Goal: Task Accomplishment & Management: Complete application form

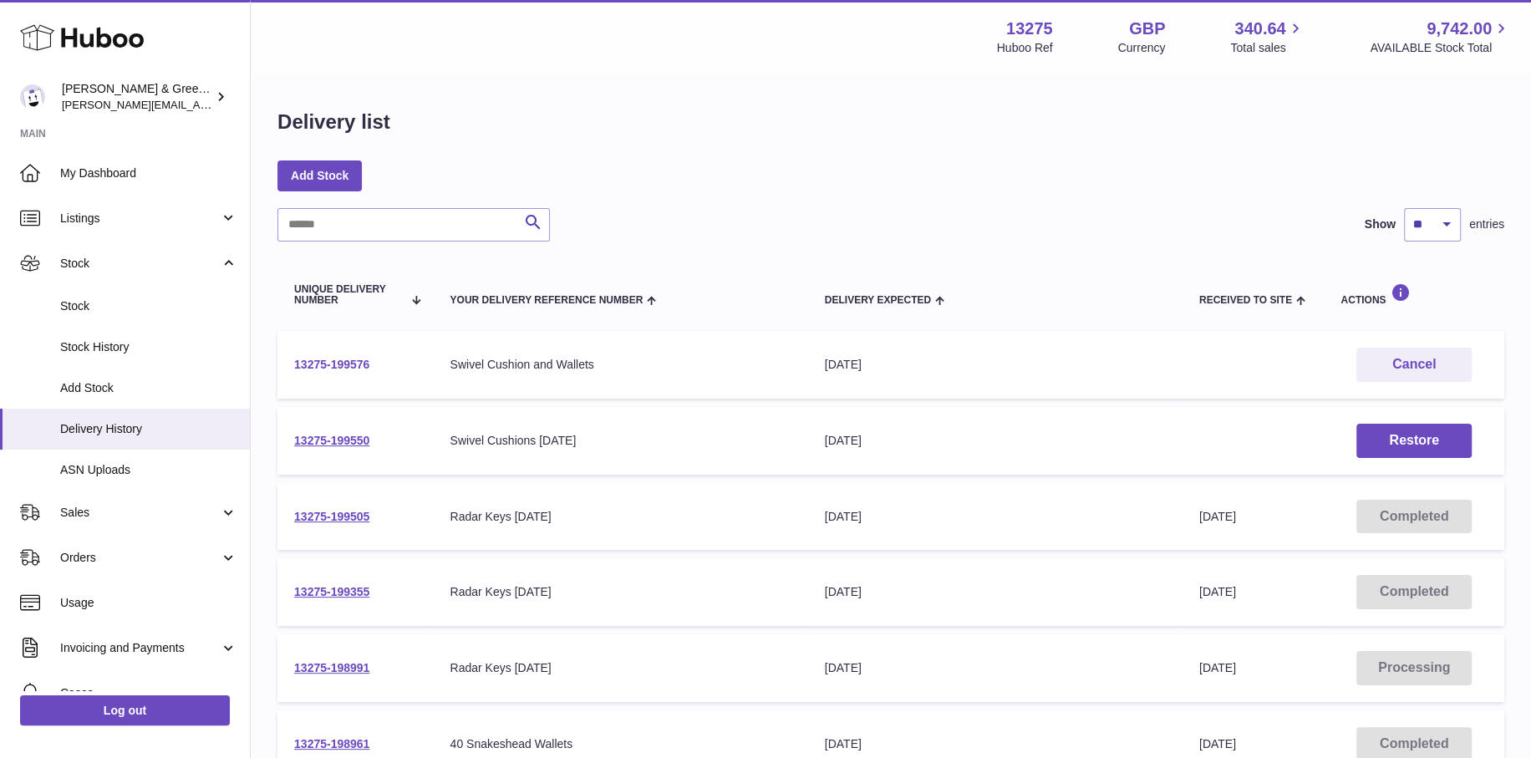
click at [356, 358] on link "13275-199576" at bounding box center [331, 364] width 75 height 13
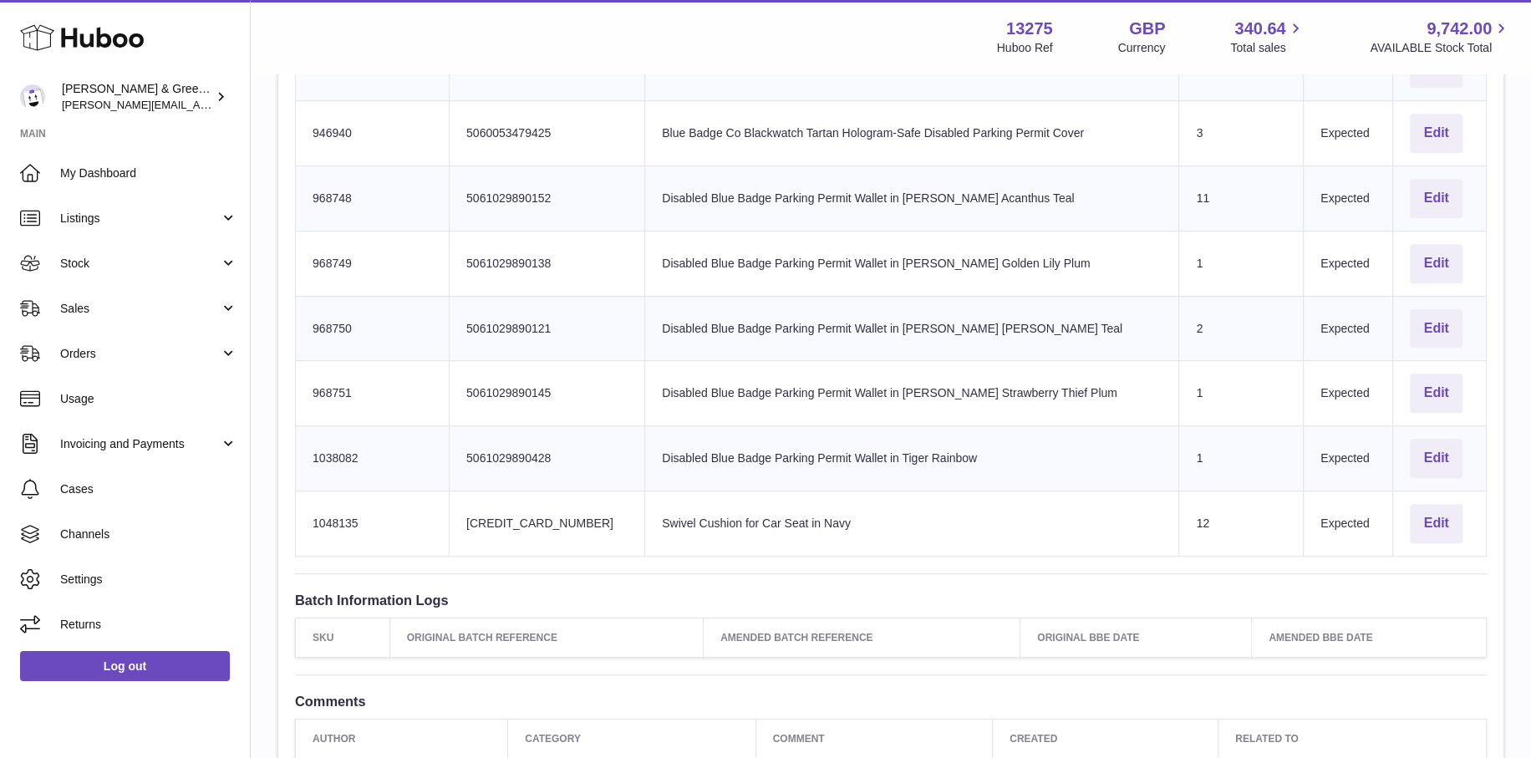
scroll to position [919, 0]
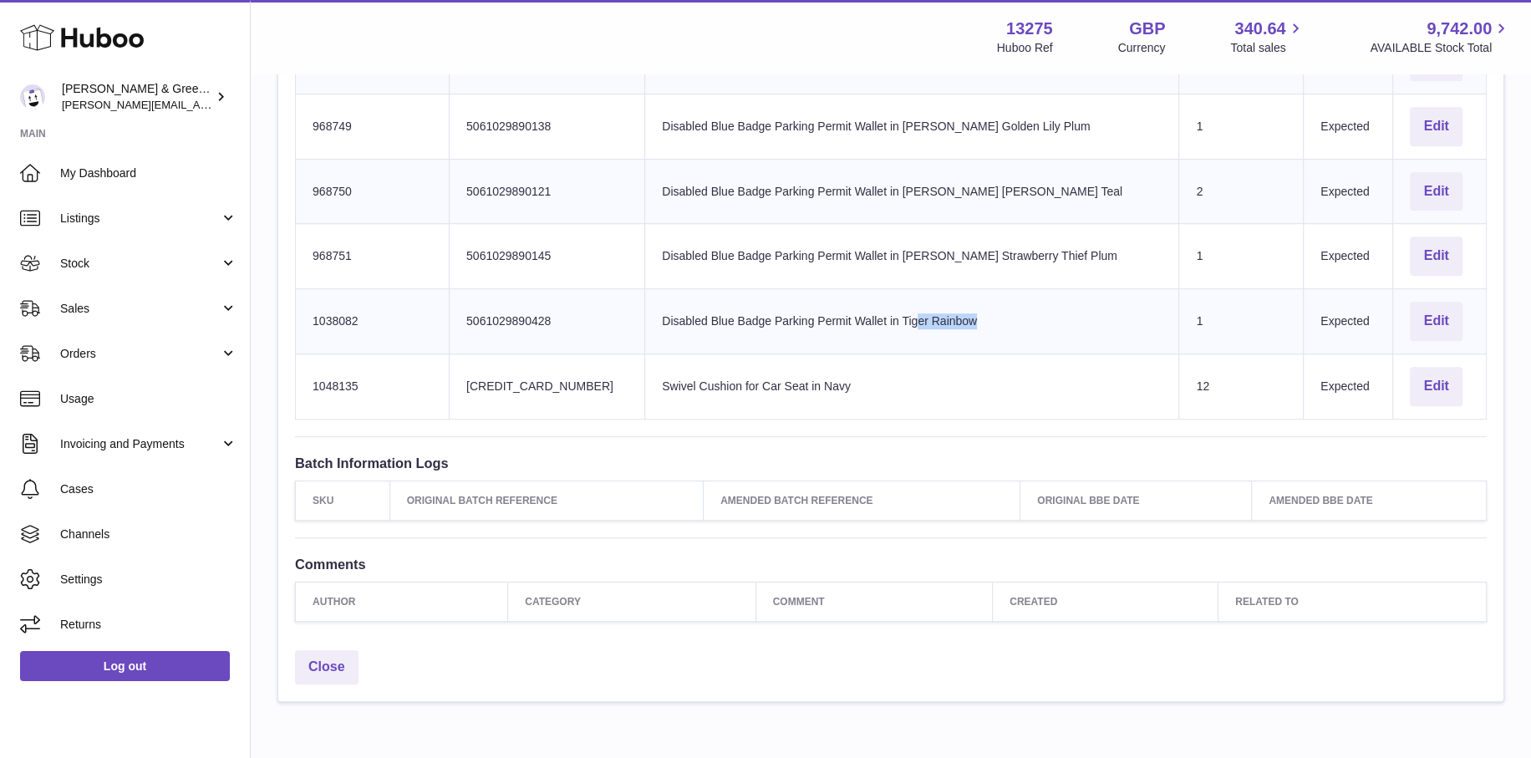
drag, startPoint x: 771, startPoint y: 326, endPoint x: 1162, endPoint y: 330, distance: 391.1
click at [1162, 330] on tr "Huboo SKU Number 1038082 Client Identifier 5061029890428 Product title Disabled…" at bounding box center [891, 321] width 1191 height 65
click at [1410, 254] on button "Edit" at bounding box center [1436, 256] width 52 height 39
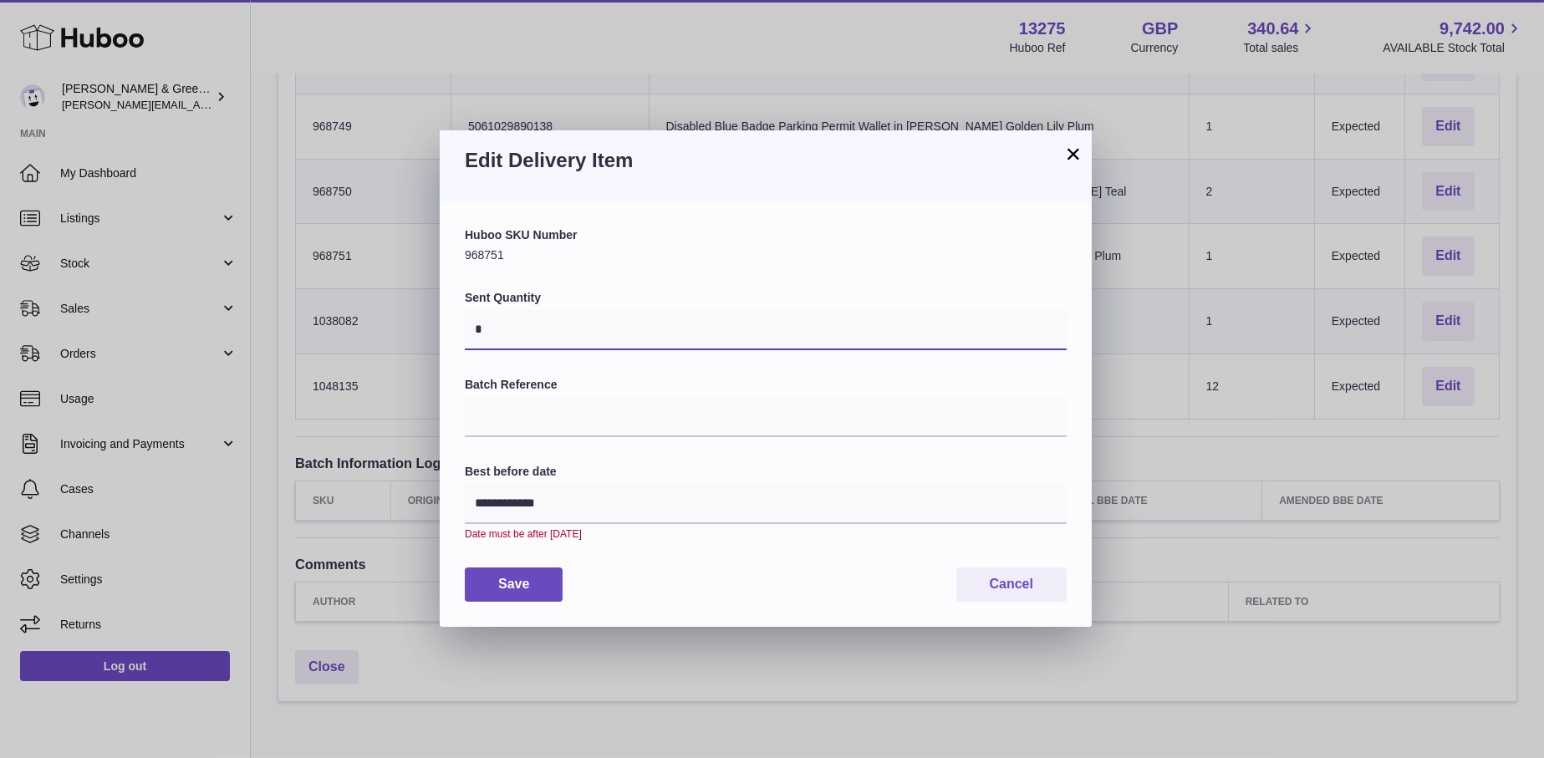
drag, startPoint x: 553, startPoint y: 323, endPoint x: 458, endPoint y: 326, distance: 95.3
click at [430, 333] on div "**********" at bounding box center [772, 379] width 1544 height 758
type input "*"
click at [550, 582] on button "Save" at bounding box center [514, 584] width 98 height 34
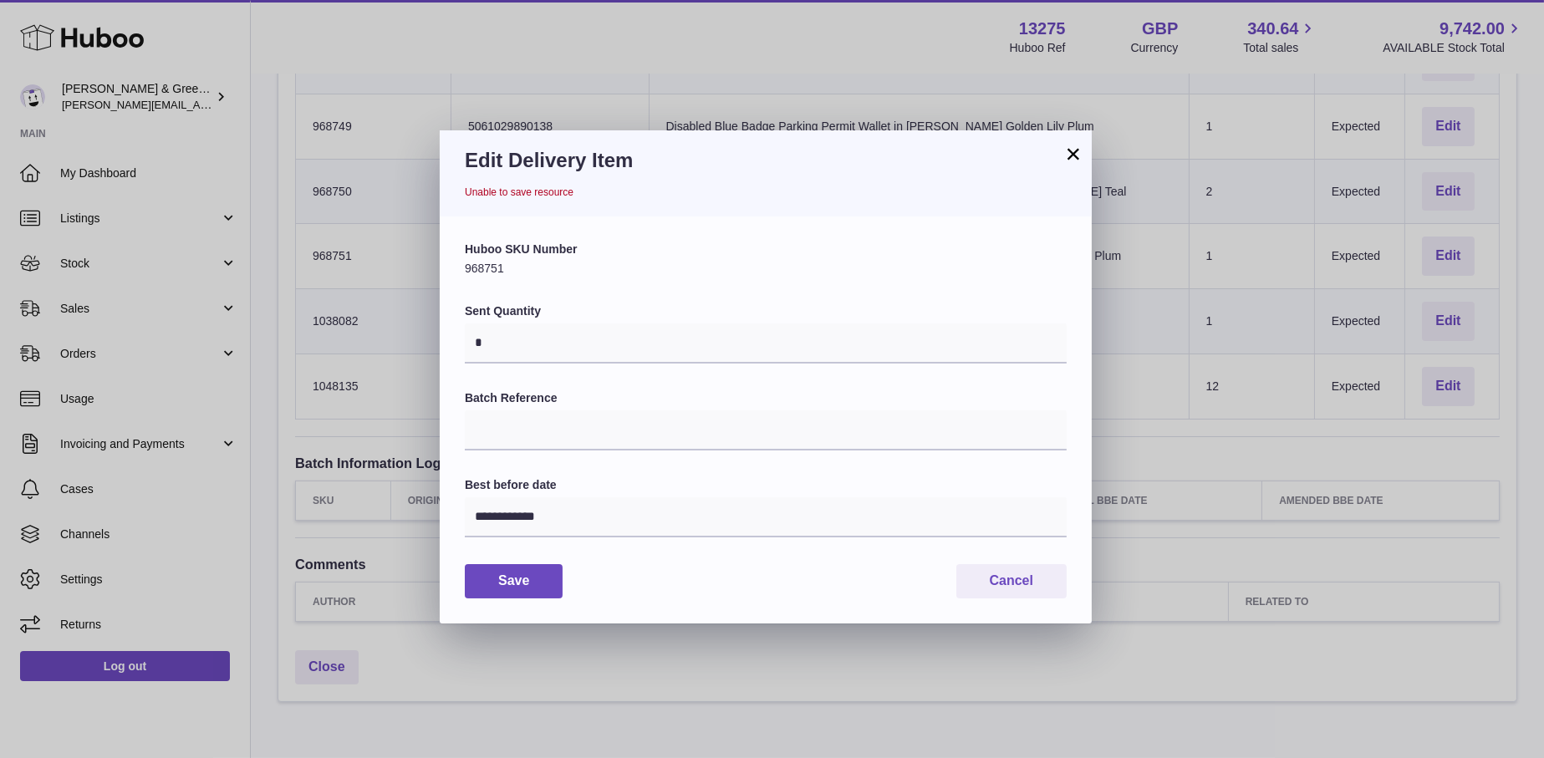
click at [1075, 152] on button "×" at bounding box center [1073, 154] width 20 height 20
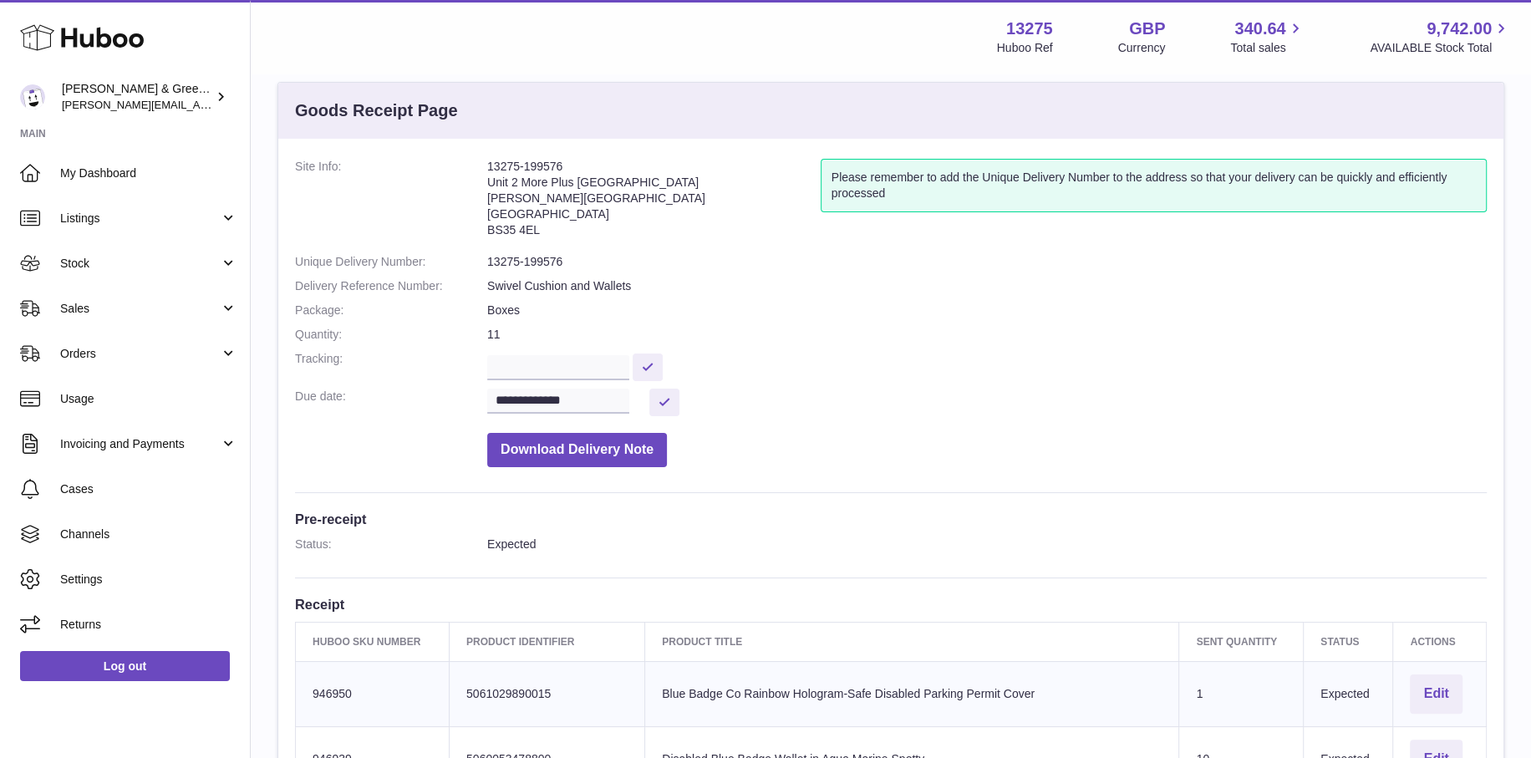
scroll to position [0, 0]
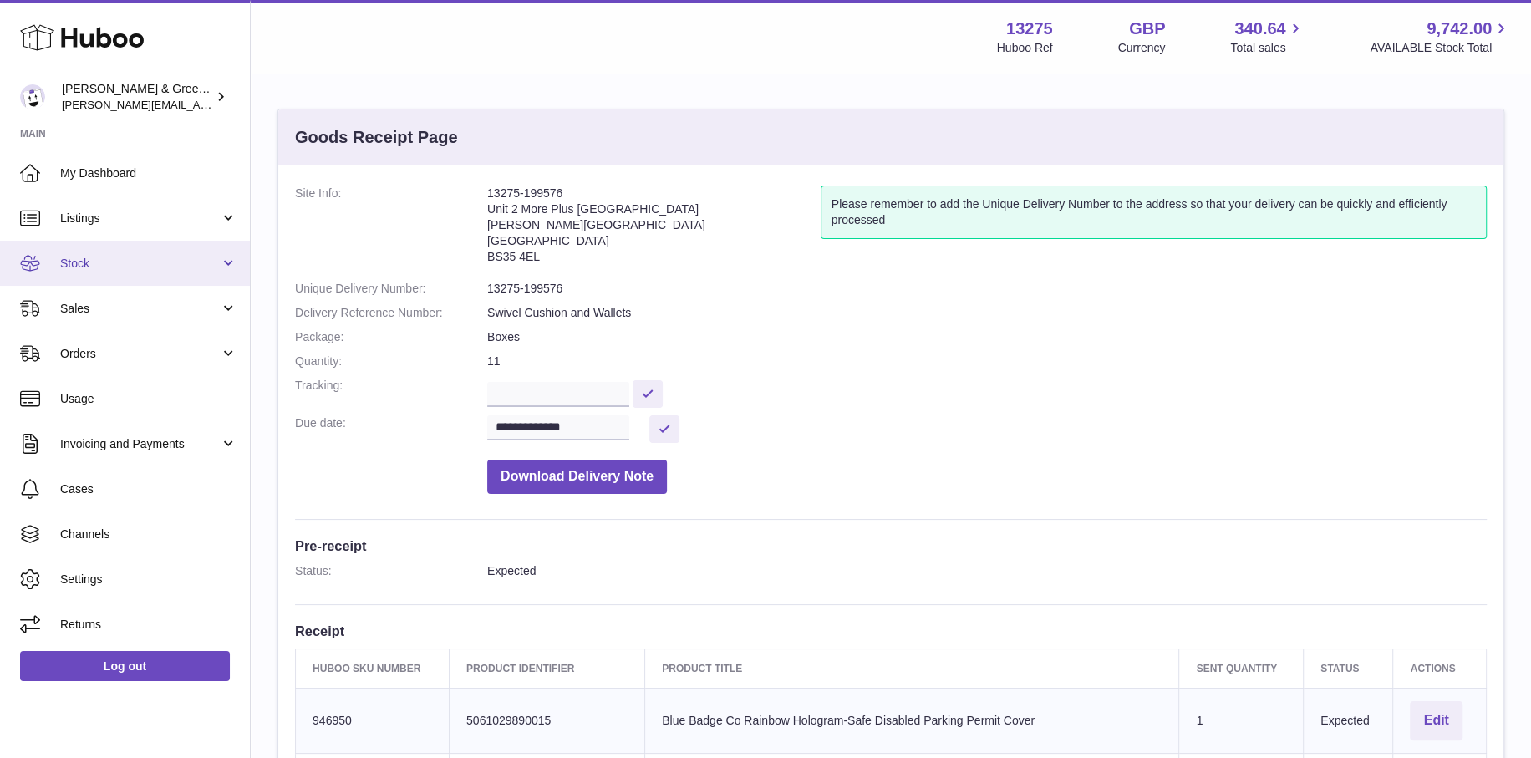
click at [176, 272] on link "Stock" at bounding box center [125, 263] width 250 height 45
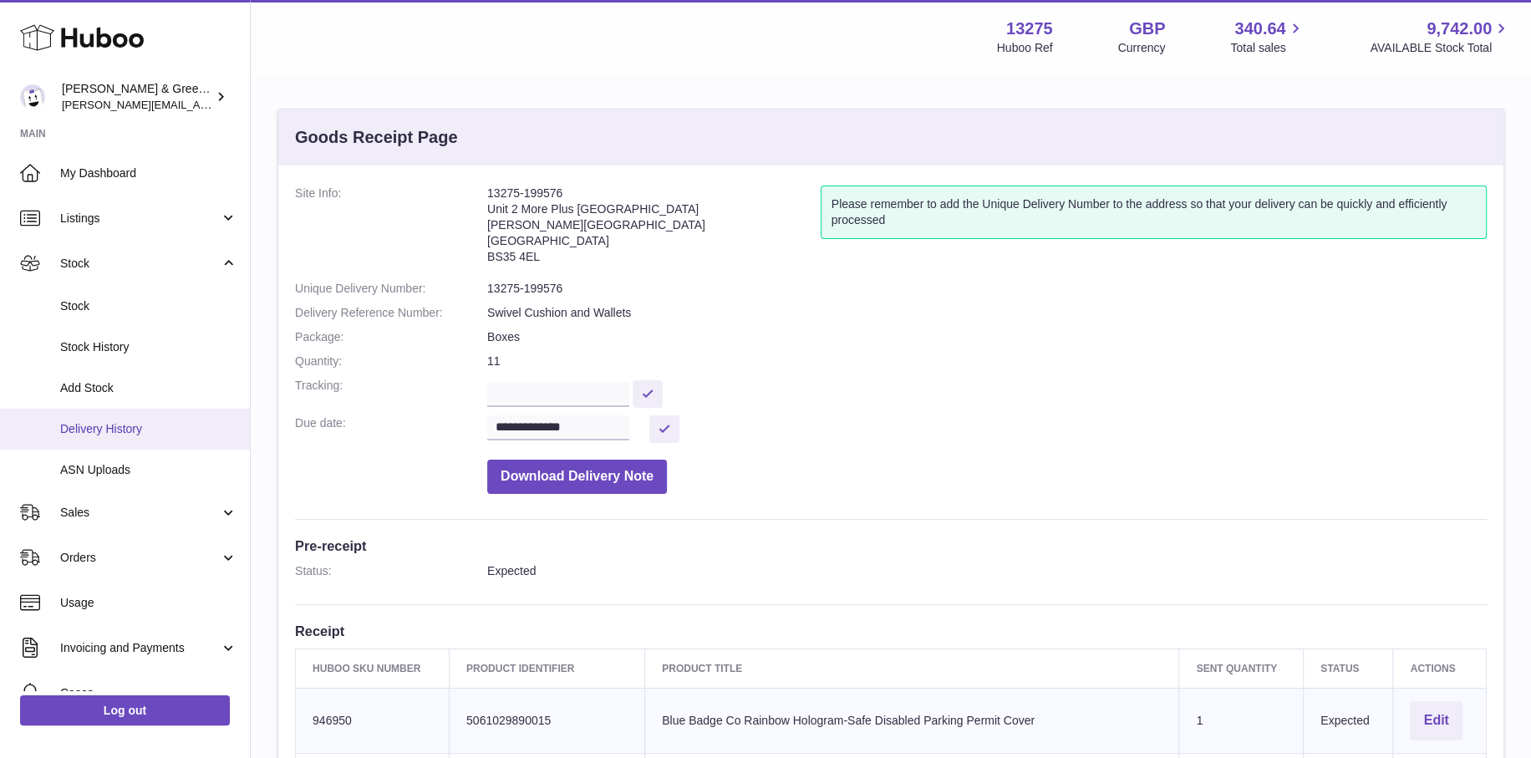
click at [167, 423] on span "Delivery History" at bounding box center [148, 429] width 177 height 16
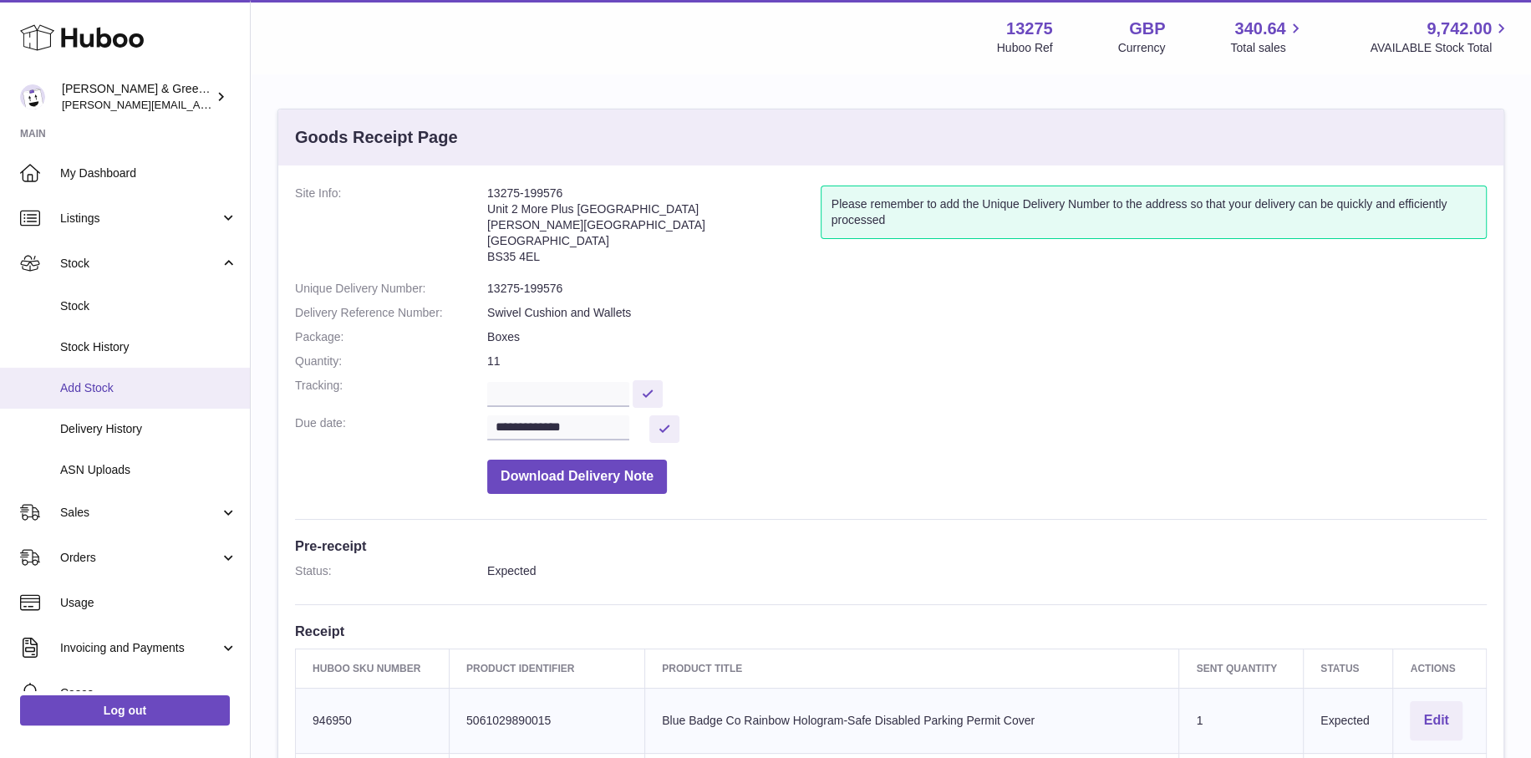
click at [165, 386] on span "Add Stock" at bounding box center [148, 388] width 177 height 16
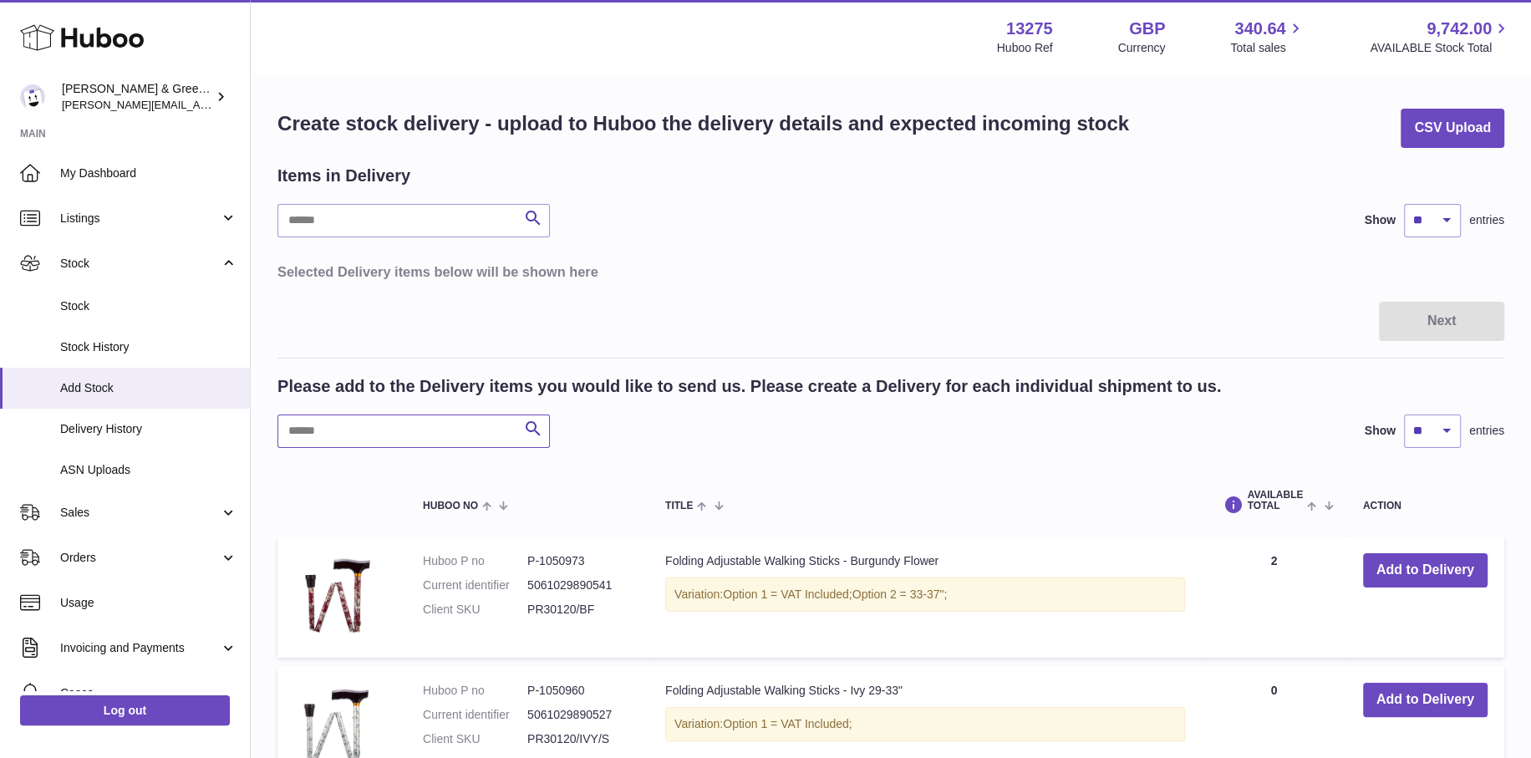
click at [425, 417] on input "text" at bounding box center [413, 431] width 272 height 33
click at [850, 234] on div "Search Show ** ** ** *** entries" at bounding box center [890, 220] width 1227 height 33
click at [490, 433] on input "text" at bounding box center [413, 431] width 272 height 33
type input "****"
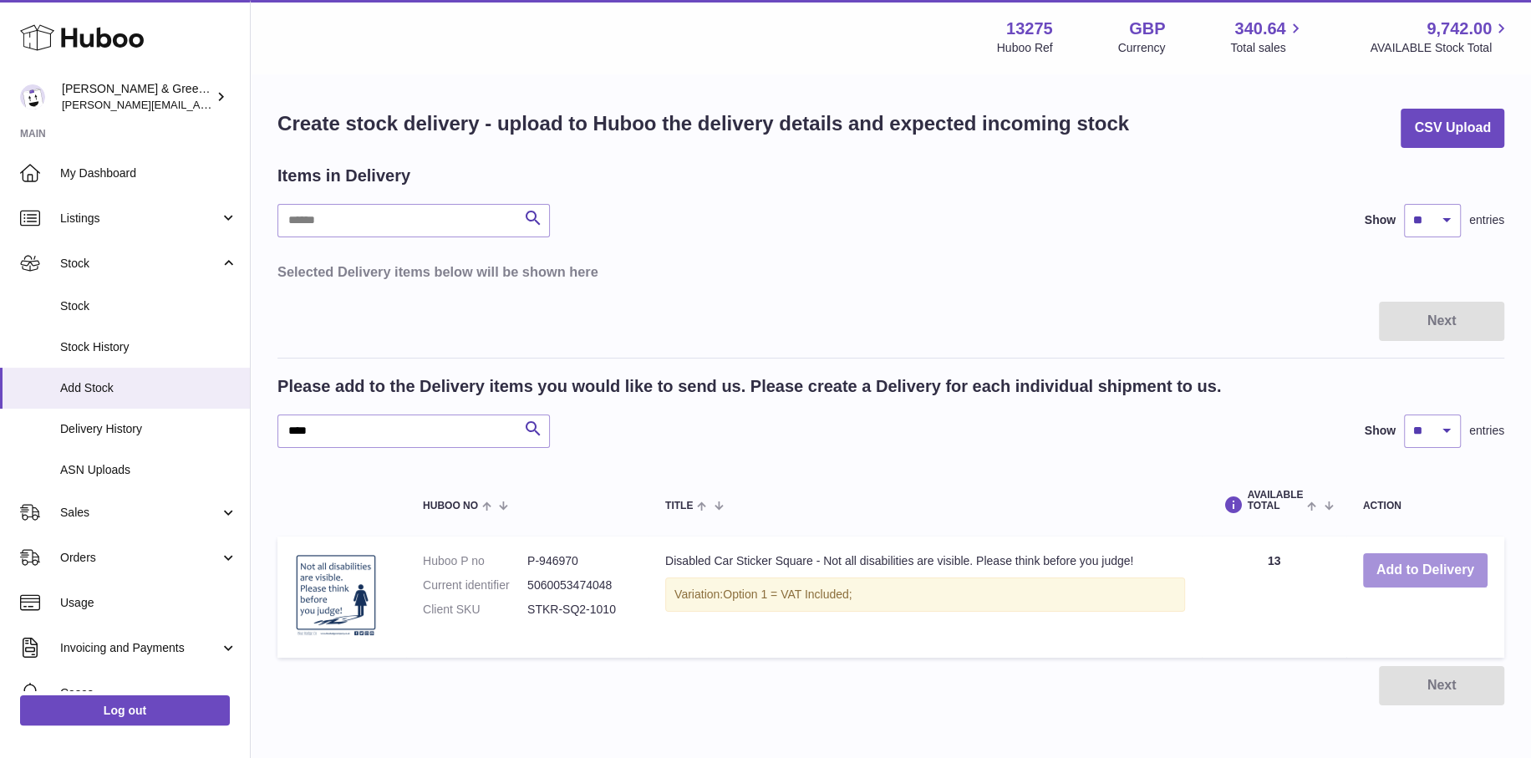
click at [1399, 575] on button "Add to Delivery" at bounding box center [1425, 570] width 125 height 34
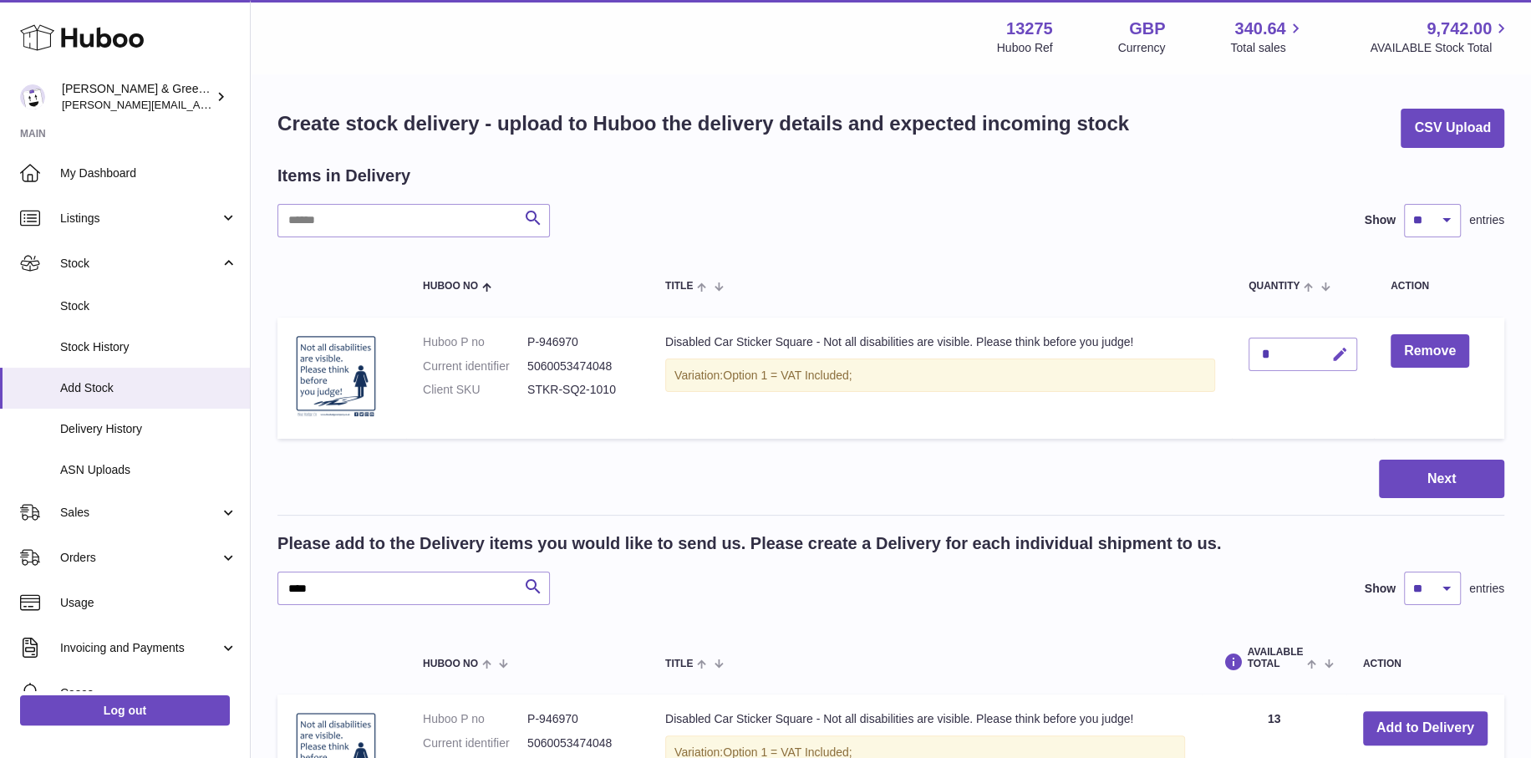
click at [1335, 357] on icon "button" at bounding box center [1340, 355] width 18 height 18
drag, startPoint x: 1279, startPoint y: 349, endPoint x: 1245, endPoint y: 347, distance: 33.5
click at [1249, 348] on input "*" at bounding box center [1303, 354] width 109 height 33
type input "**"
click at [1347, 352] on icon "submit" at bounding box center [1340, 354] width 15 height 15
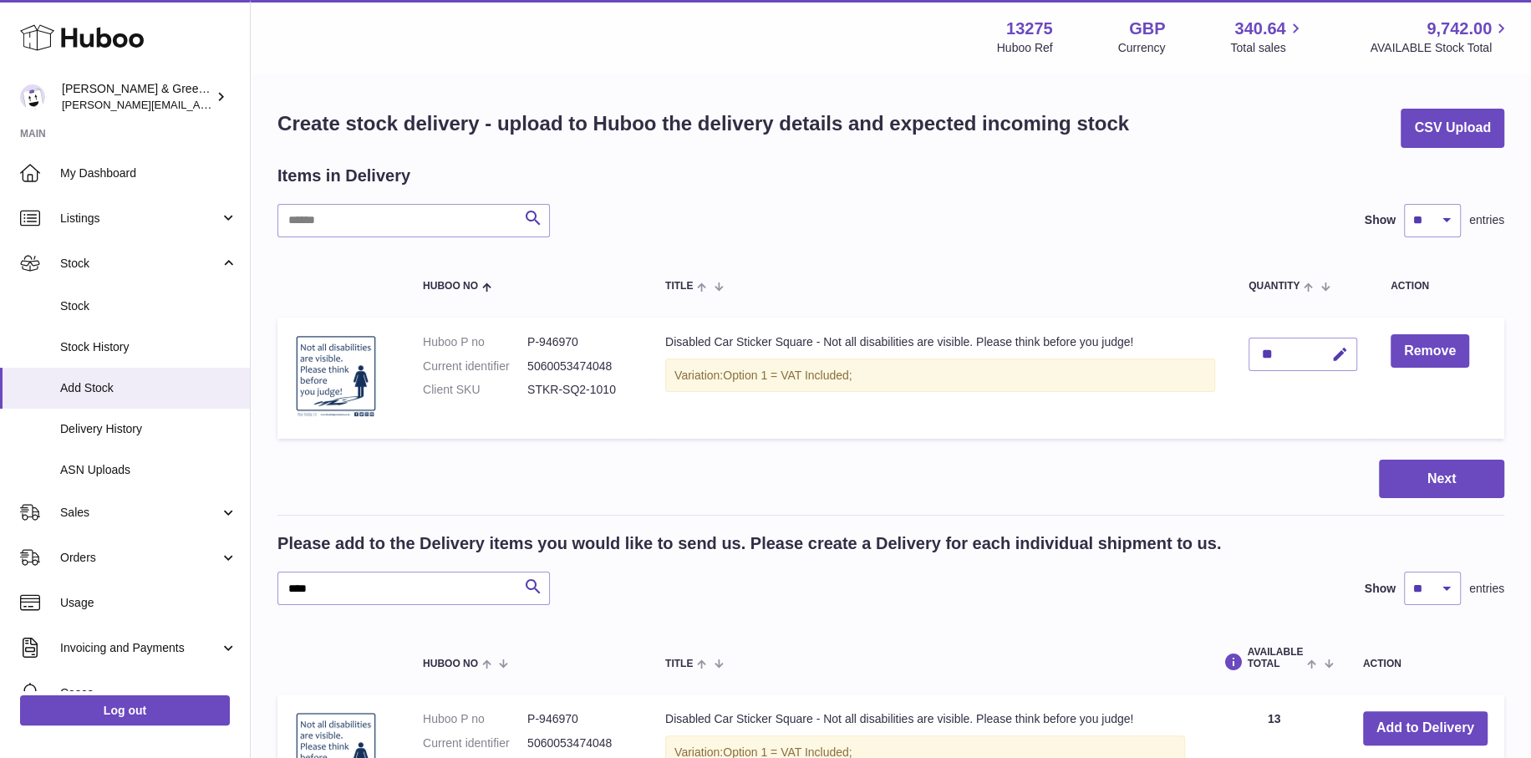
click at [993, 496] on div "Next" at bounding box center [890, 479] width 1227 height 39
drag, startPoint x: 442, startPoint y: 598, endPoint x: 229, endPoint y: 604, distance: 213.2
click at [229, 604] on div "Huboo Evans & Green Ltd ellen@bluebadgecompany.co.uk Main My Dashboard Listings…" at bounding box center [765, 497] width 1531 height 994
paste input "text"
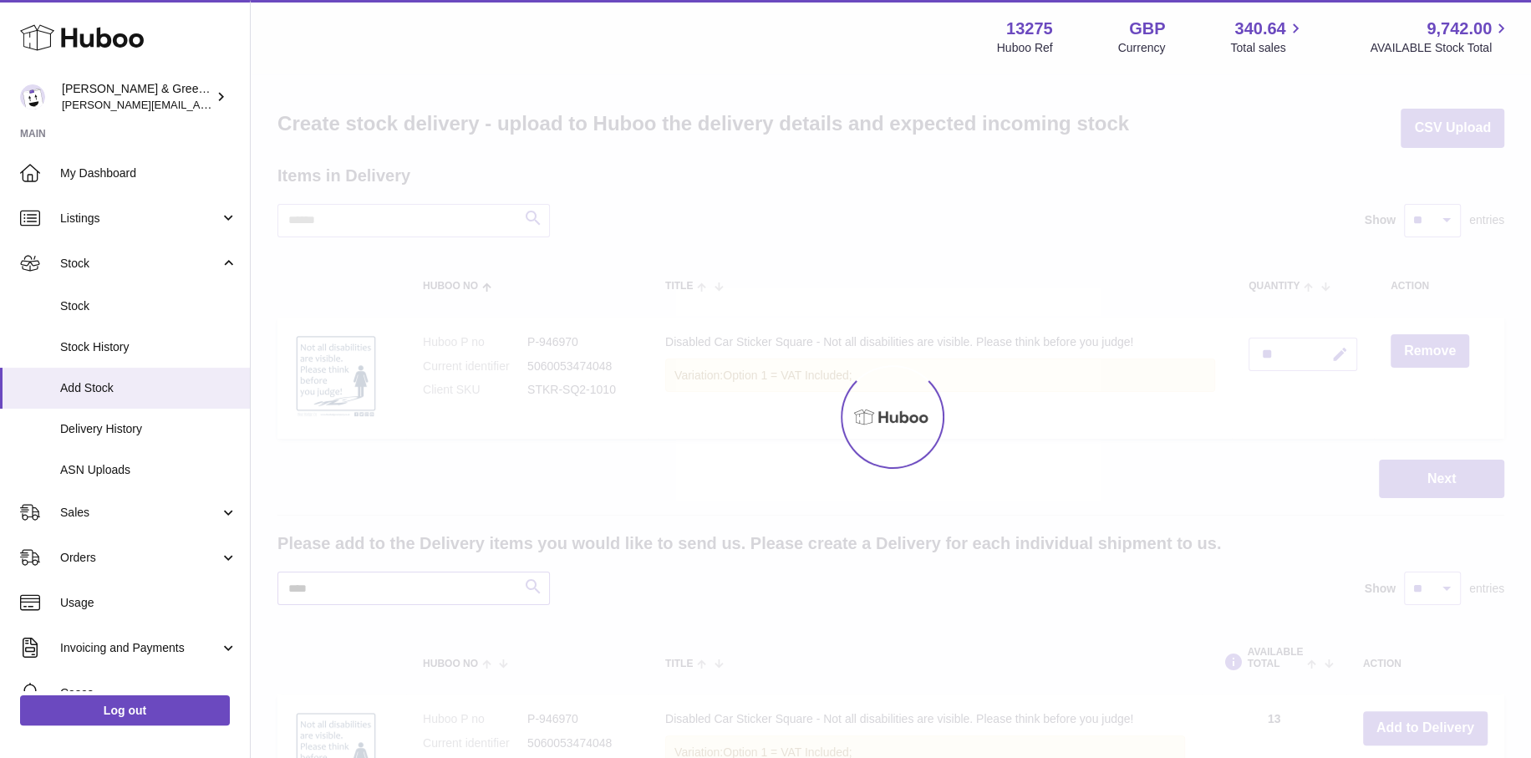
type input "****"
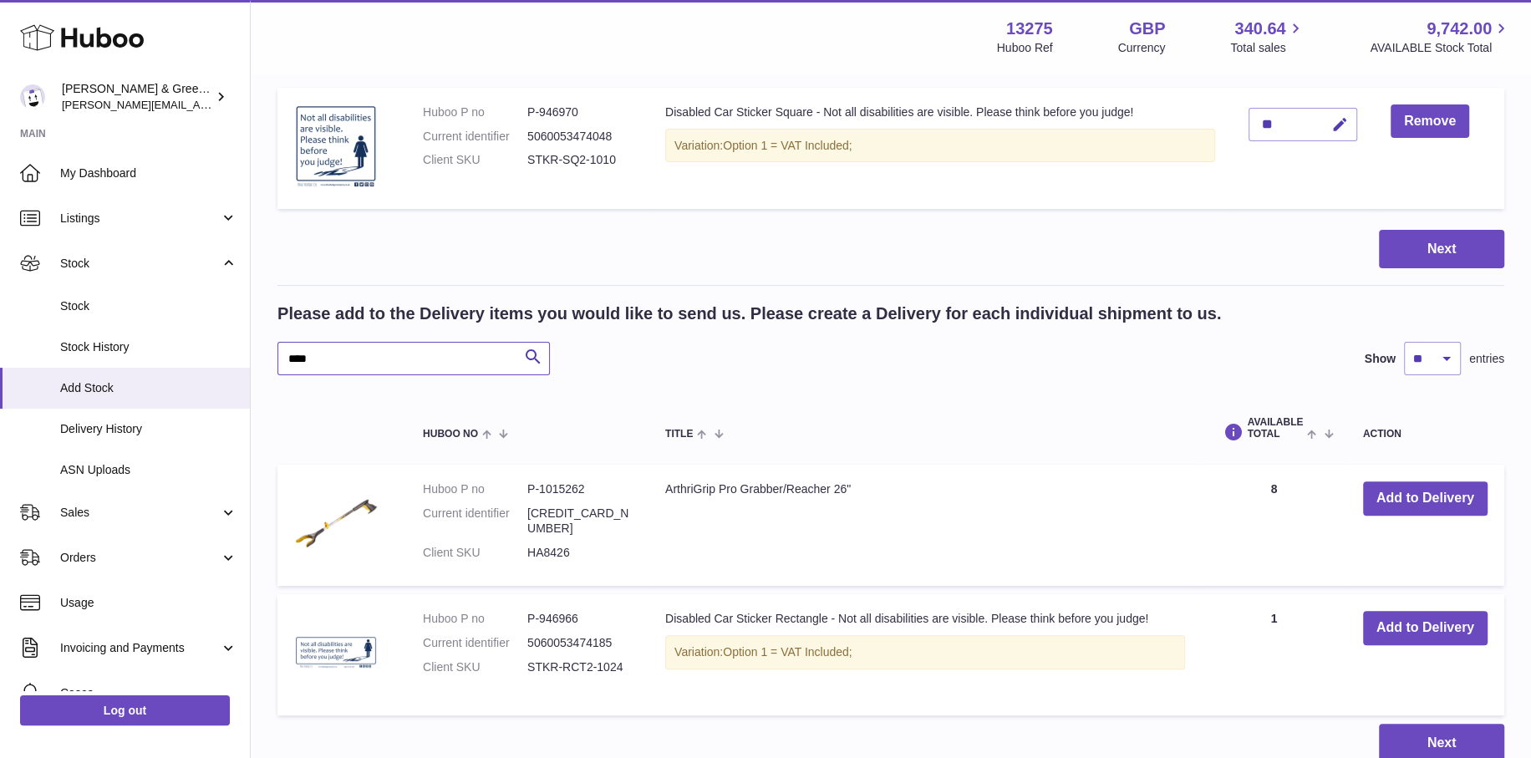
scroll to position [251, 0]
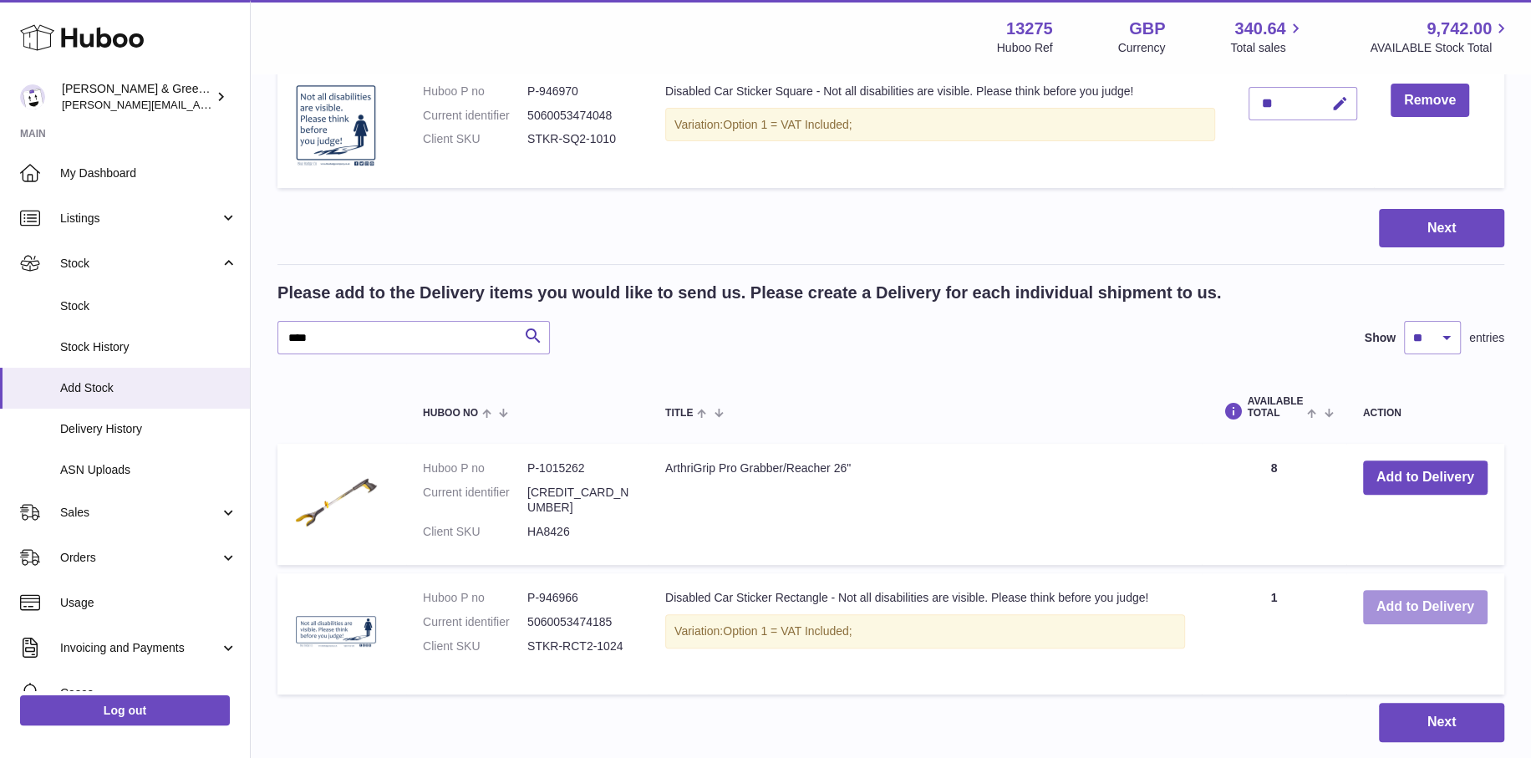
click at [1401, 600] on button "Add to Delivery" at bounding box center [1425, 607] width 125 height 34
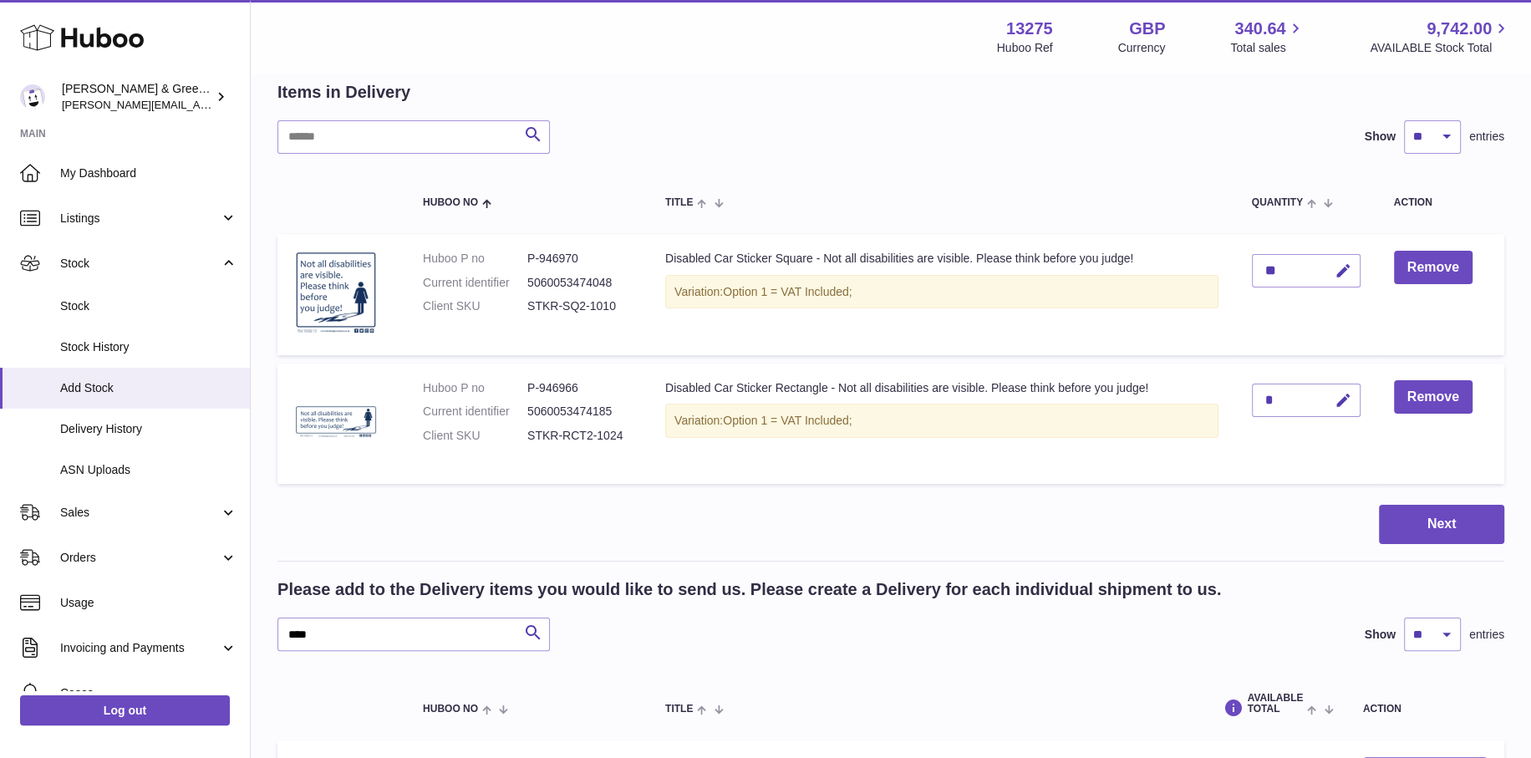
scroll to position [84, 0]
click at [1337, 389] on button "button" at bounding box center [1340, 401] width 39 height 34
click at [1249, 396] on td "*" at bounding box center [1306, 424] width 142 height 121
type input "**"
click at [870, 529] on div "Next" at bounding box center [890, 524] width 1227 height 39
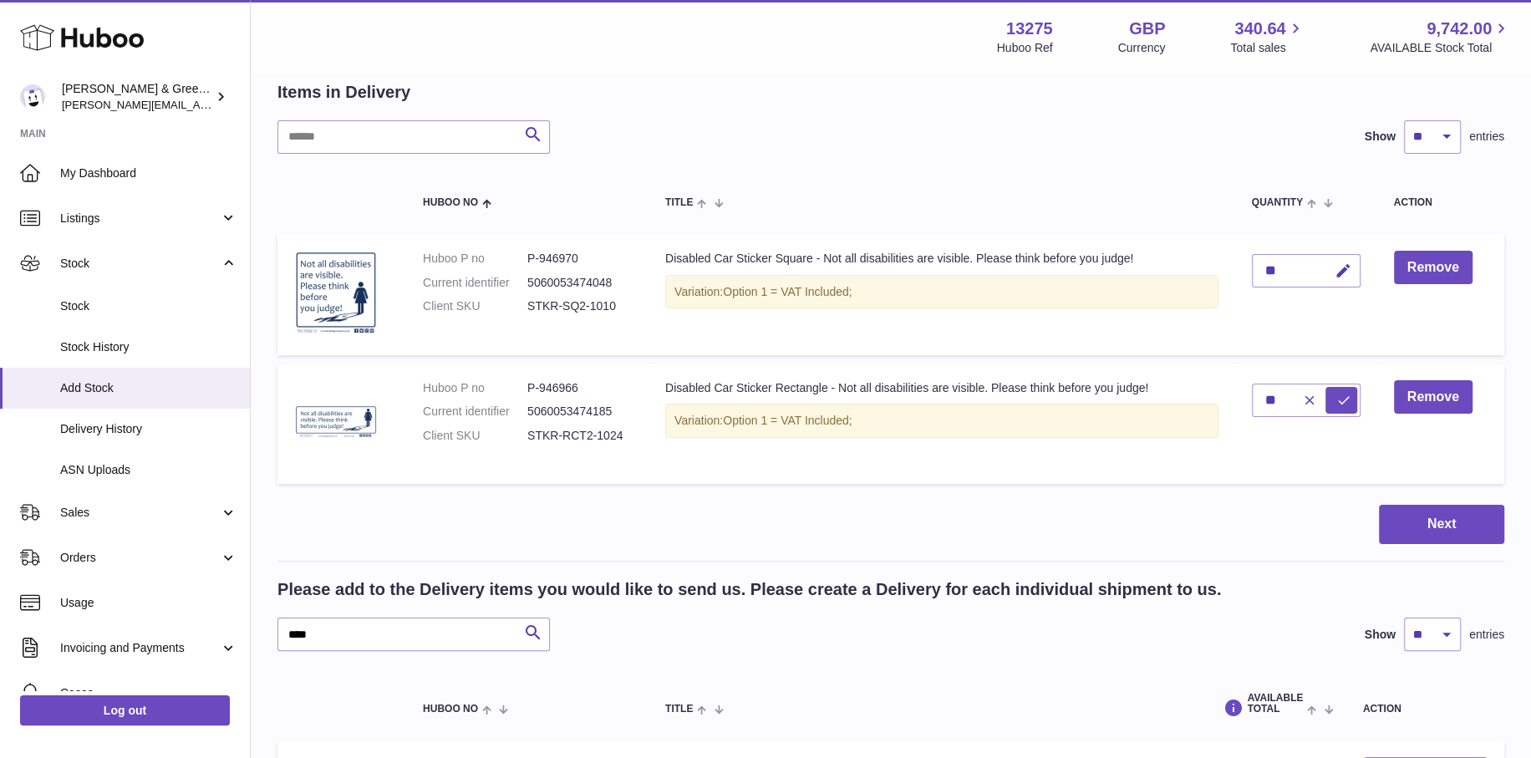
click at [1128, 476] on td "Disabled Car Sticker Rectangle - Not all disabilities are visible. Please think…" at bounding box center [942, 424] width 587 height 121
drag, startPoint x: 322, startPoint y: 649, endPoint x: 235, endPoint y: 649, distance: 86.9
click at [232, 649] on div "Huboo Evans & Green Ltd ellen@bluebadgecompany.co.uk Main My Dashboard Listings…" at bounding box center [765, 543] width 1531 height 1254
paste input "text"
type input "****"
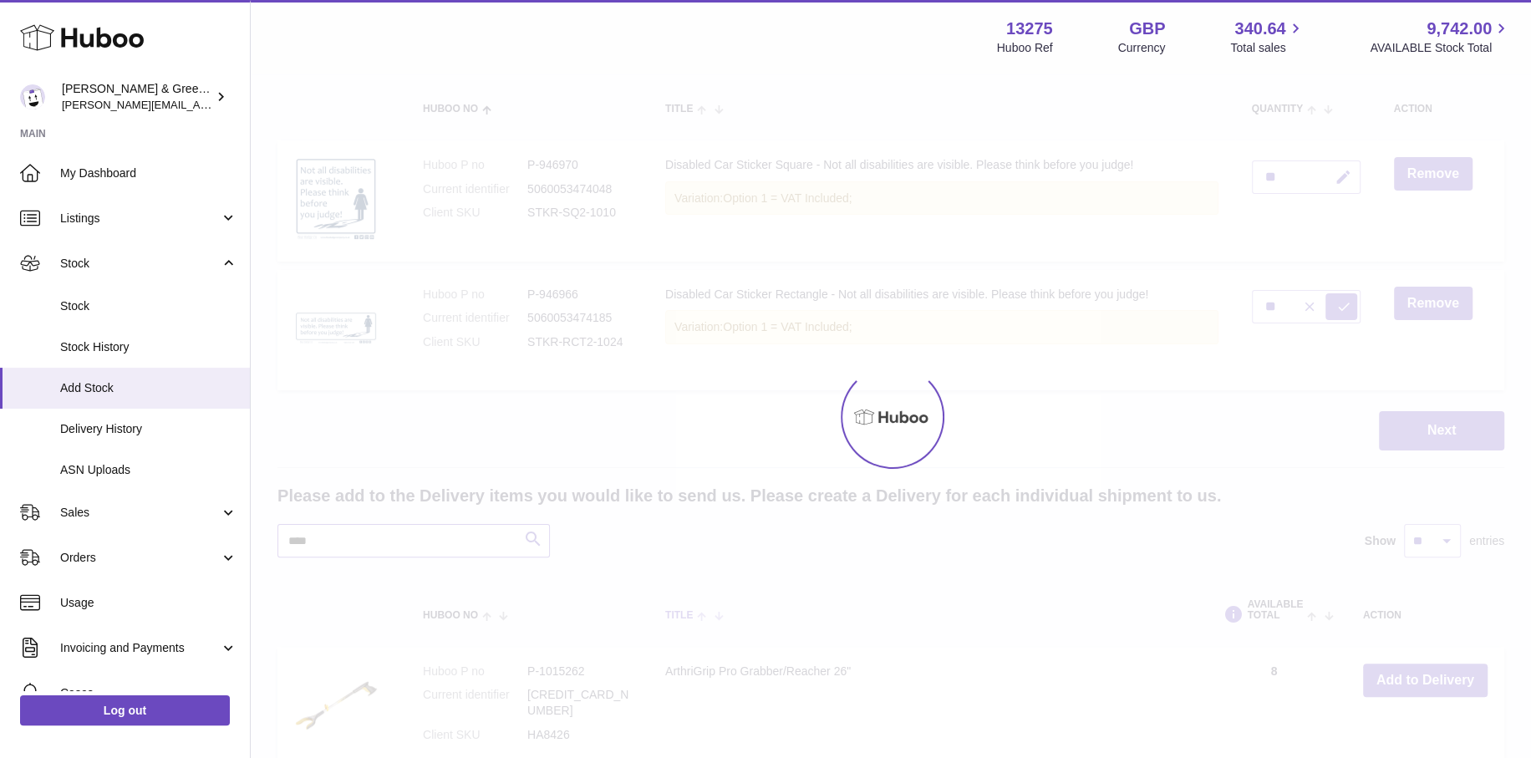
scroll to position [334, 0]
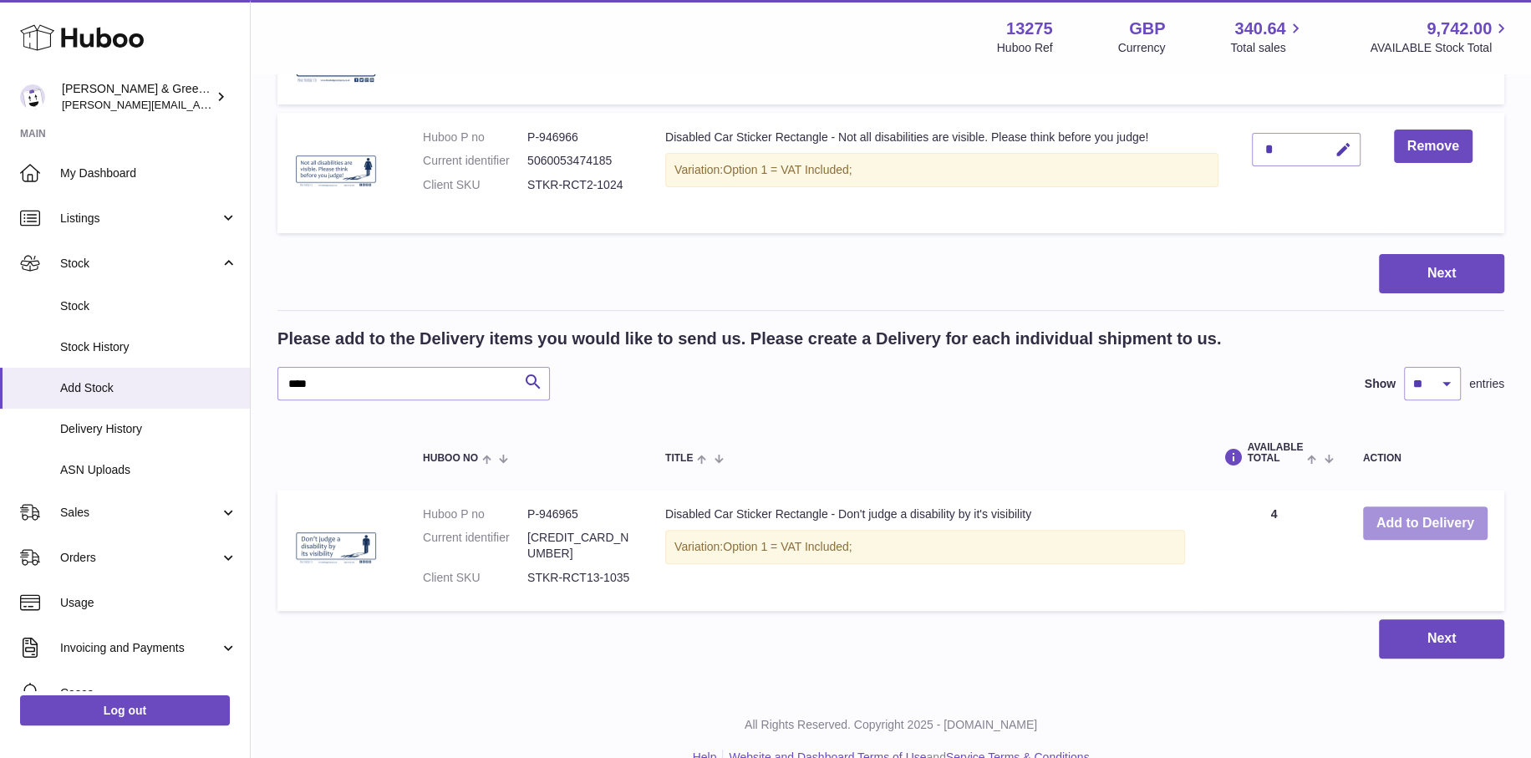
click at [1400, 542] on td "Add to Delivery" at bounding box center [1425, 551] width 158 height 122
click at [1400, 531] on button "Add to Delivery" at bounding box center [1425, 523] width 125 height 34
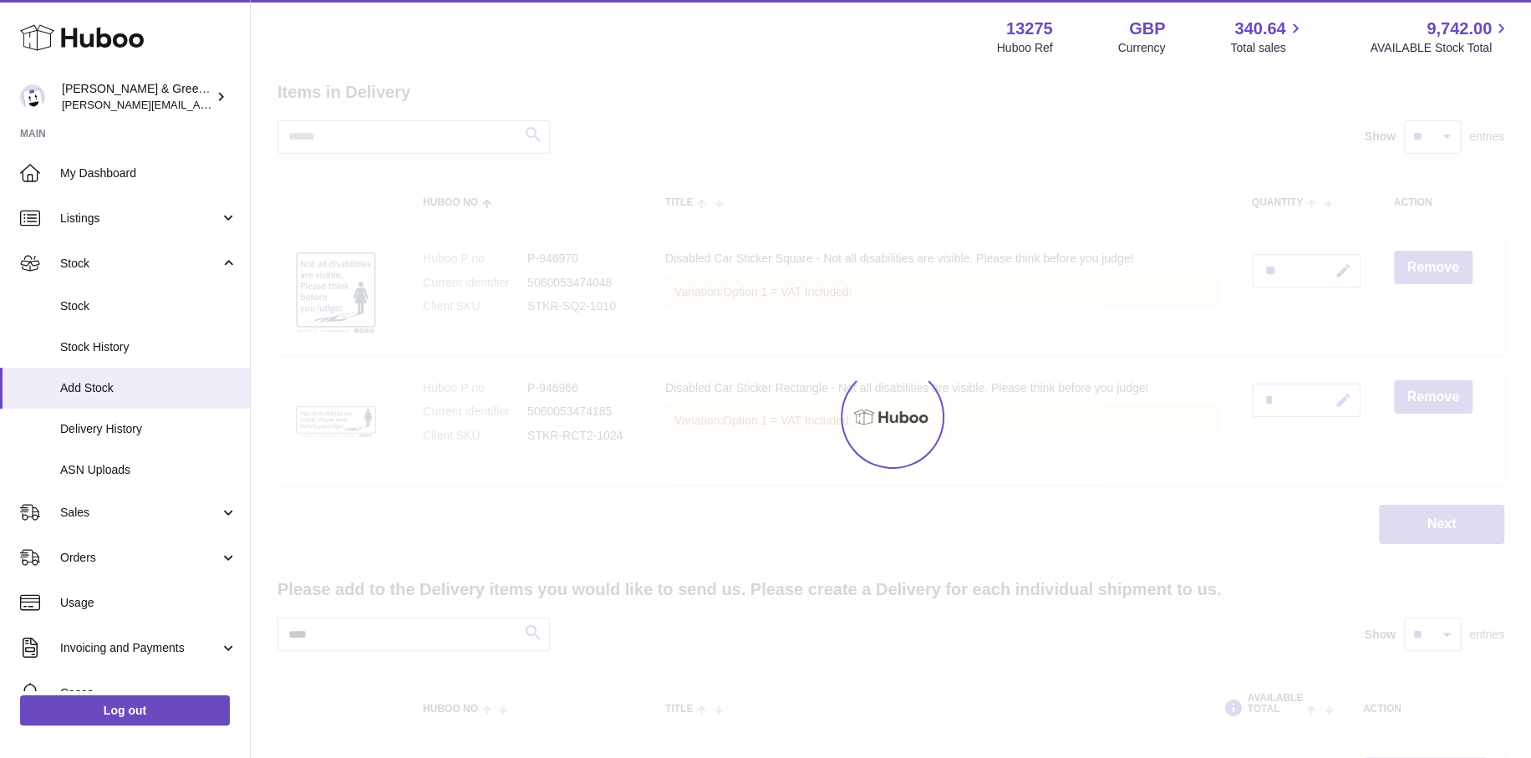
scroll to position [84, 0]
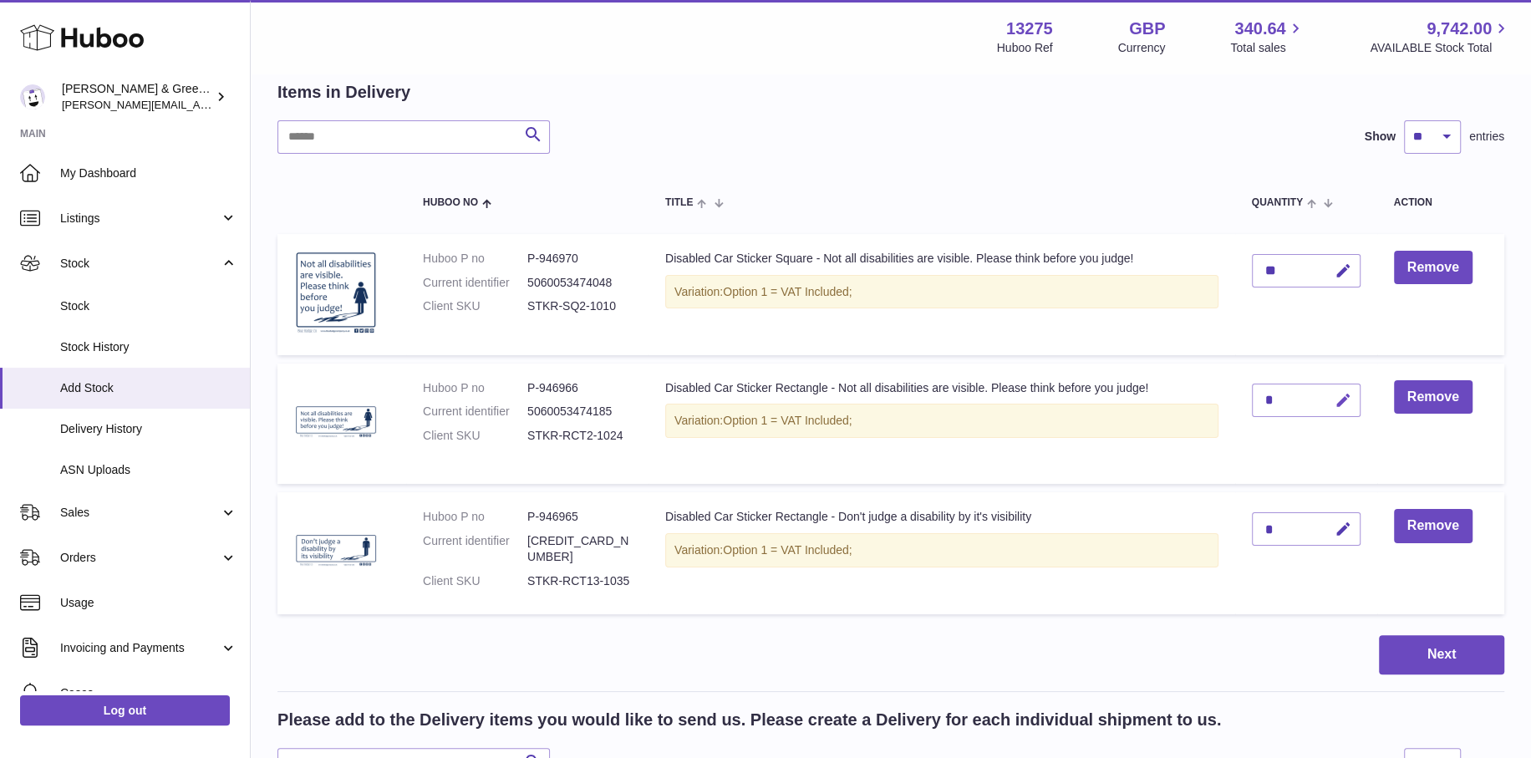
click at [1339, 397] on icon "button" at bounding box center [1344, 401] width 18 height 18
drag, startPoint x: 1284, startPoint y: 393, endPoint x: 1258, endPoint y: 393, distance: 26.7
click at [1248, 388] on td "*" at bounding box center [1306, 424] width 142 height 121
type input "**"
click at [1334, 403] on button "submit" at bounding box center [1341, 400] width 32 height 27
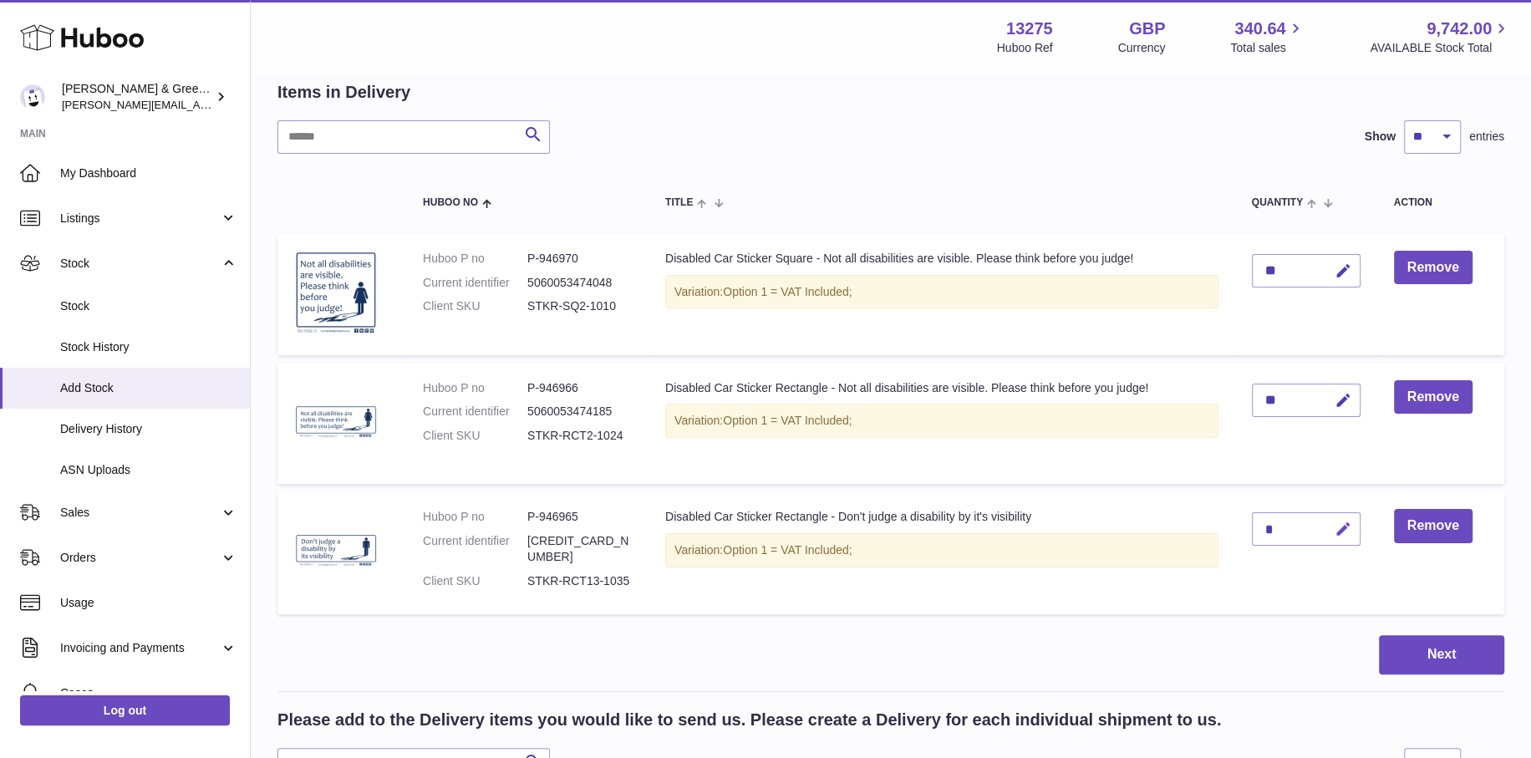
click at [1335, 525] on icon "button" at bounding box center [1344, 530] width 18 height 18
drag, startPoint x: 1280, startPoint y: 518, endPoint x: 1238, endPoint y: 516, distance: 42.7
click at [1238, 516] on td "*" at bounding box center [1306, 553] width 142 height 122
type input "**"
click at [1344, 533] on icon "submit" at bounding box center [1343, 528] width 15 height 15
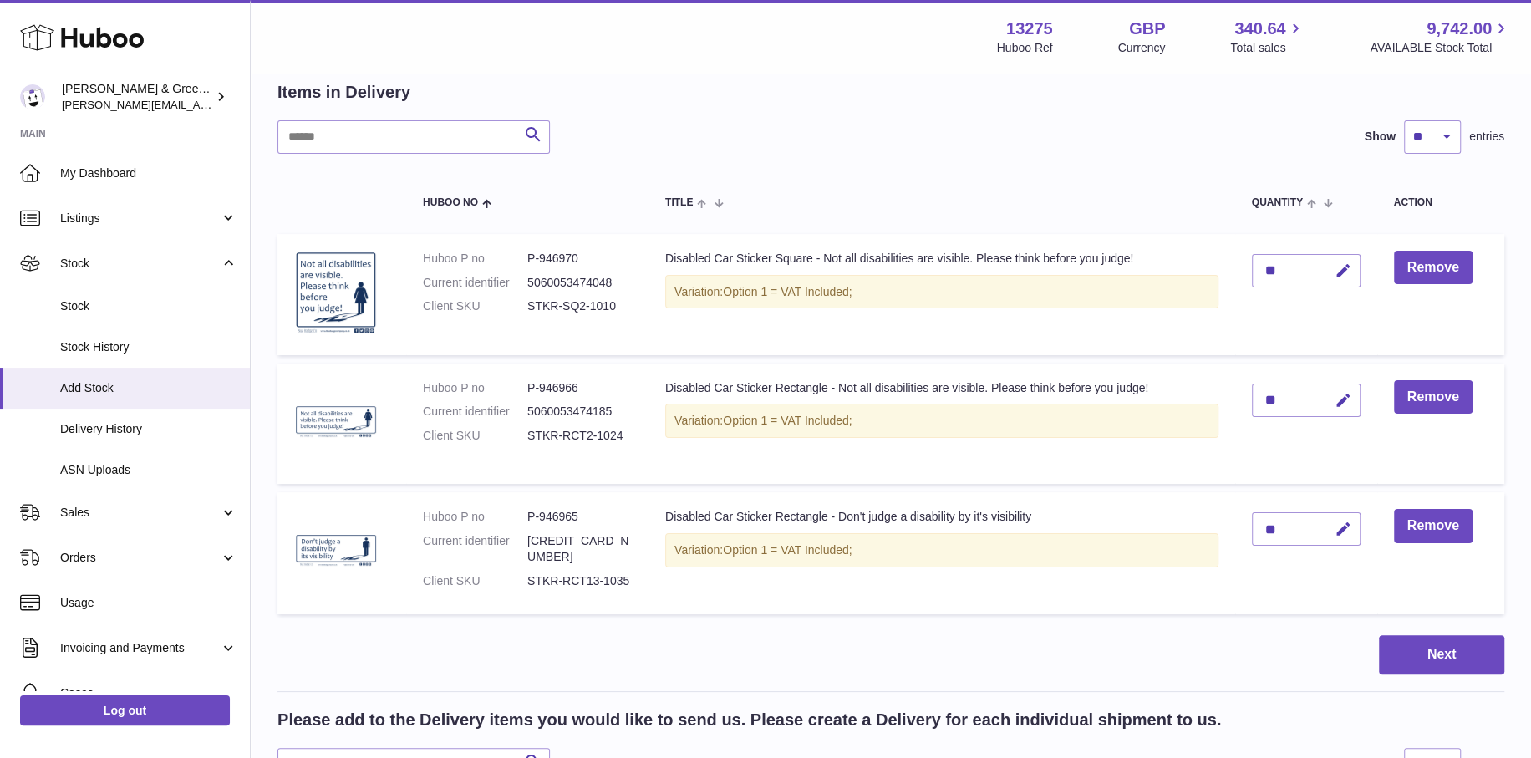
click at [1111, 459] on td "Disabled Car Sticker Rectangle - Not all disabilities are visible. Please think…" at bounding box center [942, 424] width 587 height 121
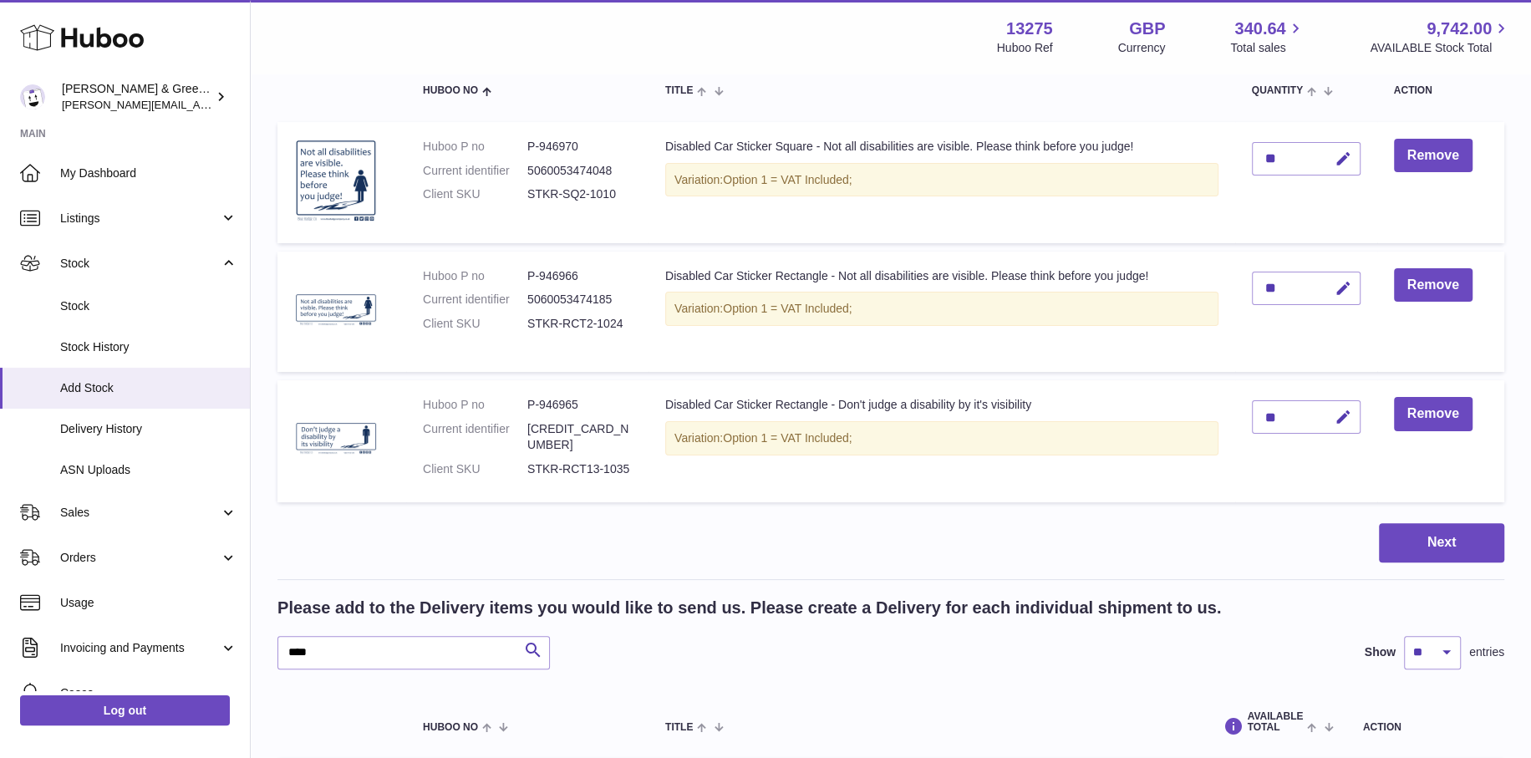
scroll to position [334, 0]
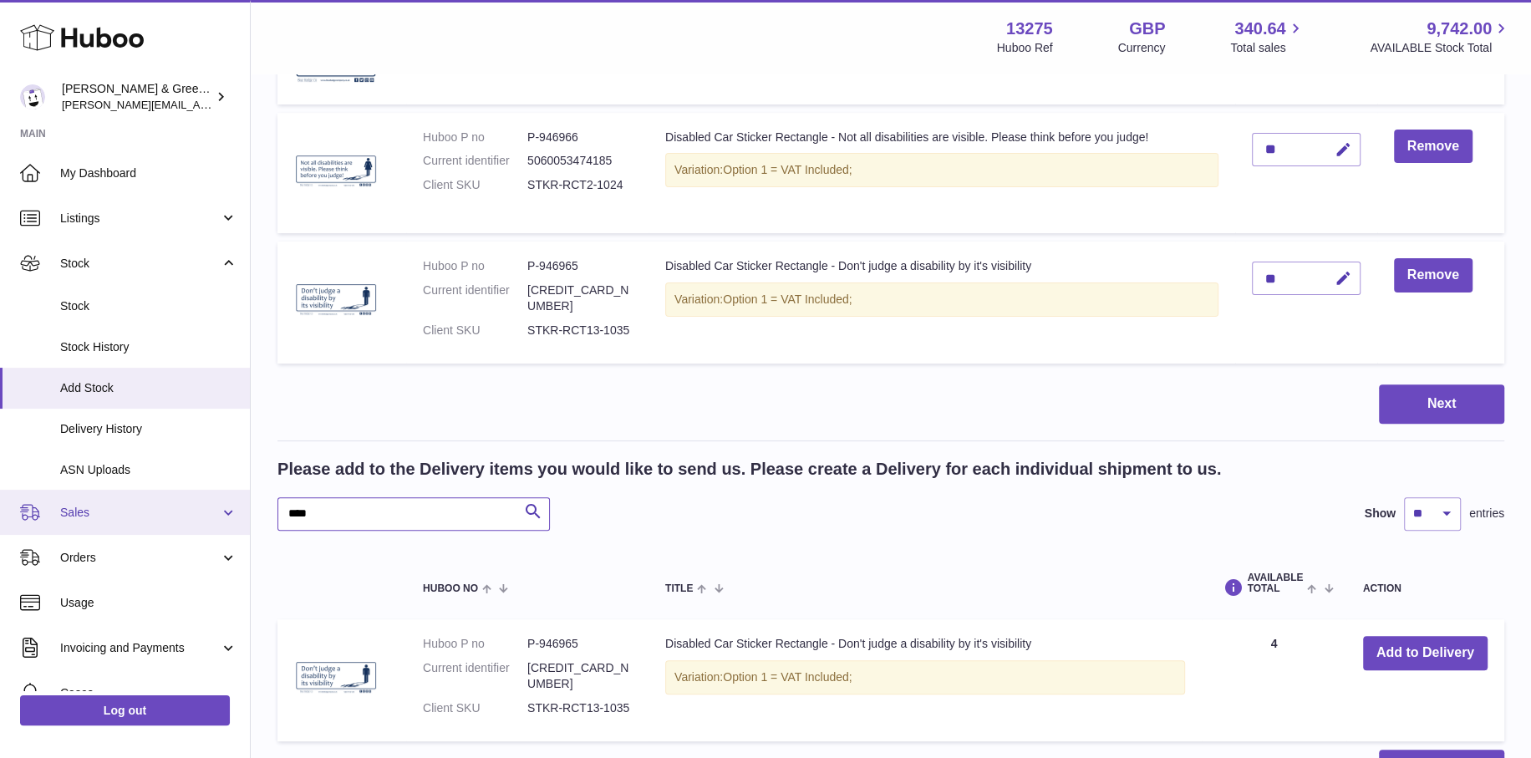
drag, startPoint x: 437, startPoint y: 506, endPoint x: 211, endPoint y: 525, distance: 226.4
click at [193, 527] on div "Huboo Evans & Green Ltd ellen@bluebadgecompany.co.uk Main My Dashboard Listings…" at bounding box center [765, 293] width 1531 height 1254
paste input "text"
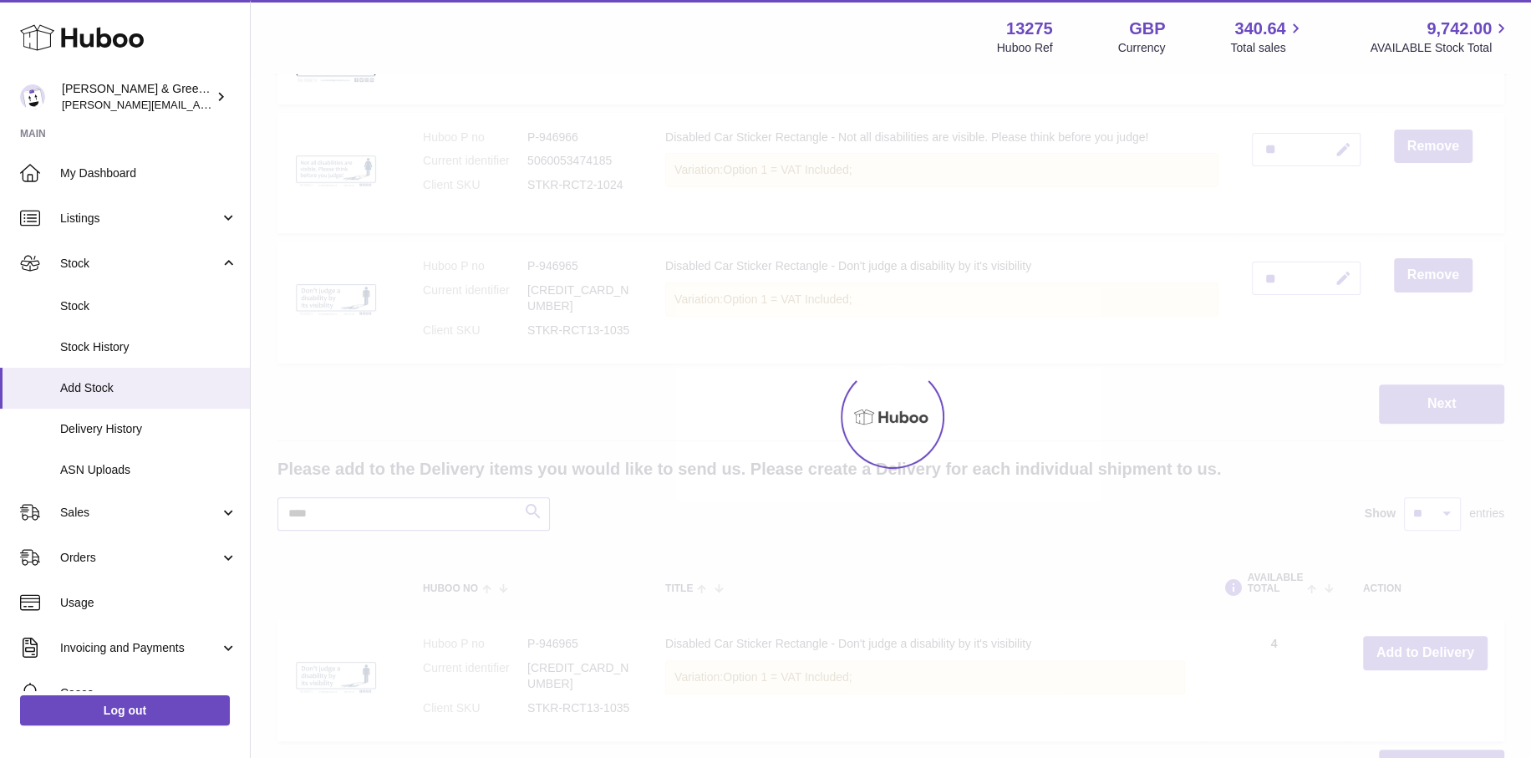
type input "****"
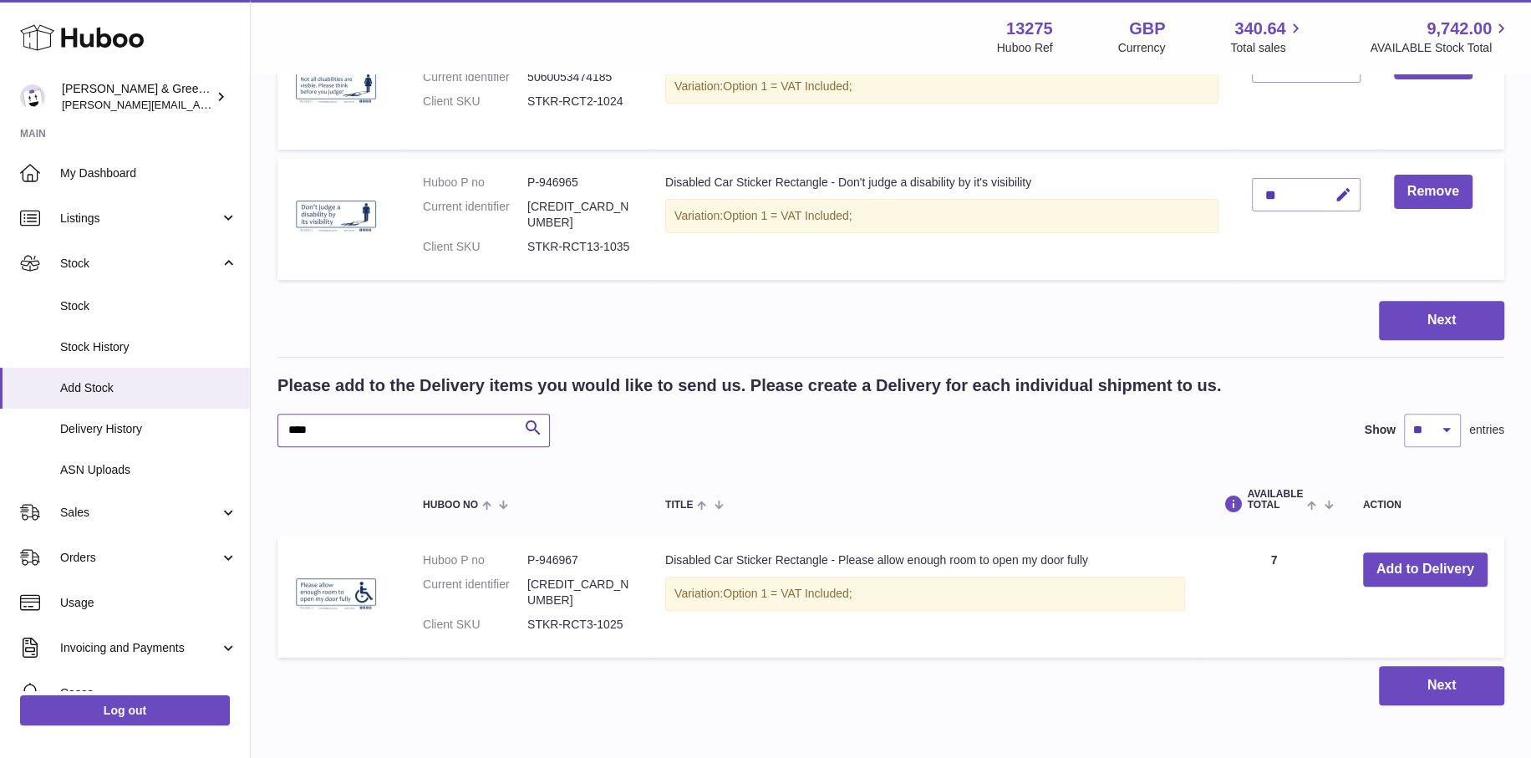
scroll to position [495, 0]
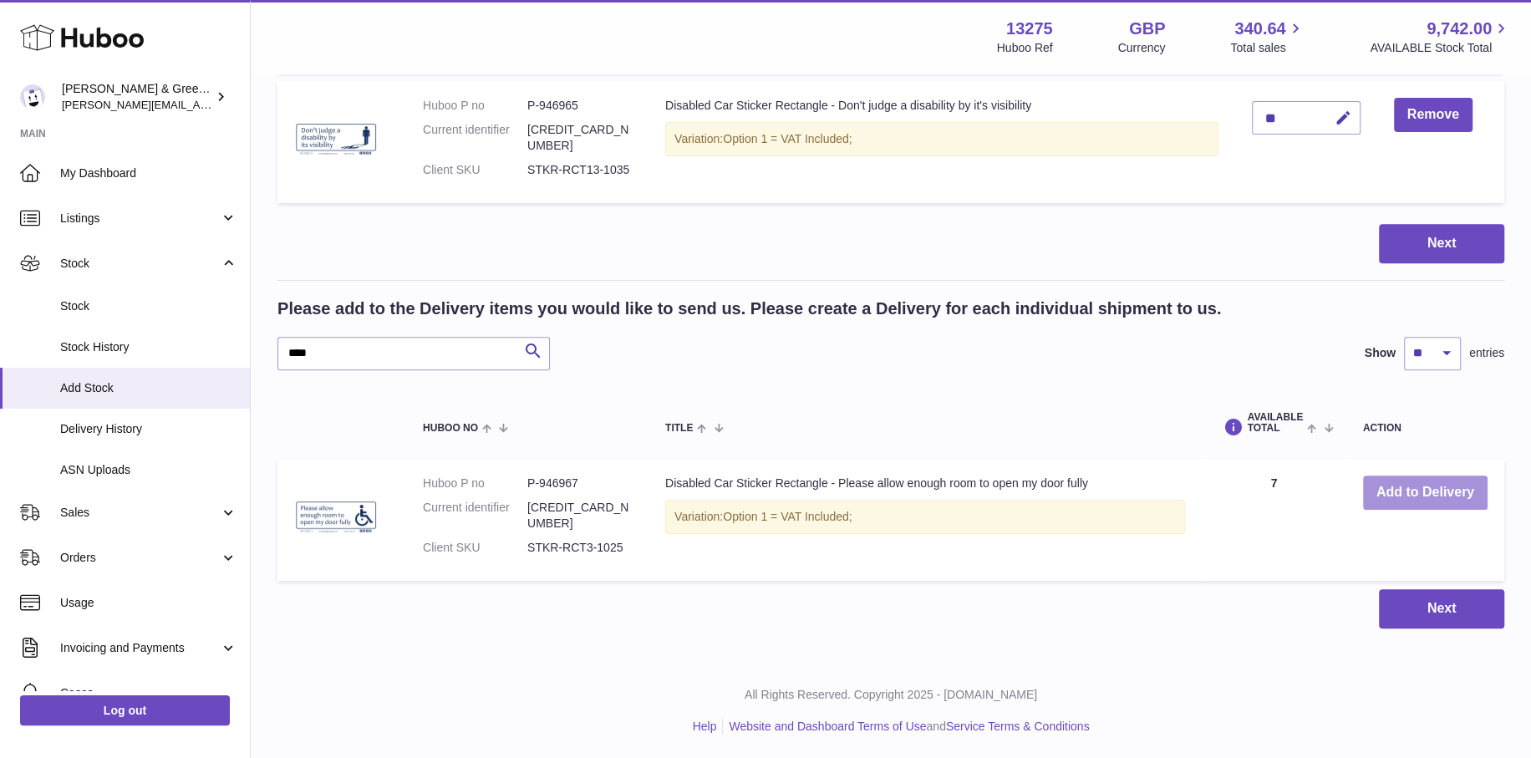
click at [1402, 490] on button "Add to Delivery" at bounding box center [1425, 493] width 125 height 34
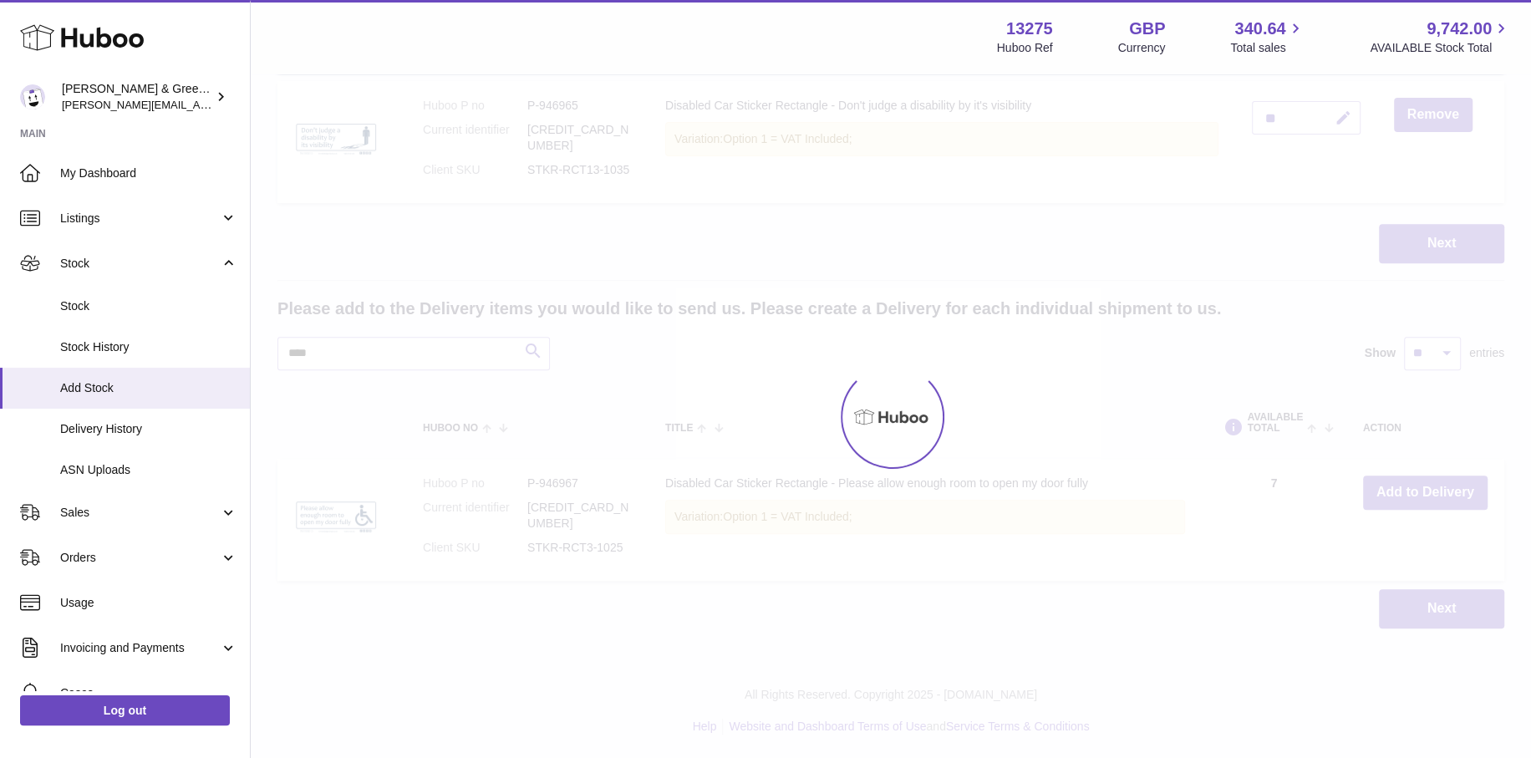
scroll to position [624, 0]
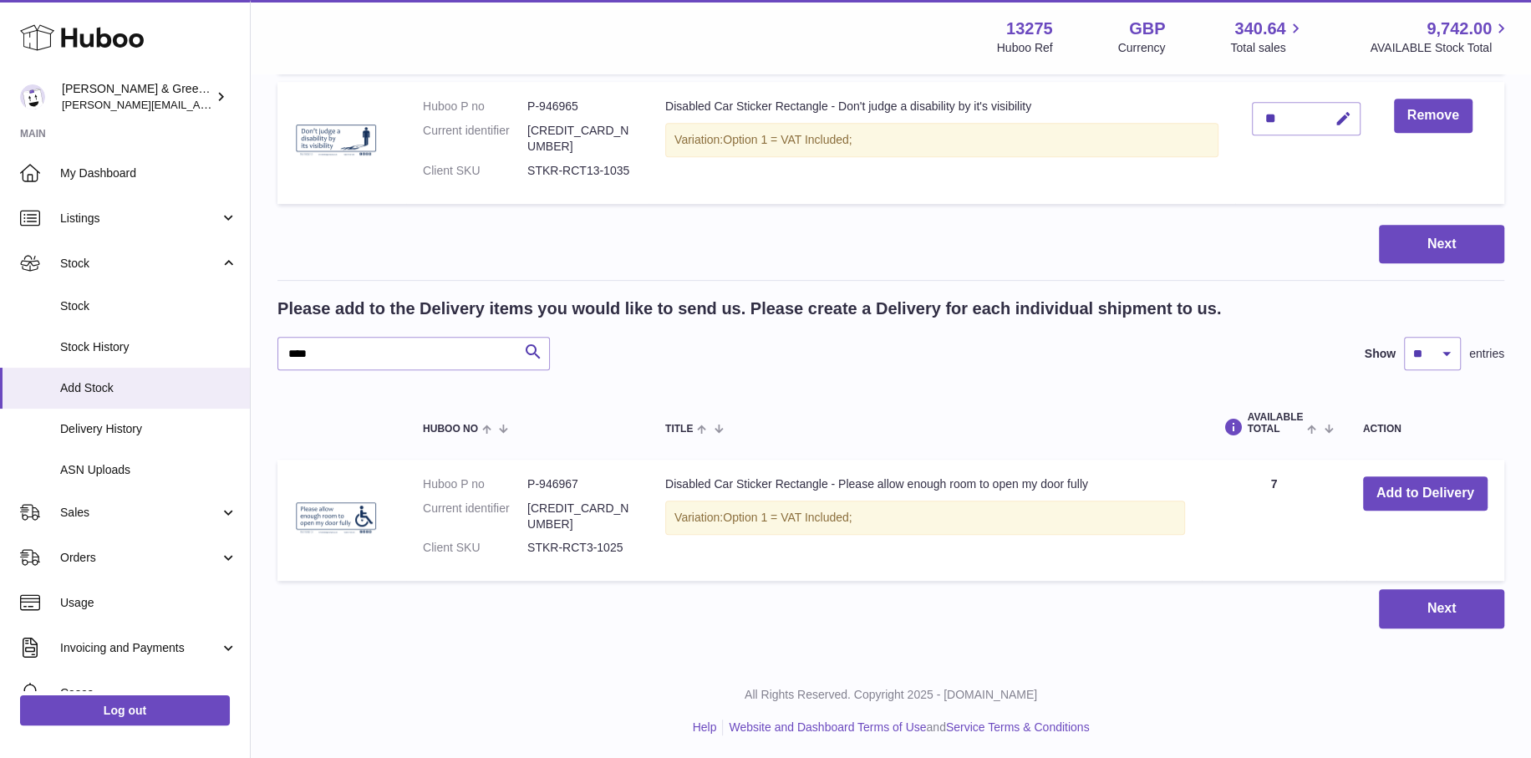
click at [1378, 546] on td "Add to Delivery" at bounding box center [1425, 521] width 158 height 122
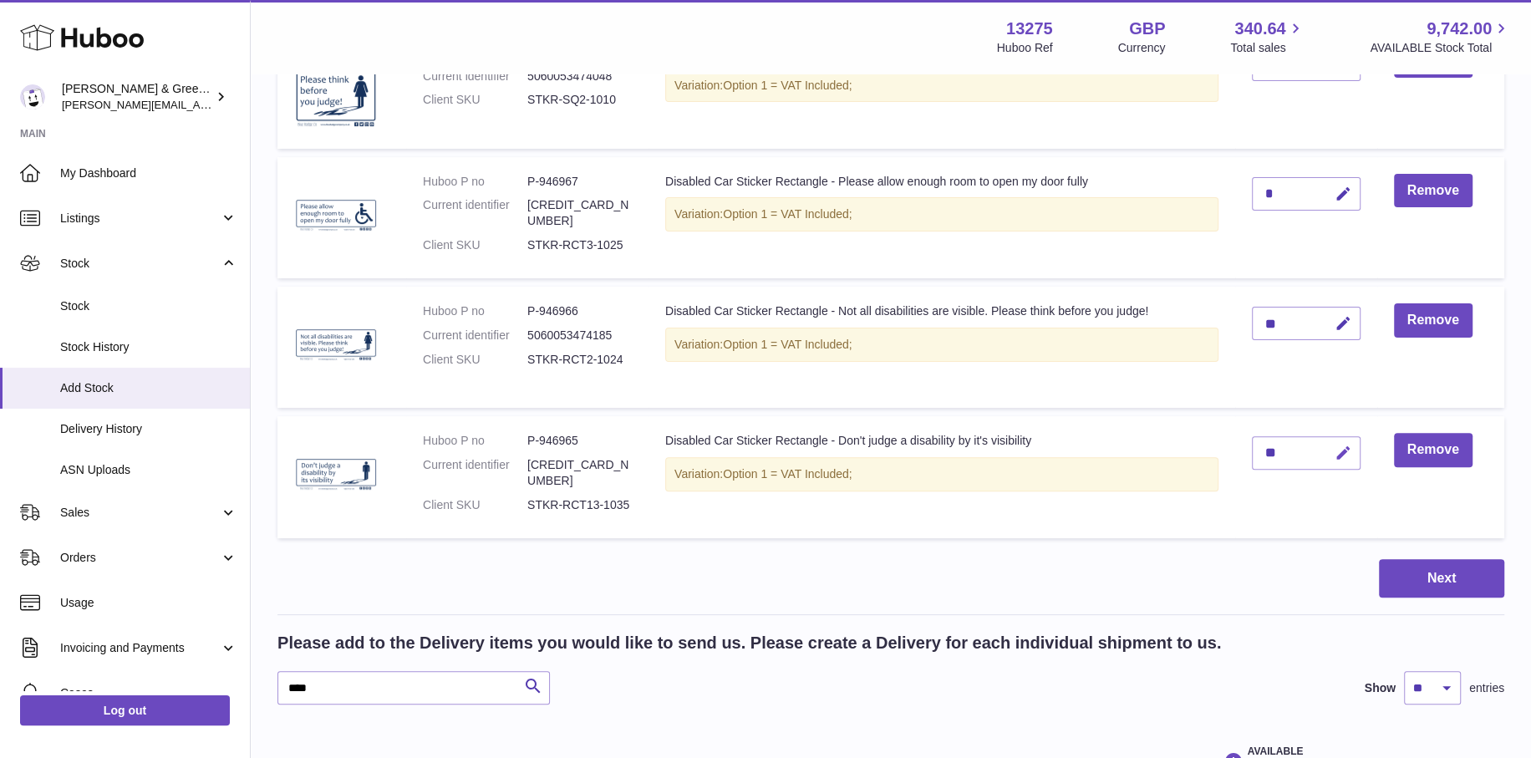
scroll to position [39, 0]
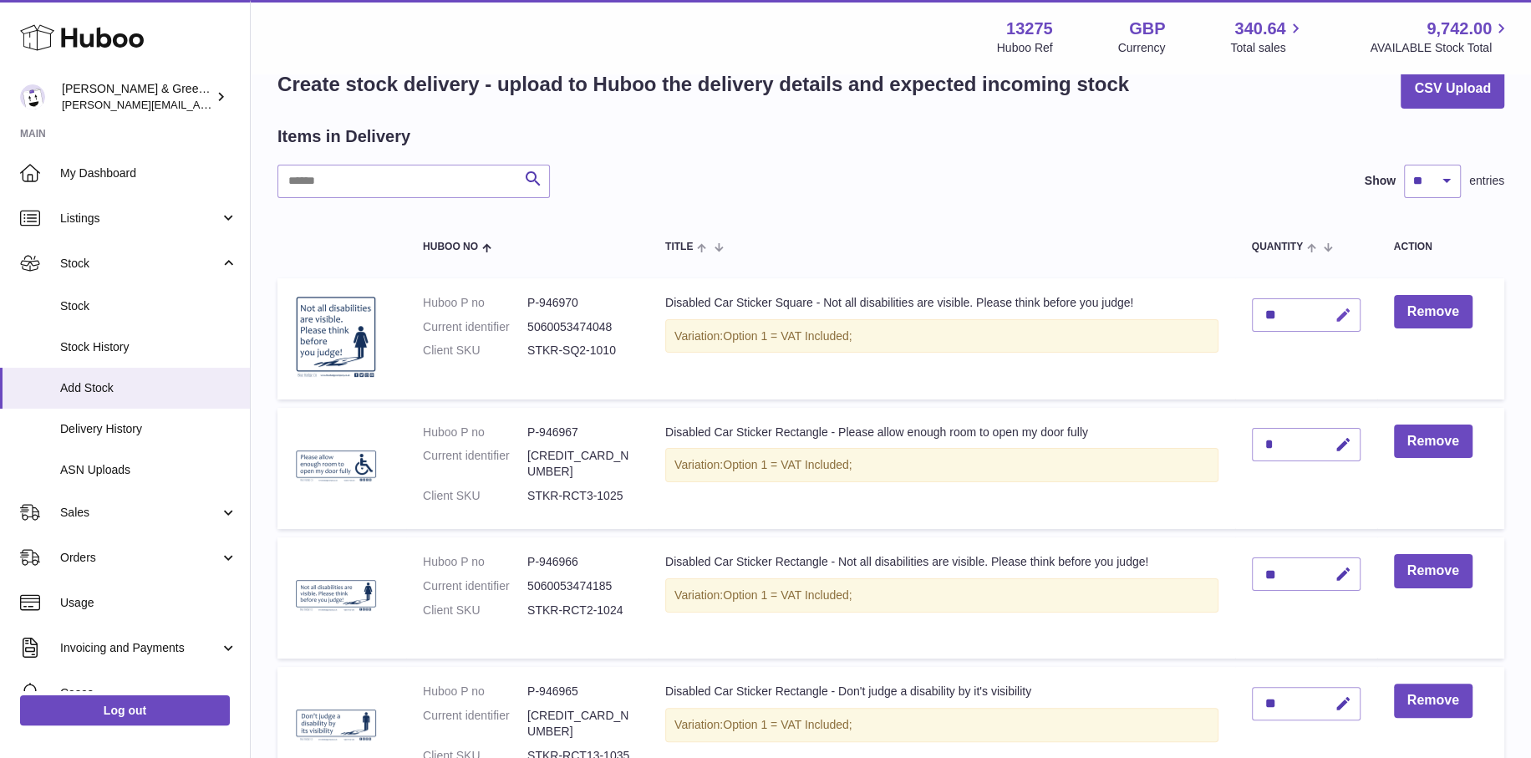
click at [1331, 312] on button "button" at bounding box center [1340, 315] width 39 height 34
click at [1330, 438] on button "button" at bounding box center [1340, 445] width 39 height 34
drag, startPoint x: 1274, startPoint y: 440, endPoint x: 1251, endPoint y: 447, distance: 24.3
click at [1252, 447] on input "*" at bounding box center [1306, 444] width 109 height 33
type input "**"
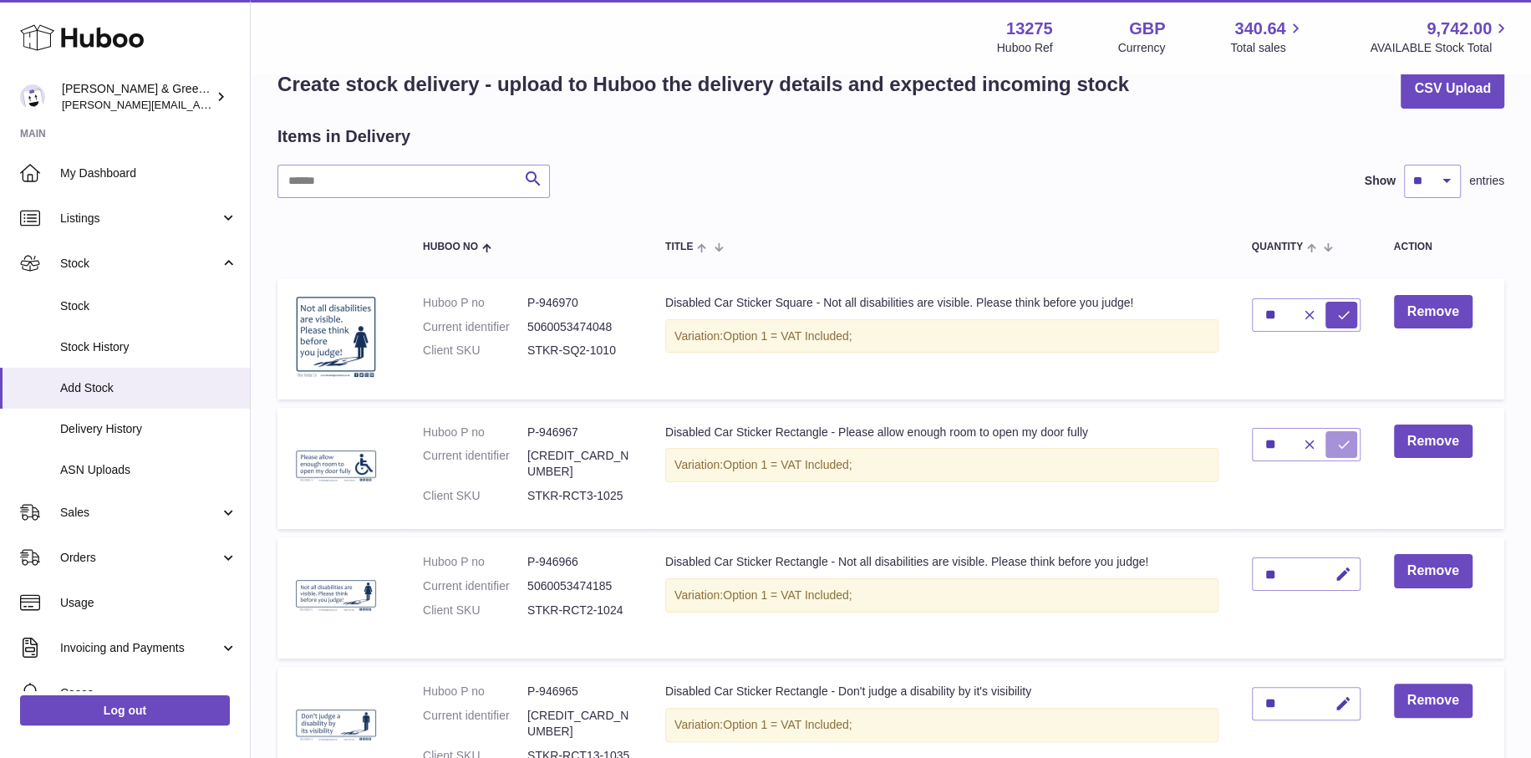
click at [1342, 437] on icon "submit" at bounding box center [1343, 444] width 15 height 15
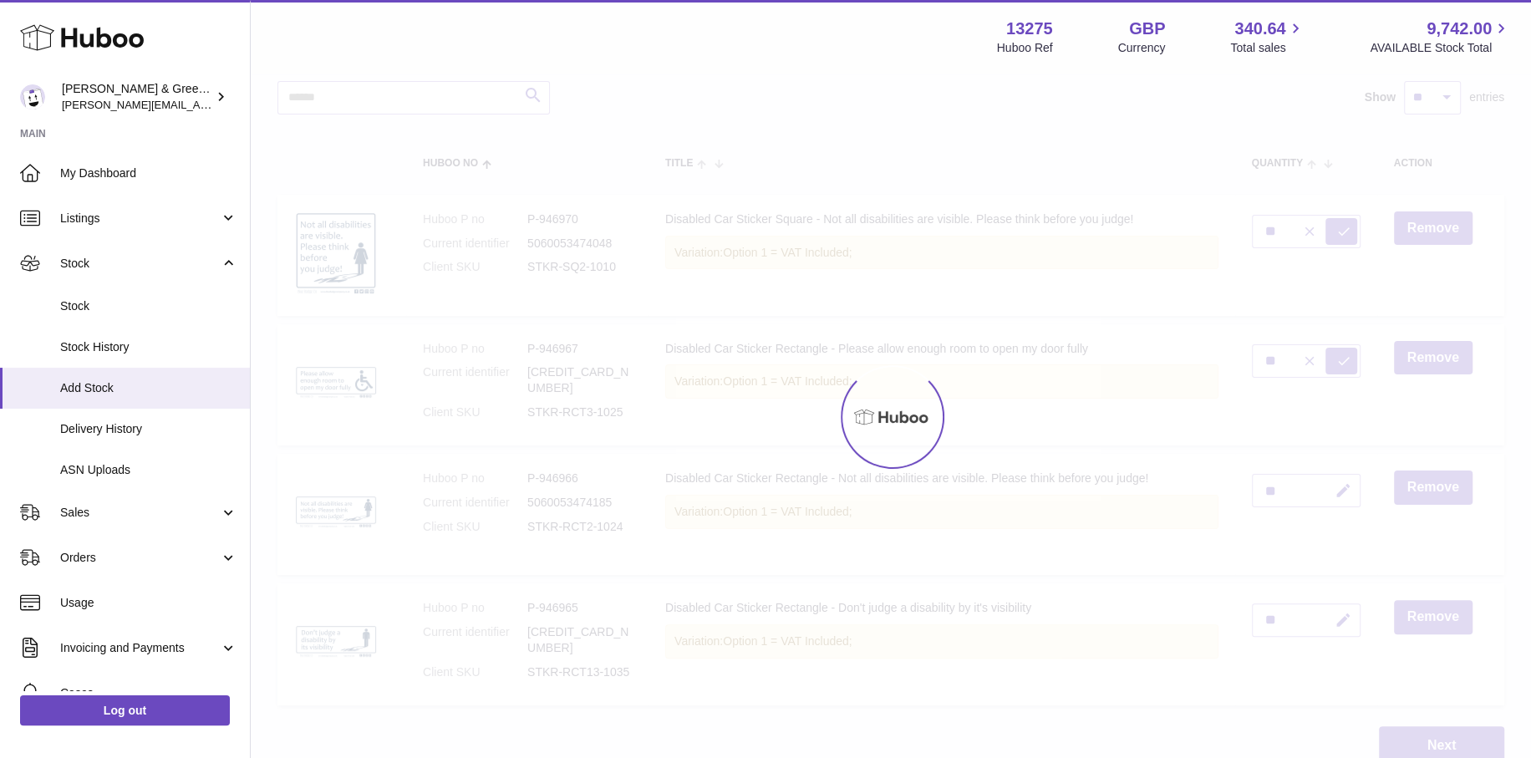
scroll to position [290, 0]
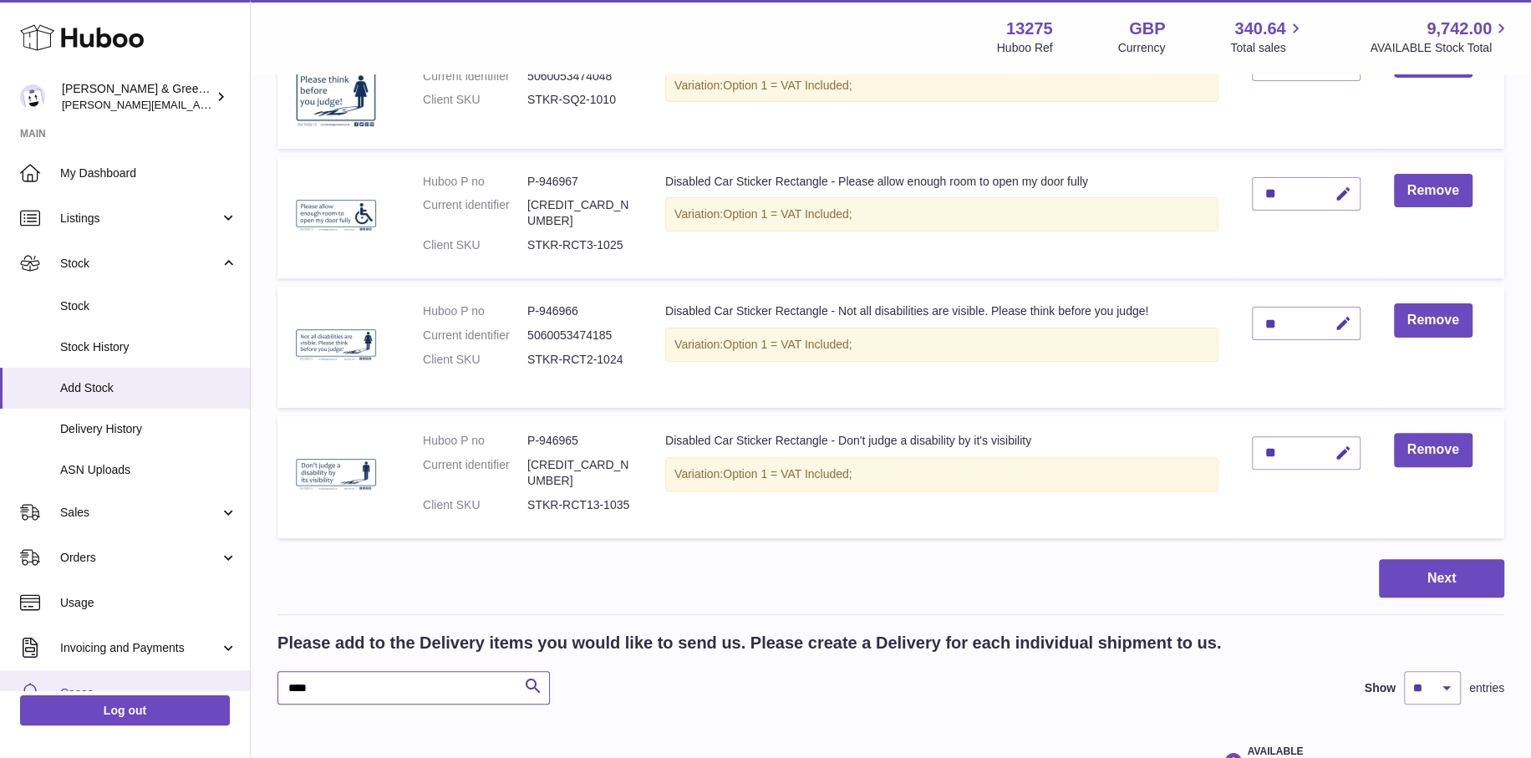
drag, startPoint x: 292, startPoint y: 680, endPoint x: 229, endPoint y: 684, distance: 63.7
click at [229, 684] on div "Huboo Evans & Green Ltd ellen@bluebadgecompany.co.uk Main My Dashboard Listings…" at bounding box center [765, 402] width 1531 height 1385
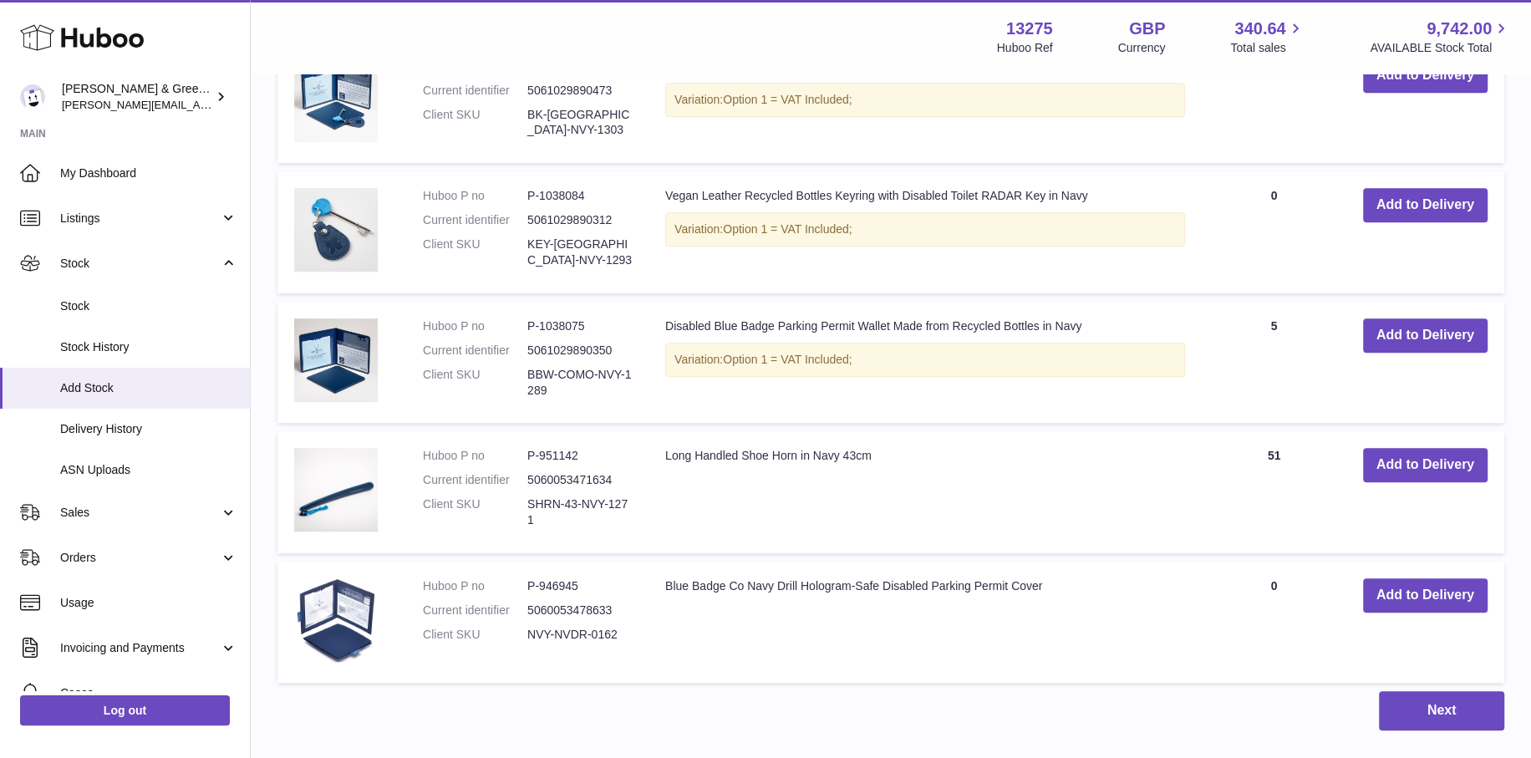
scroll to position [1126, 0]
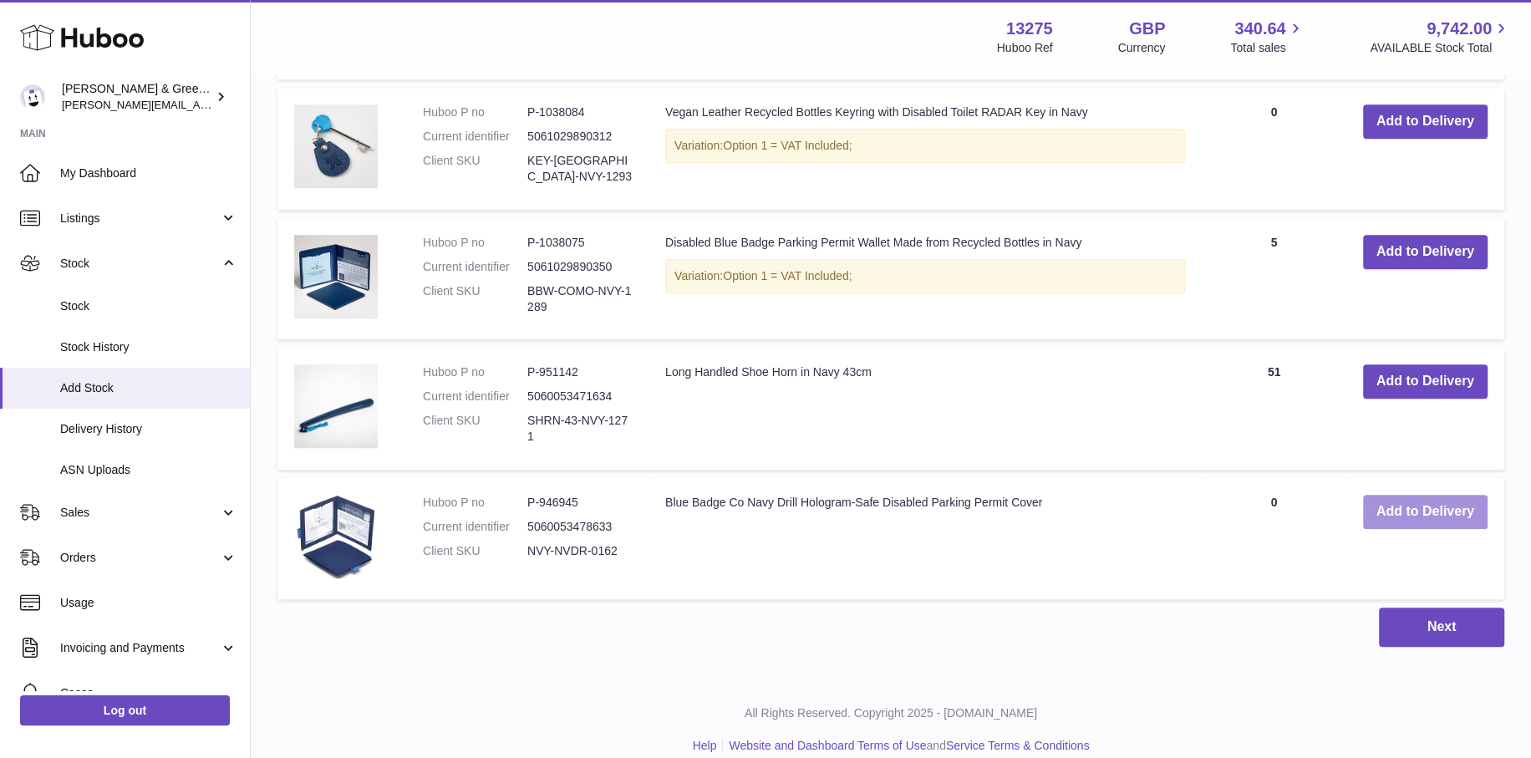
click at [1390, 509] on button "Add to Delivery" at bounding box center [1425, 512] width 125 height 34
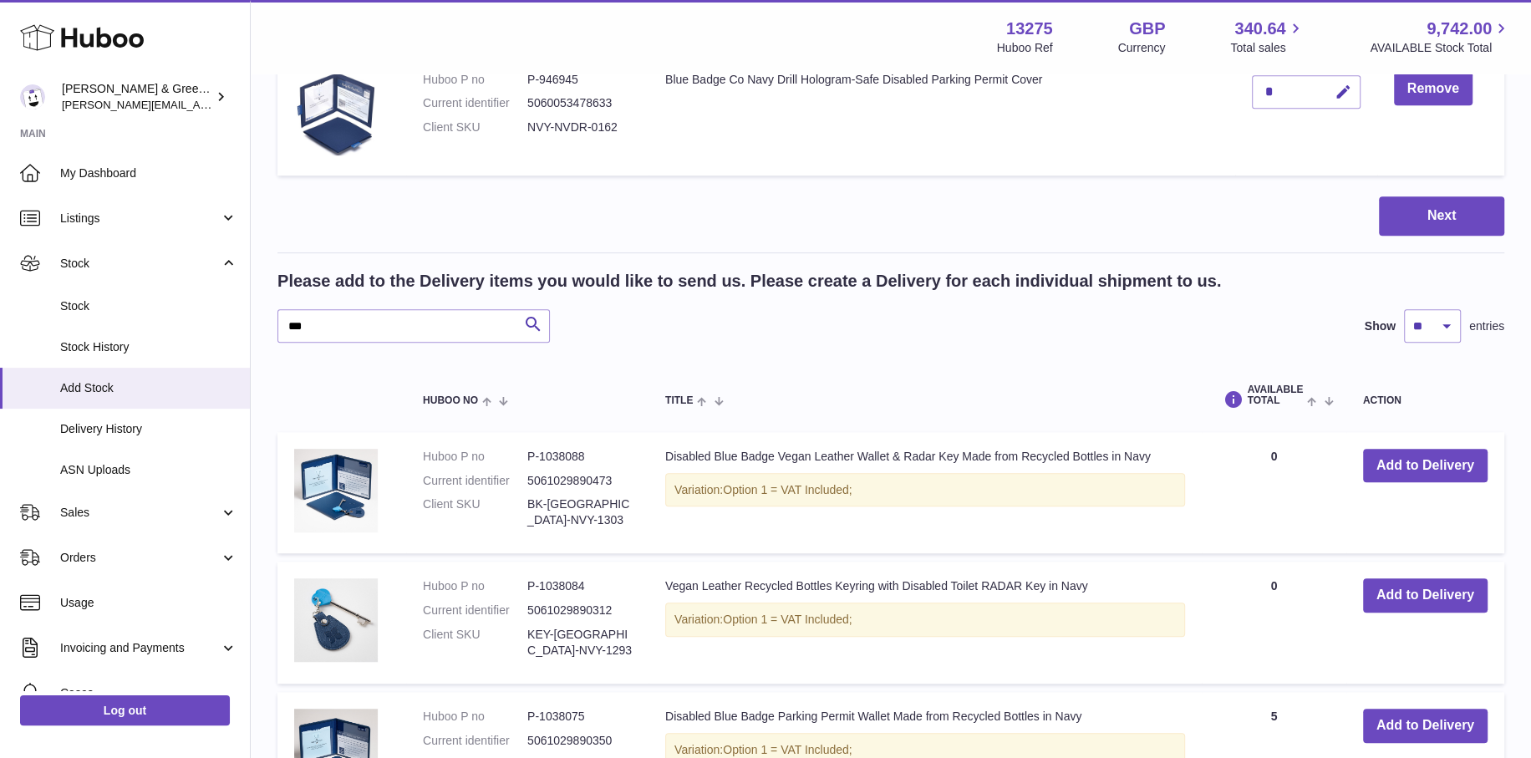
scroll to position [586, 0]
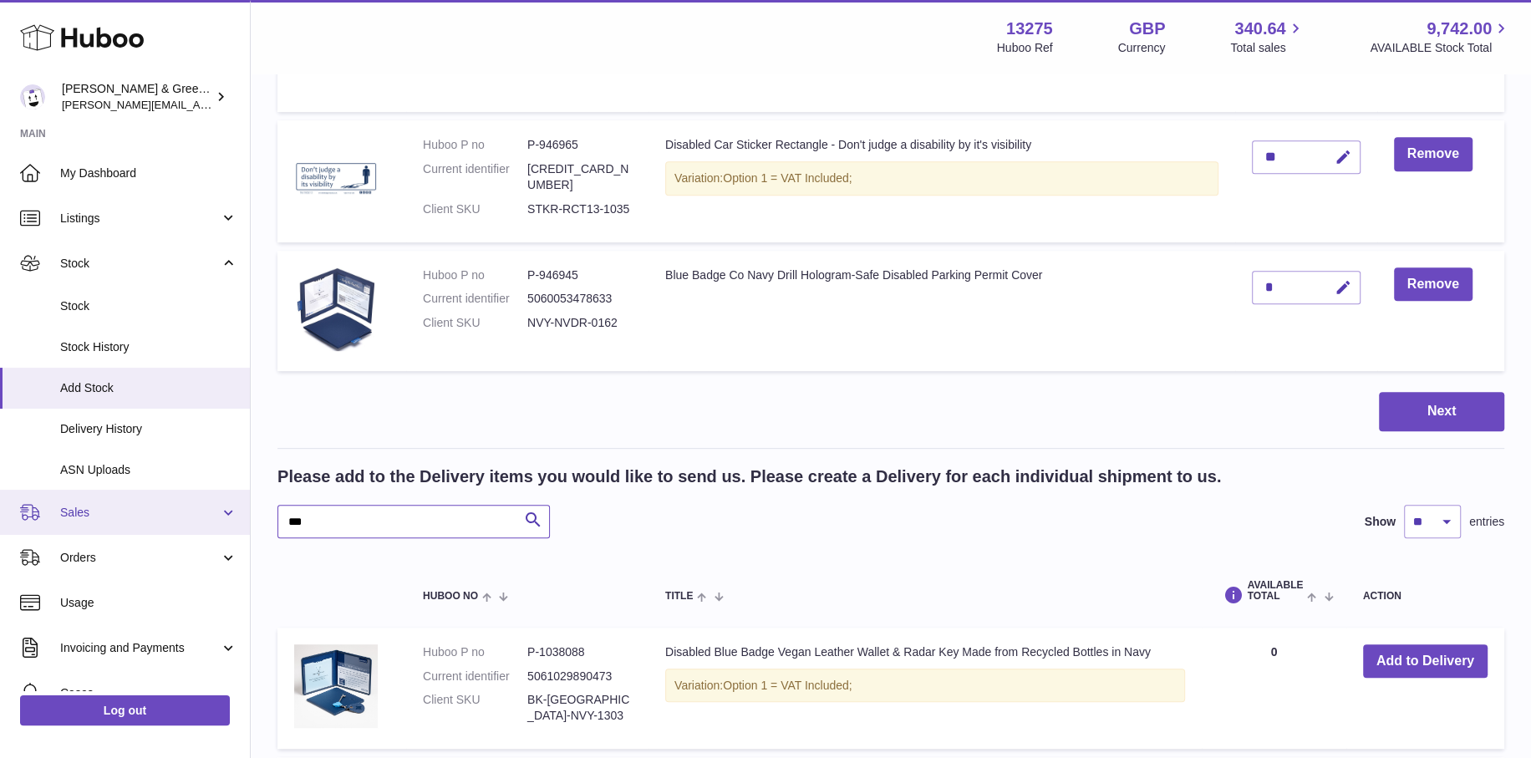
drag, startPoint x: 418, startPoint y: 523, endPoint x: 231, endPoint y: 526, distance: 187.2
click at [231, 526] on div "Huboo Evans & Green Ltd ellen@bluebadgecompany.co.uk Main My Dashboard Listings…" at bounding box center [765, 430] width 1531 height 2033
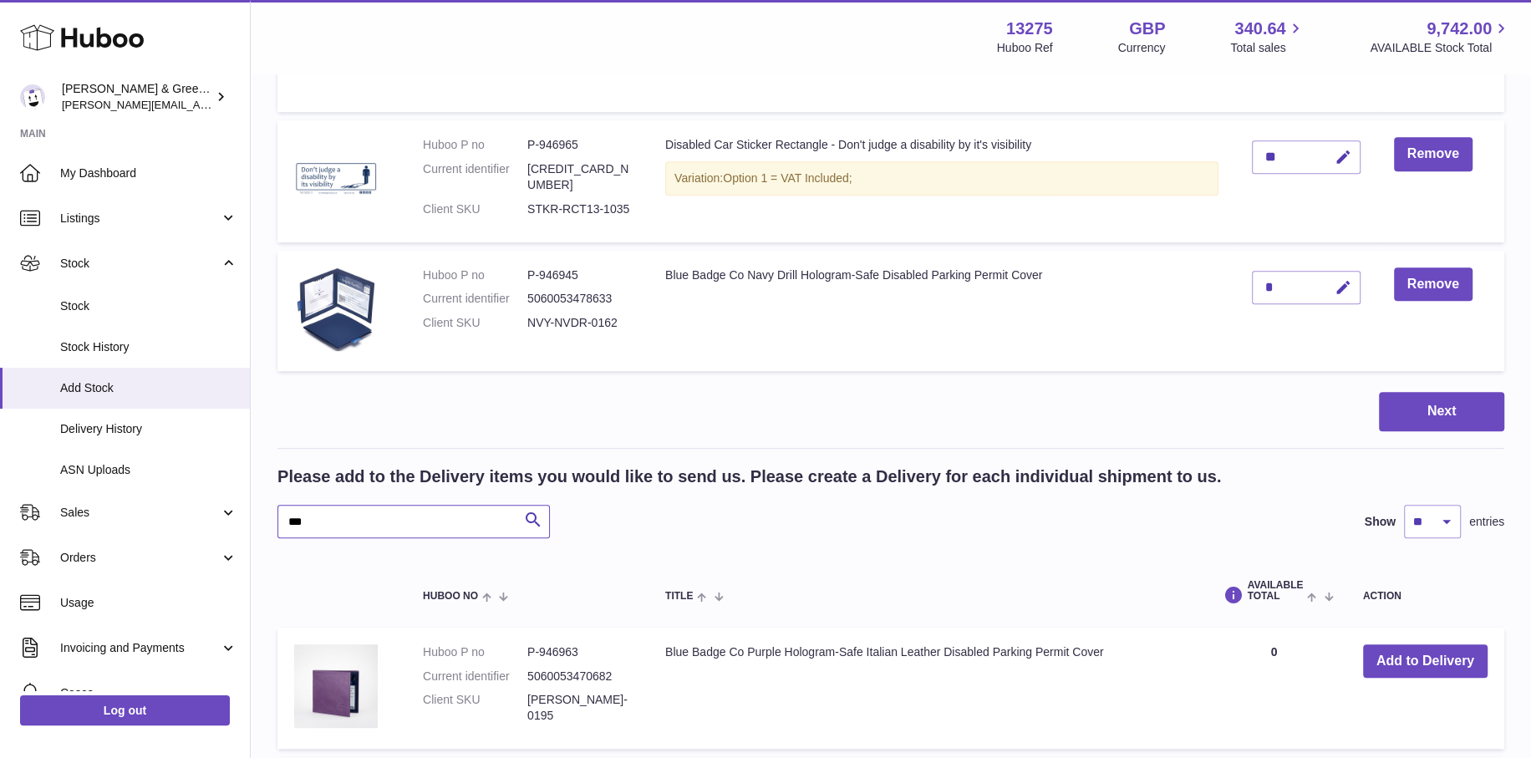
scroll to position [883, 0]
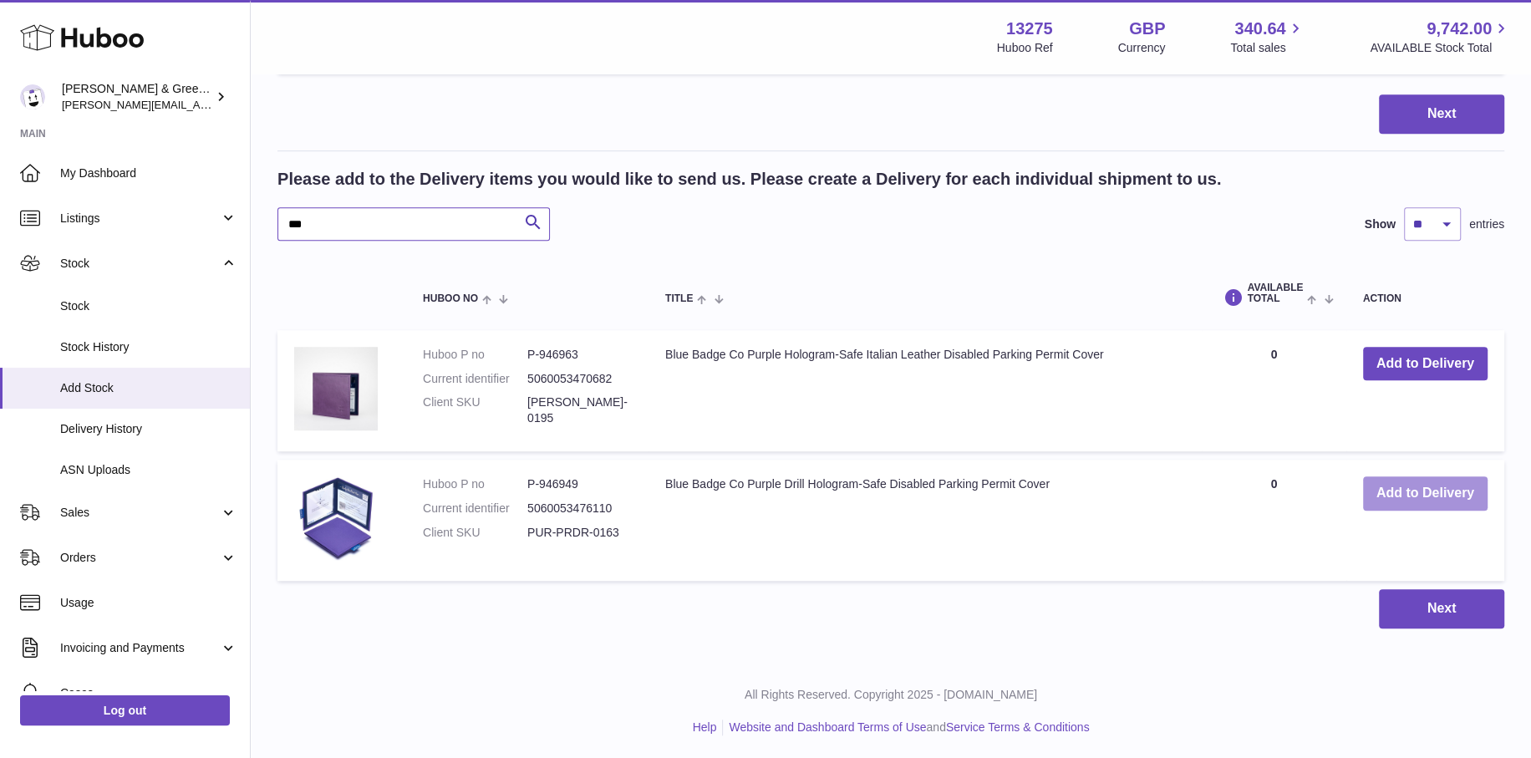
type input "***"
click at [1417, 493] on button "Add to Delivery" at bounding box center [1425, 493] width 125 height 34
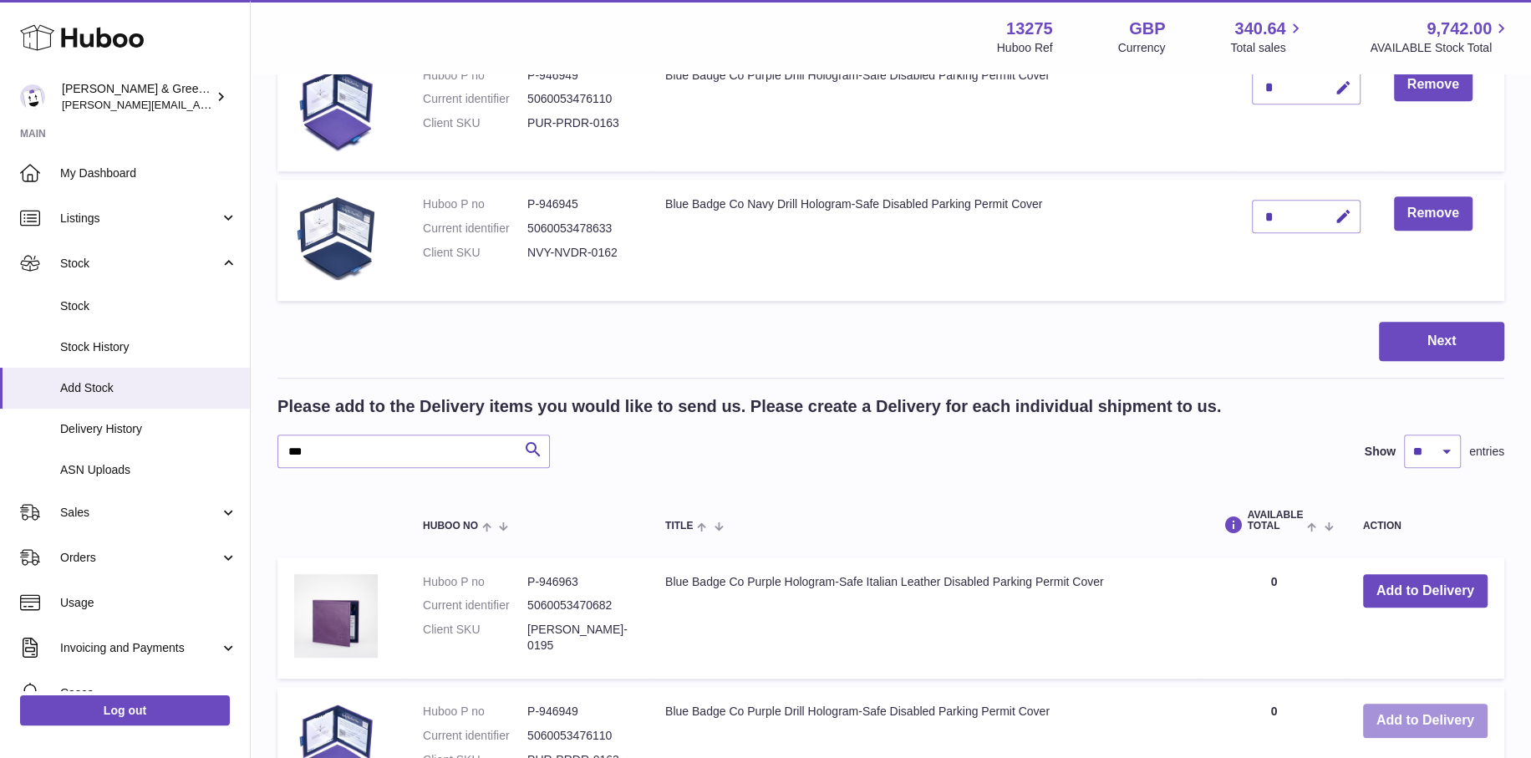
scroll to position [762, 0]
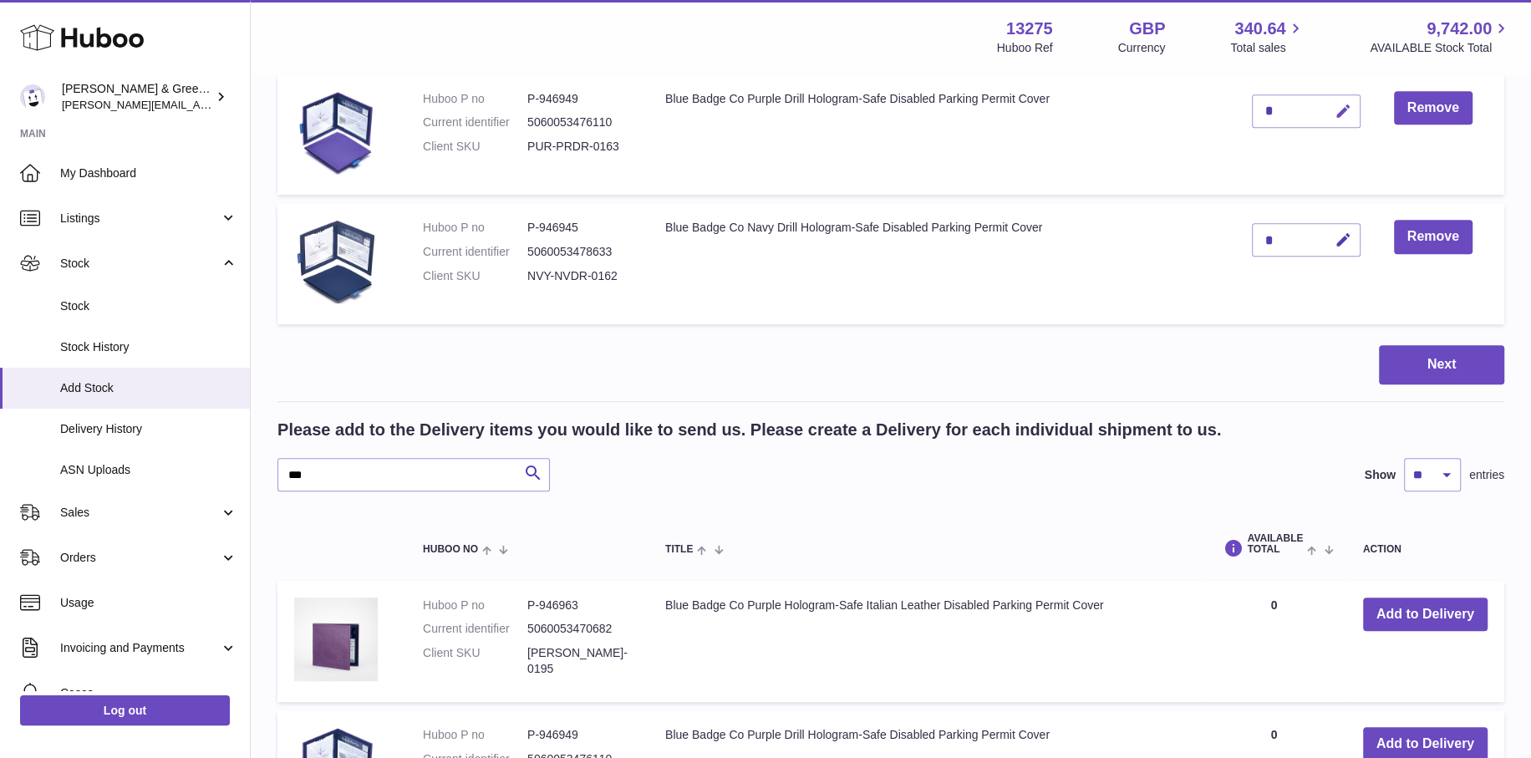
click at [1336, 106] on icon "button" at bounding box center [1344, 112] width 18 height 18
drag, startPoint x: 1278, startPoint y: 102, endPoint x: 1229, endPoint y: 113, distance: 49.7
click at [1229, 113] on tr "Huboo P no P-946949 Current identifier 5060053476110 Client SKU PUR-PRDR-0163 B…" at bounding box center [890, 134] width 1227 height 121
type input "*"
click at [1341, 107] on icon "submit" at bounding box center [1343, 111] width 15 height 15
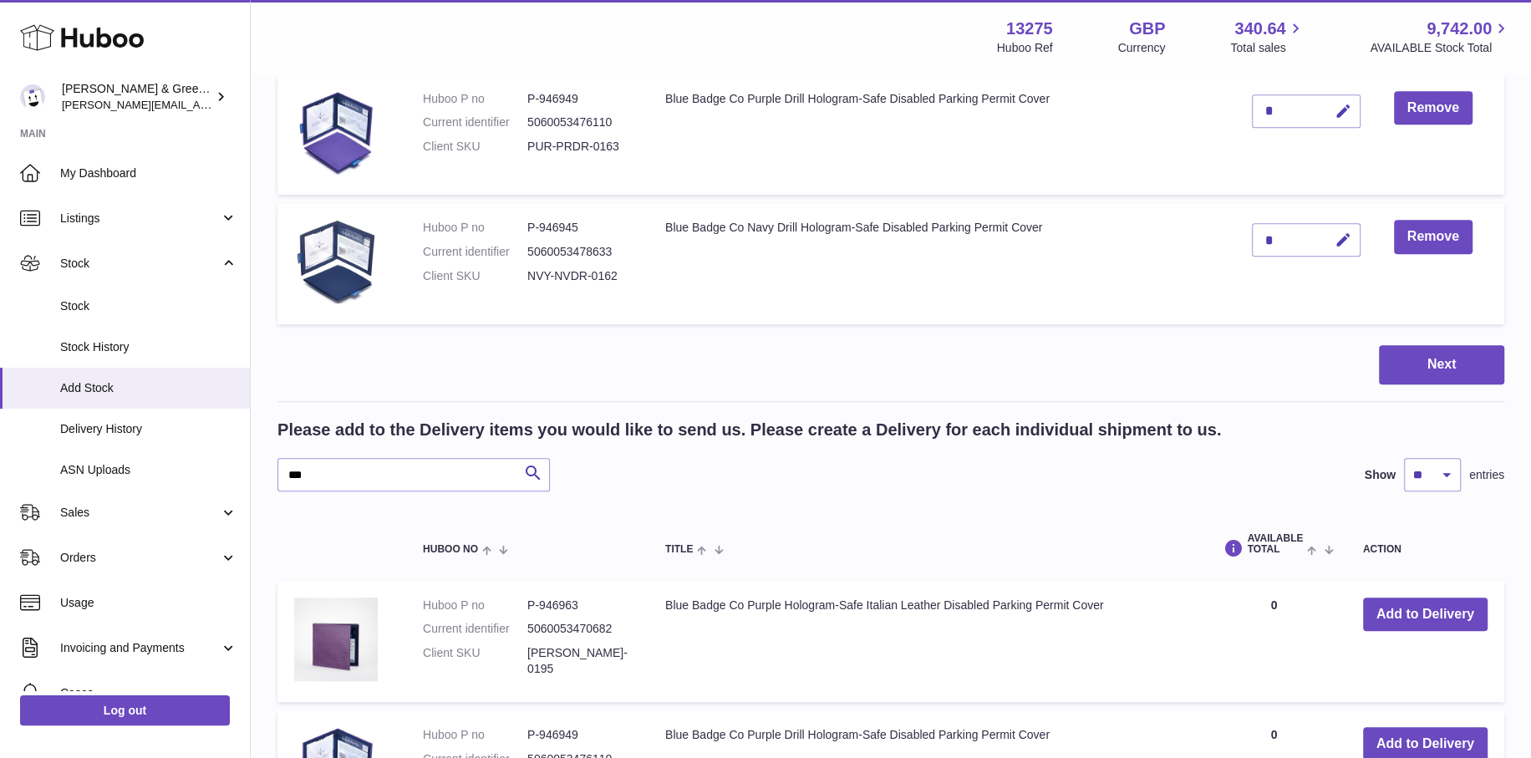
click at [905, 267] on td "Blue Badge Co Navy Drill Hologram-Safe Disabled Parking Permit Cover" at bounding box center [942, 263] width 587 height 121
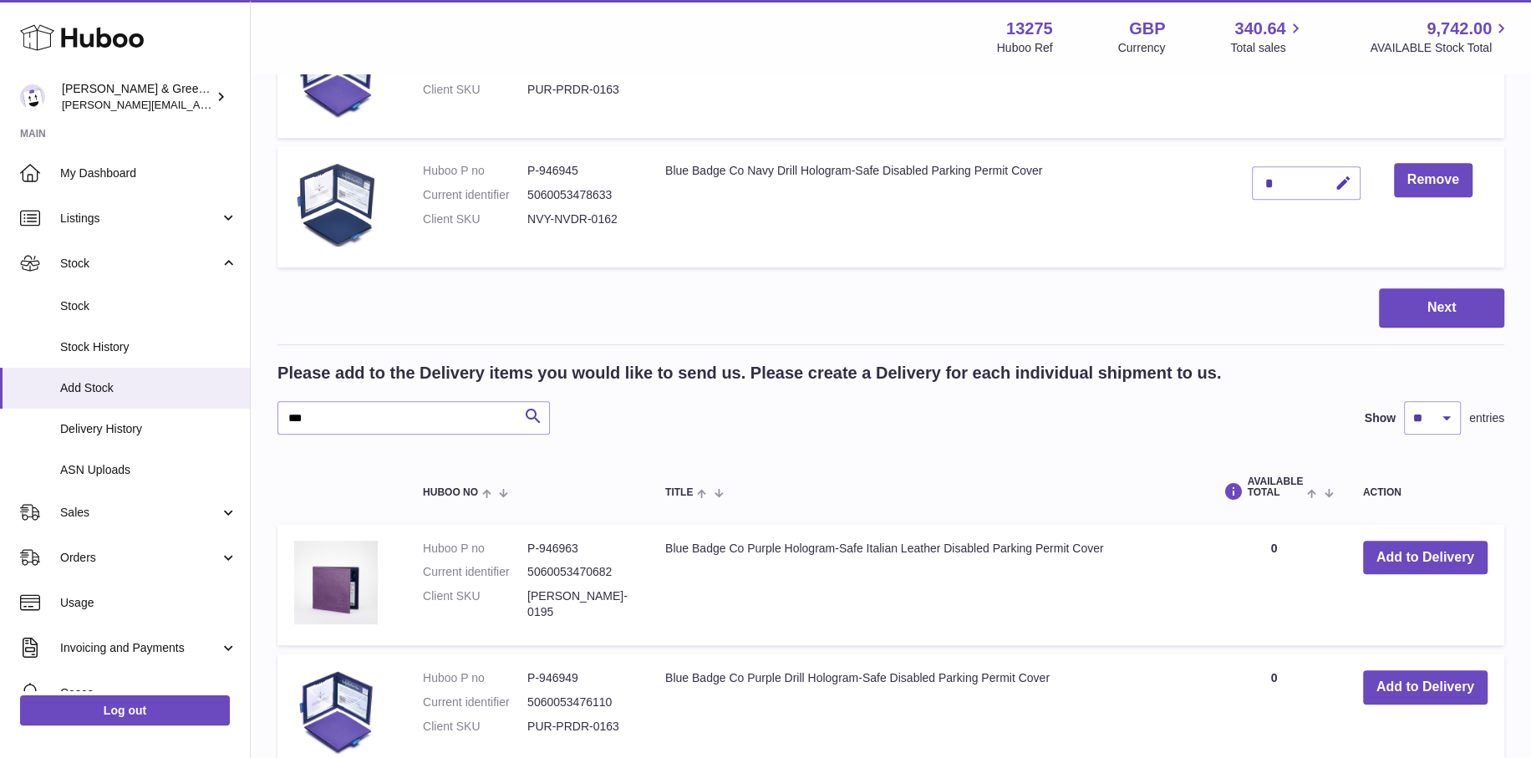
scroll to position [929, 0]
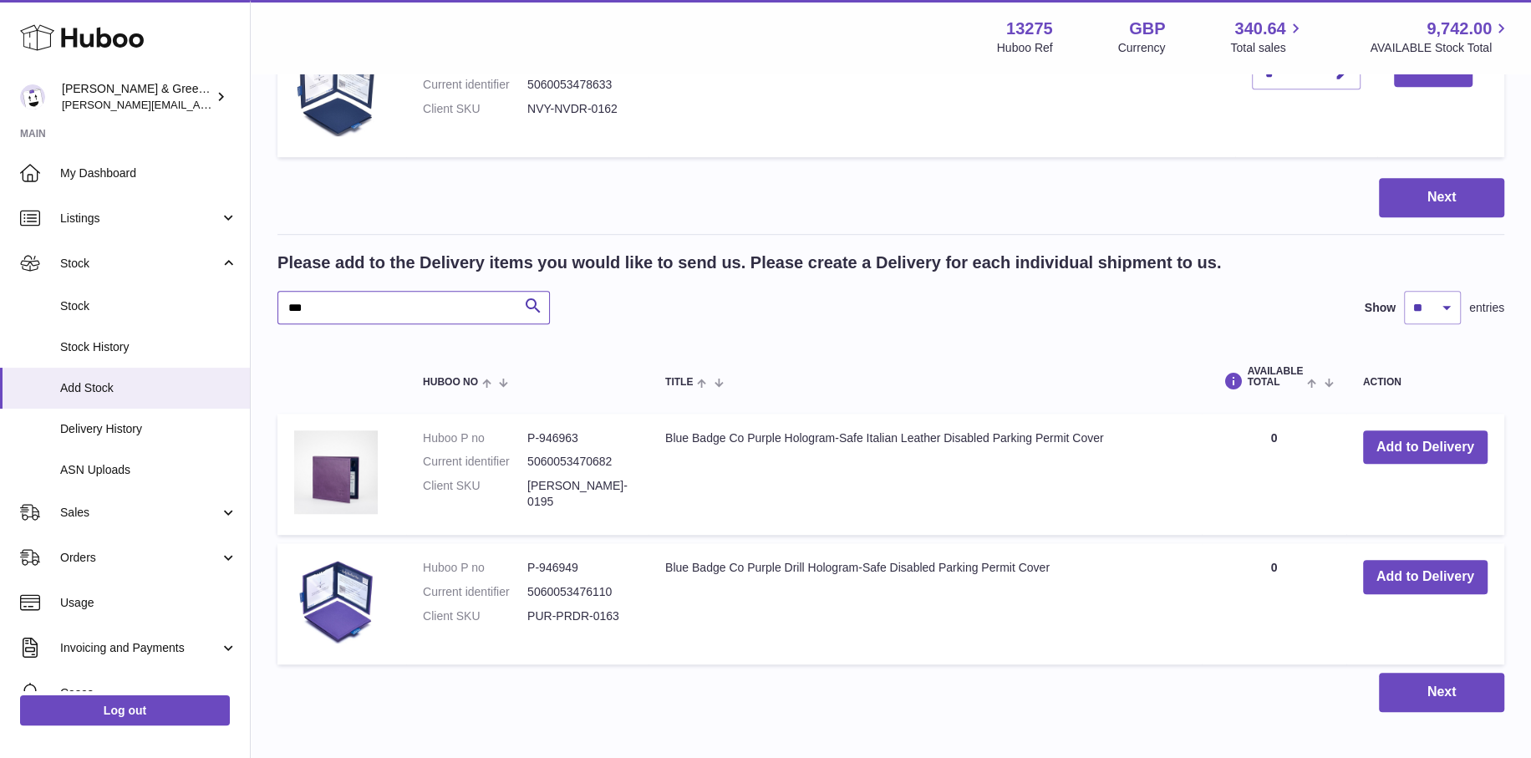
drag, startPoint x: 339, startPoint y: 311, endPoint x: 248, endPoint y: 319, distance: 91.5
type input "*****"
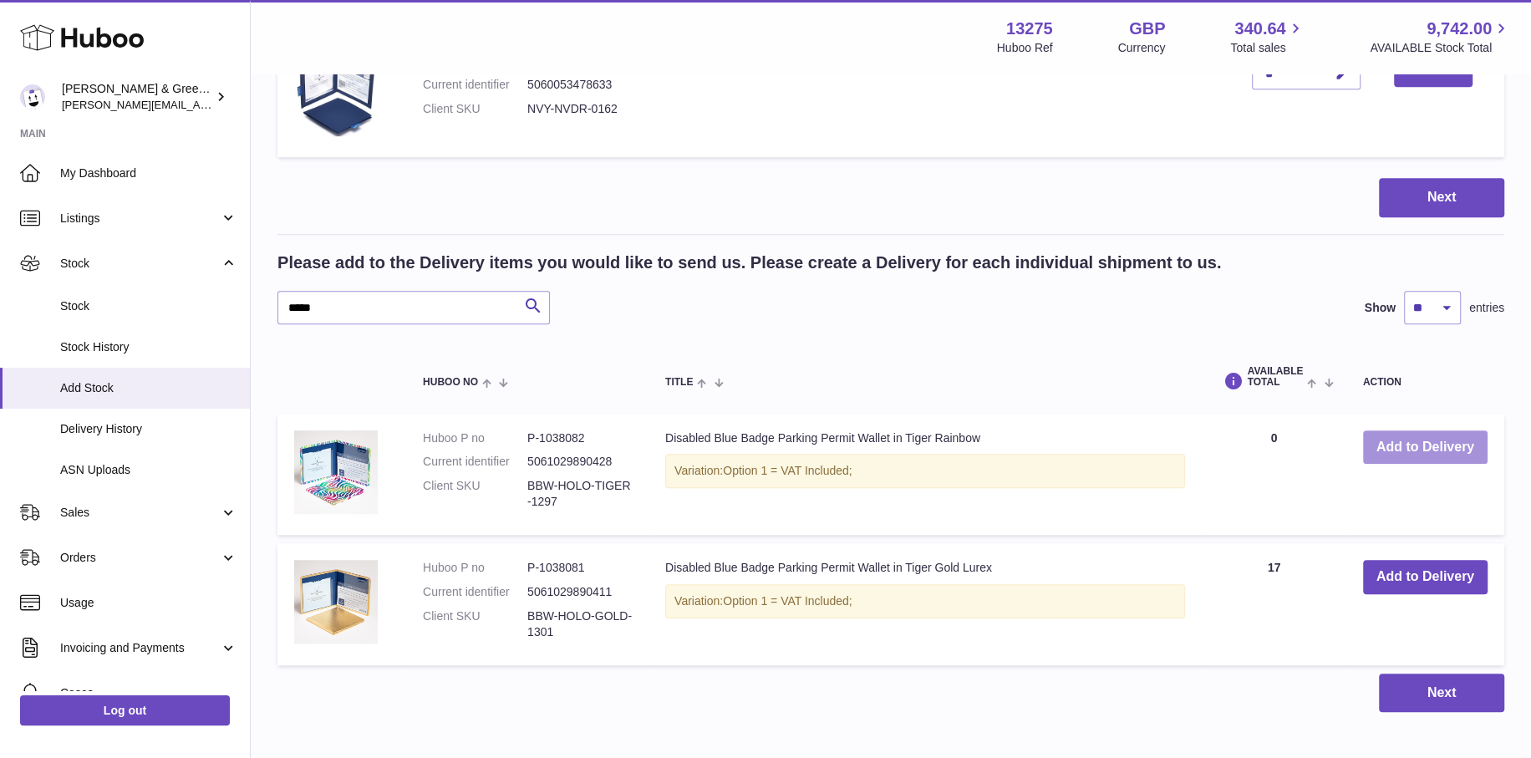
click at [1396, 456] on button "Add to Delivery" at bounding box center [1425, 447] width 125 height 34
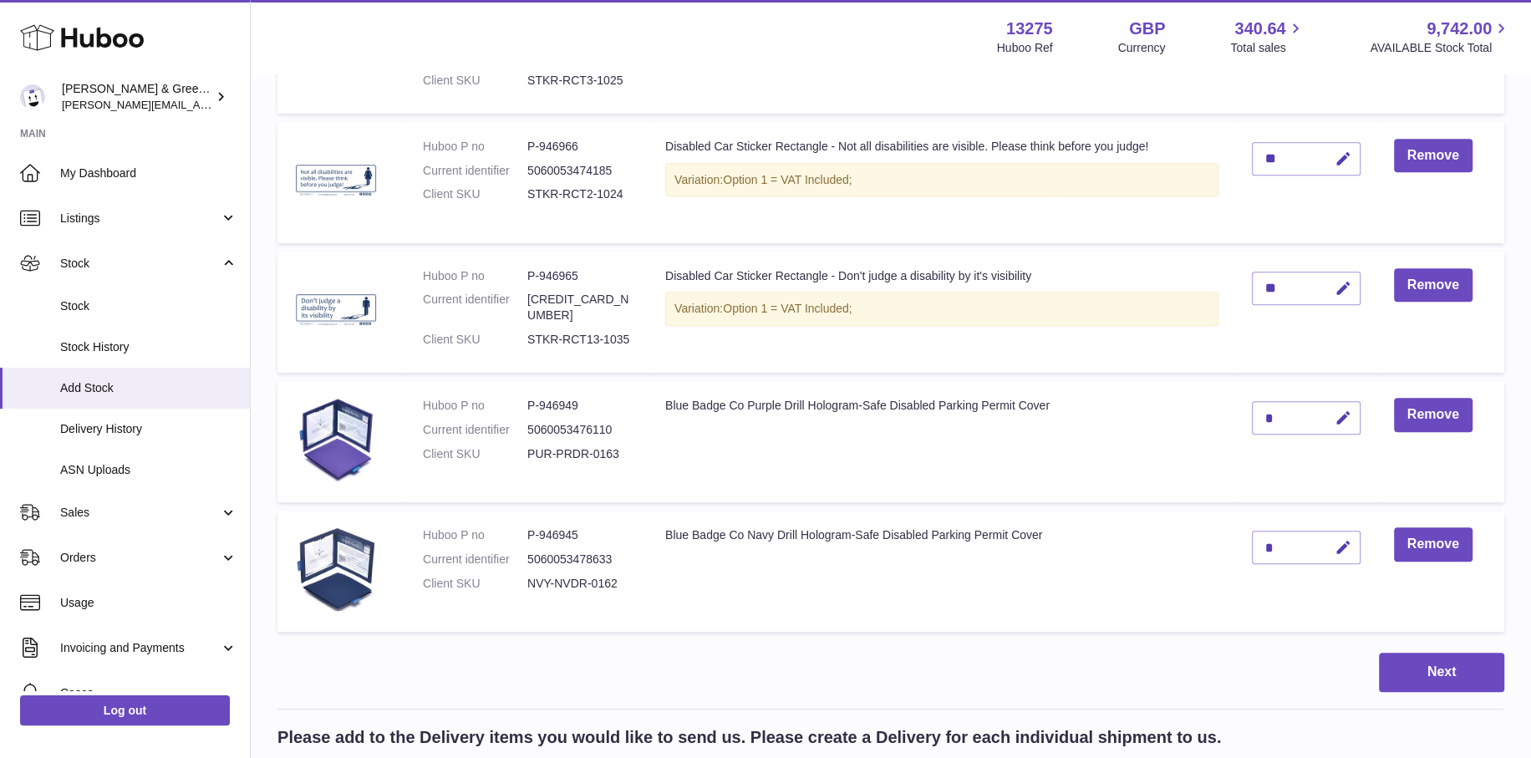
scroll to position [84, 0]
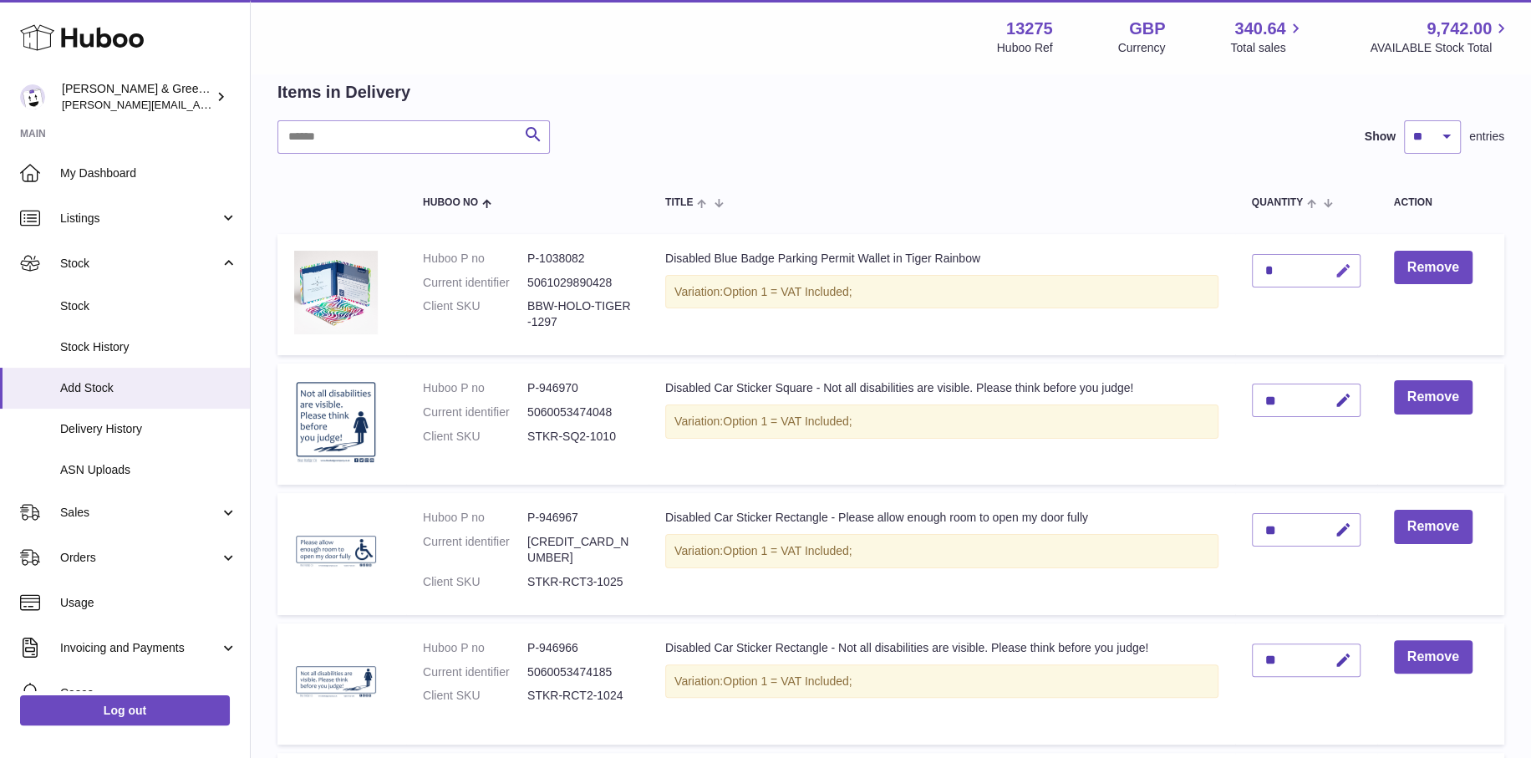
click at [1332, 254] on button "button" at bounding box center [1340, 271] width 39 height 34
click at [1255, 257] on input "*" at bounding box center [1306, 270] width 109 height 33
type input "*"
click at [1347, 267] on icon "submit" at bounding box center [1343, 270] width 15 height 15
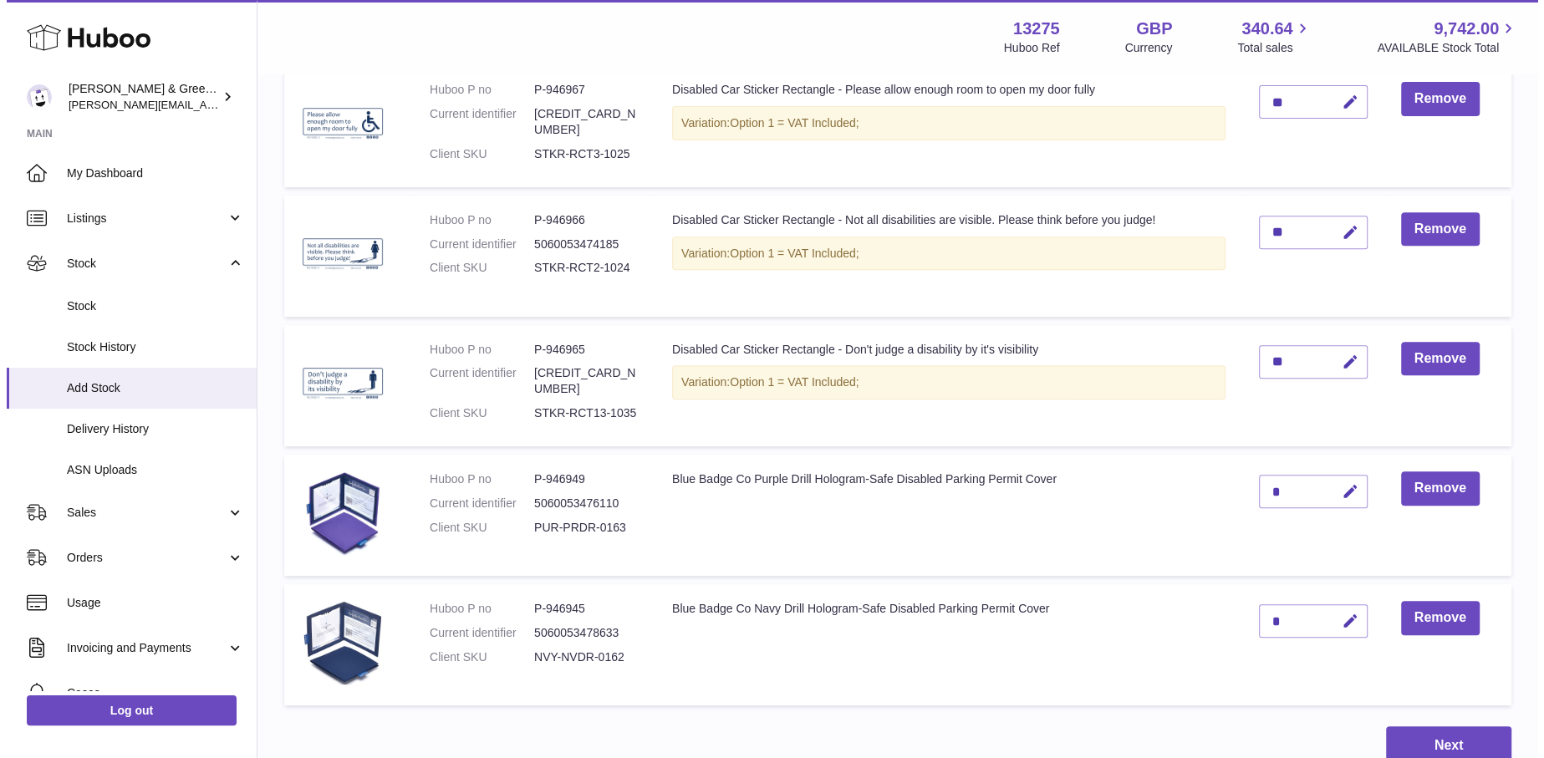
scroll to position [669, 0]
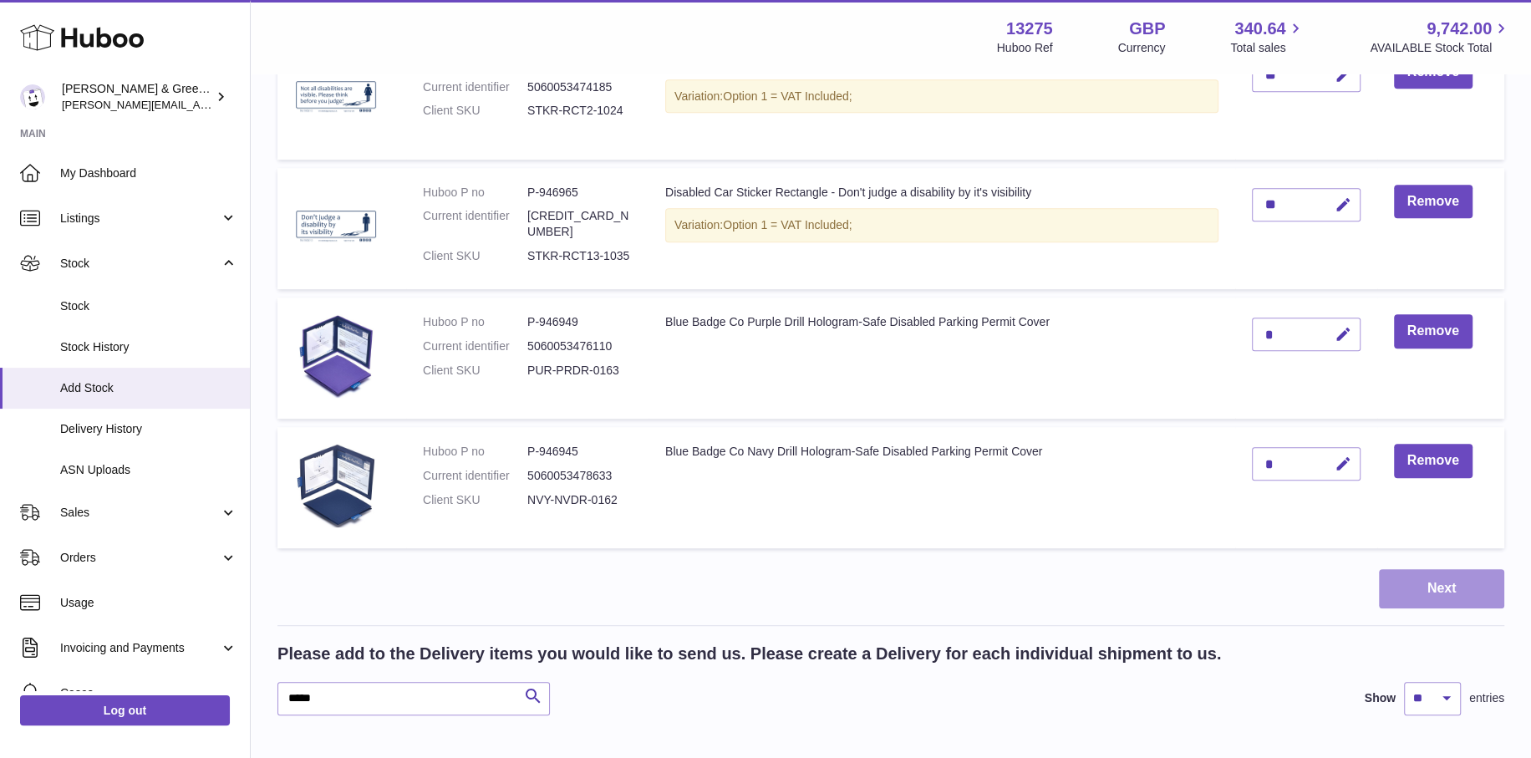
click at [1437, 587] on button "Next" at bounding box center [1441, 588] width 125 height 39
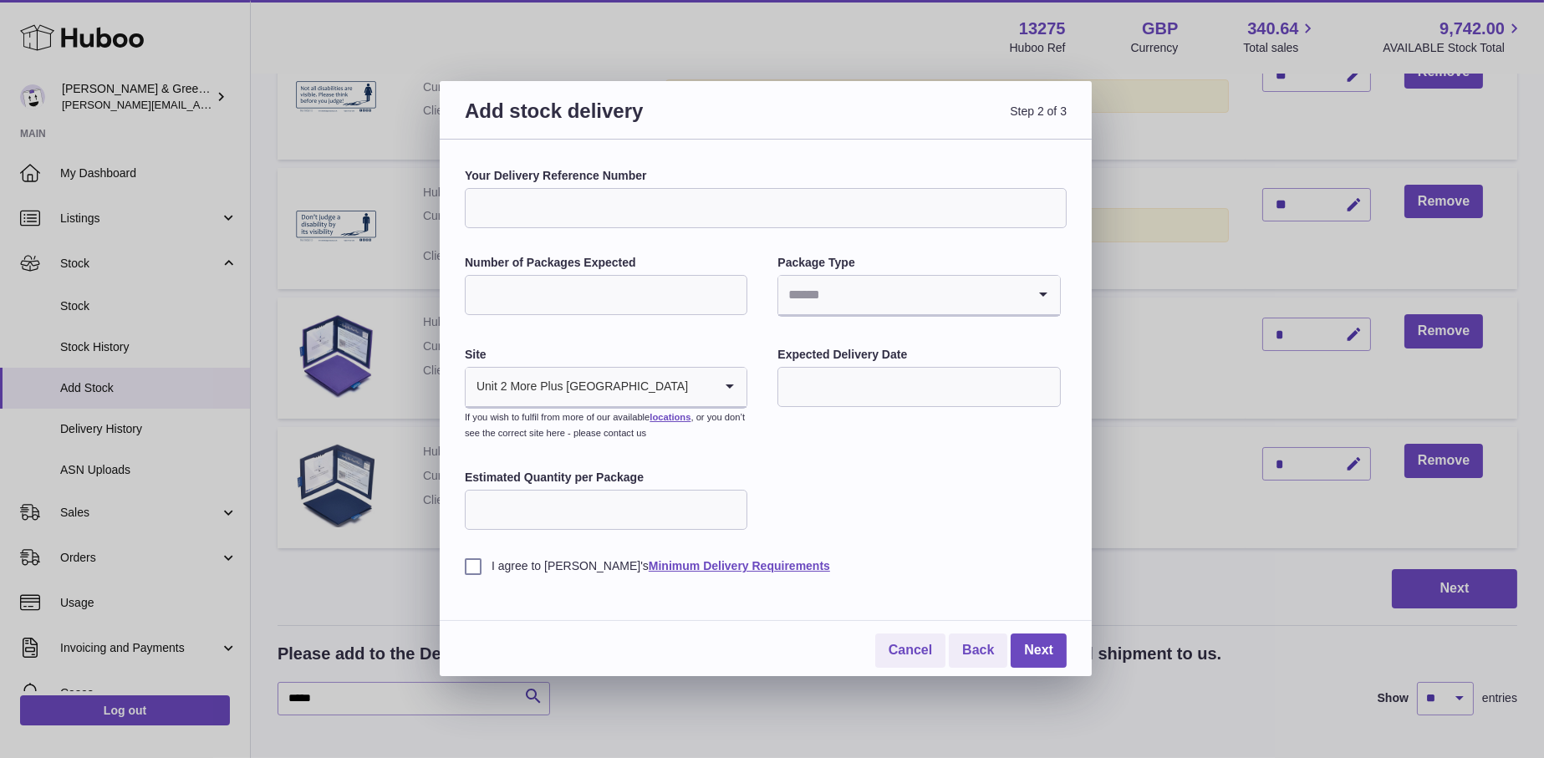
click at [590, 221] on input "Your Delivery Reference Number" at bounding box center [766, 208] width 602 height 40
type input "**********"
click at [574, 299] on input "Number of Packages Expected" at bounding box center [606, 295] width 282 height 40
click at [822, 272] on div "Package Type Loading..." at bounding box center [918, 287] width 282 height 65
click at [822, 289] on input "Search for option" at bounding box center [901, 295] width 247 height 38
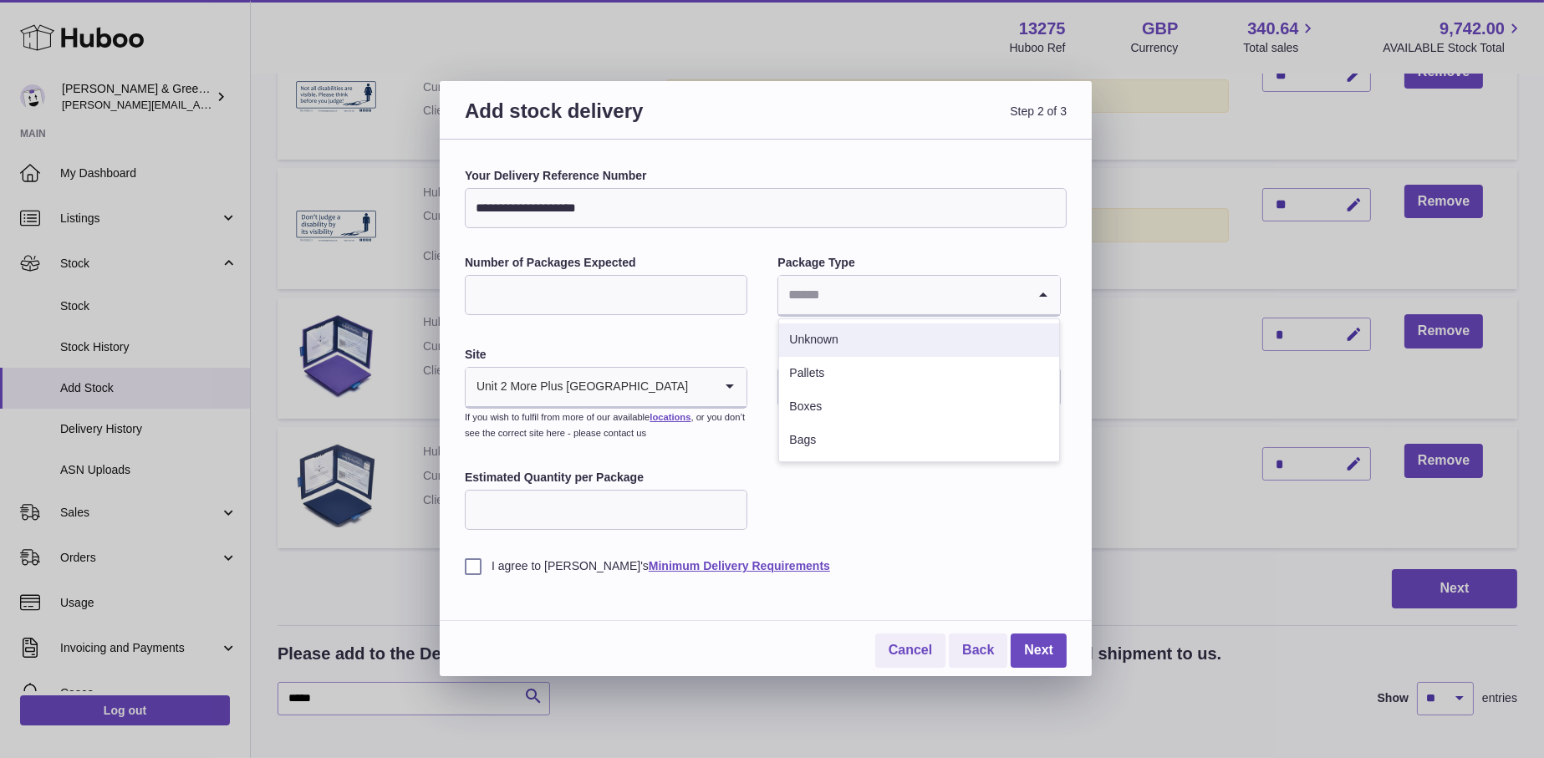
drag, startPoint x: 494, startPoint y: 298, endPoint x: 463, endPoint y: 311, distance: 33.7
click at [439, 303] on div "**********" at bounding box center [772, 379] width 1544 height 758
click at [899, 232] on div "**********" at bounding box center [766, 371] width 602 height 406
click at [453, 304] on div "**********" at bounding box center [766, 408] width 652 height 537
type input "*"
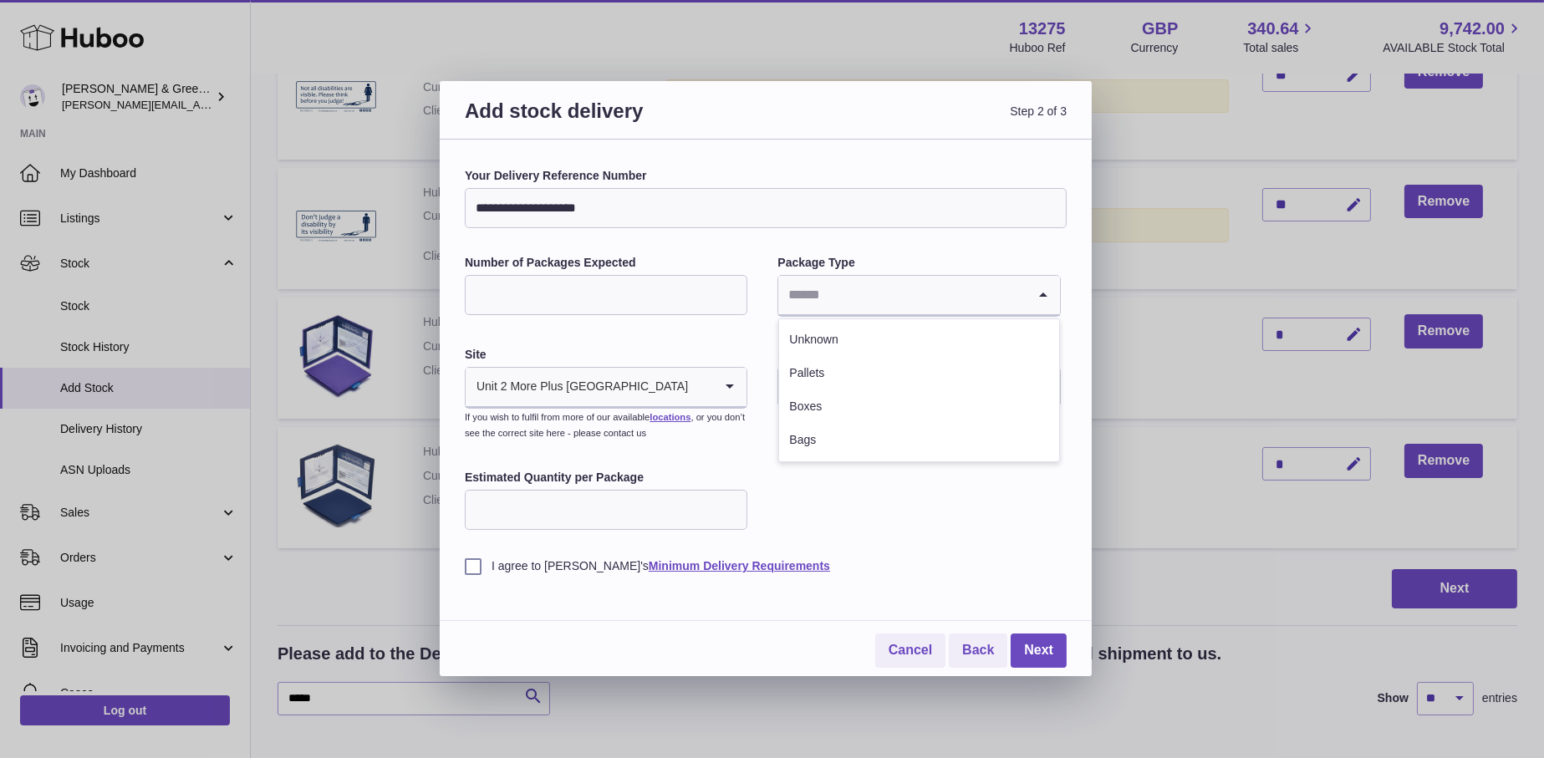
click at [952, 296] on input "Search for option" at bounding box center [901, 295] width 247 height 38
click at [879, 398] on li "Boxes" at bounding box center [918, 406] width 279 height 33
click at [879, 398] on input "text" at bounding box center [918, 387] width 282 height 40
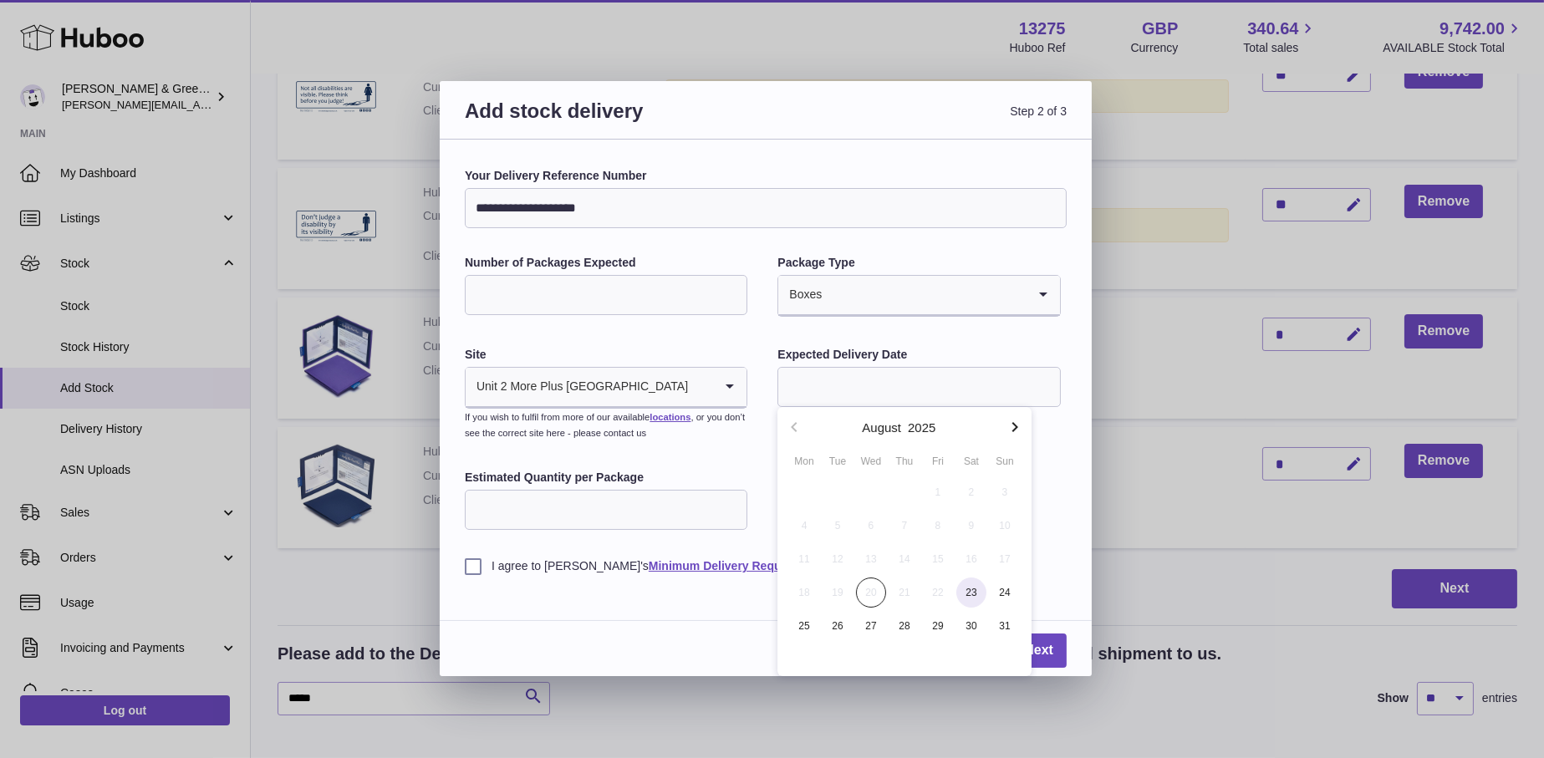
click at [975, 591] on span "23" at bounding box center [971, 592] width 30 height 30
type input "**********"
click at [582, 505] on input "Estimated Quantity per Package" at bounding box center [606, 510] width 282 height 40
type input "*"
click at [476, 577] on div "**********" at bounding box center [766, 418] width 602 height 500
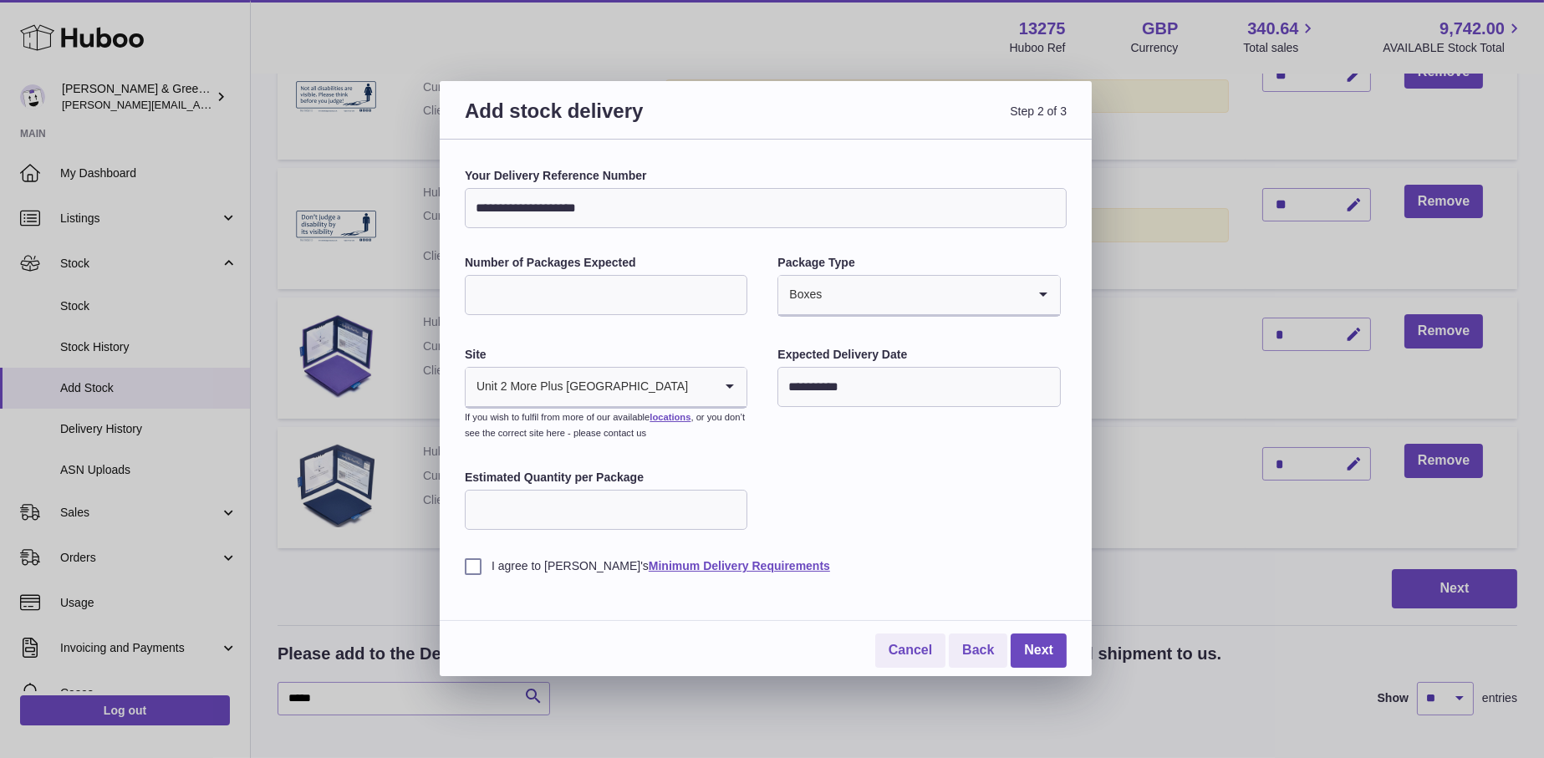
click at [480, 567] on label "I agree to Huboo's Minimum Delivery Requirements" at bounding box center [766, 566] width 602 height 16
click at [1033, 647] on link "Next" at bounding box center [1038, 650] width 56 height 34
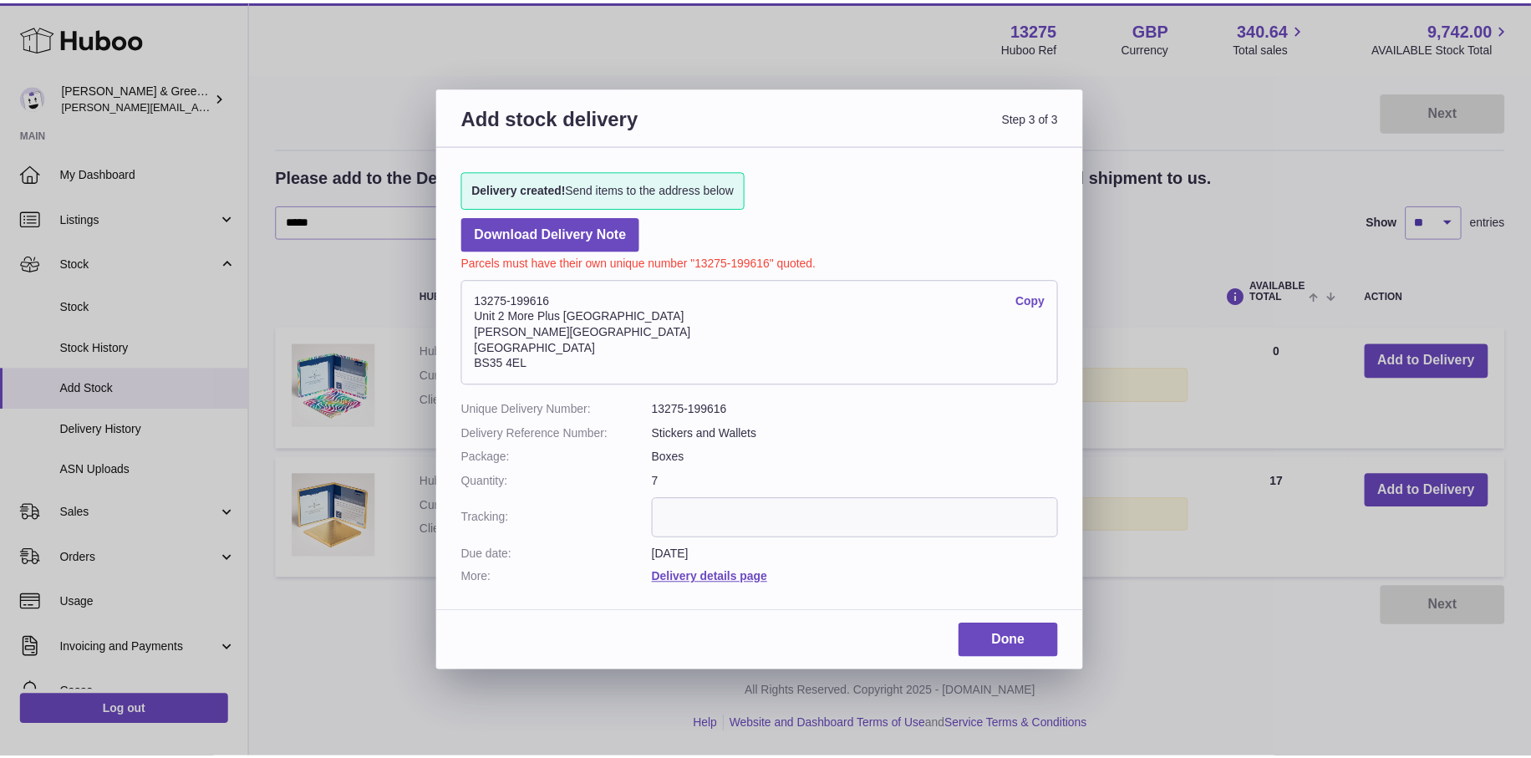
scroll to position [208, 0]
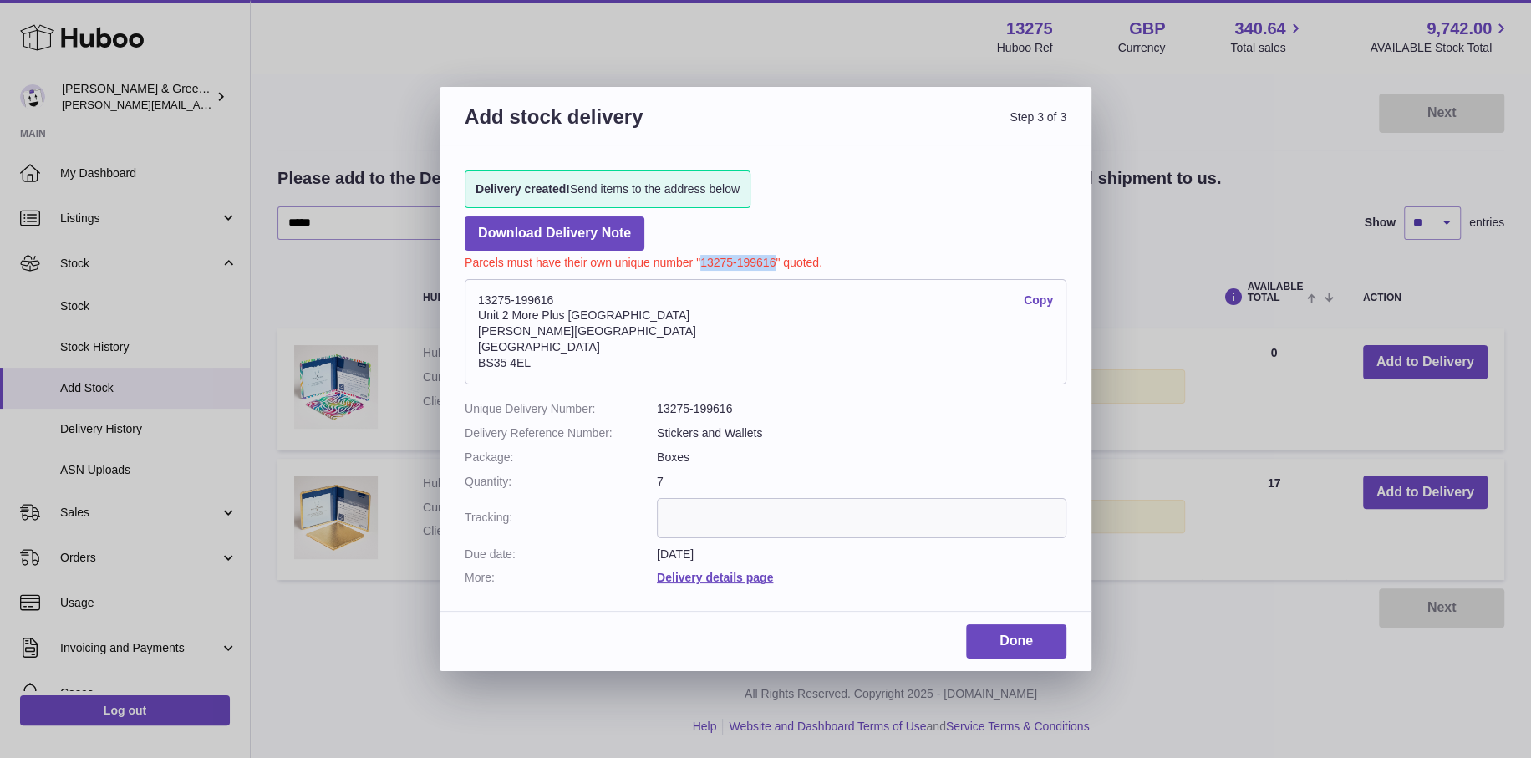
drag, startPoint x: 776, startPoint y: 266, endPoint x: 701, endPoint y: 258, distance: 75.6
click at [701, 258] on p "Parcels must have their own unique number "13275-199616" quoted." at bounding box center [766, 261] width 602 height 20
copy p "13275-199616"
click at [1032, 639] on link "Done" at bounding box center [1016, 641] width 100 height 34
